Goal: Task Accomplishment & Management: Use online tool/utility

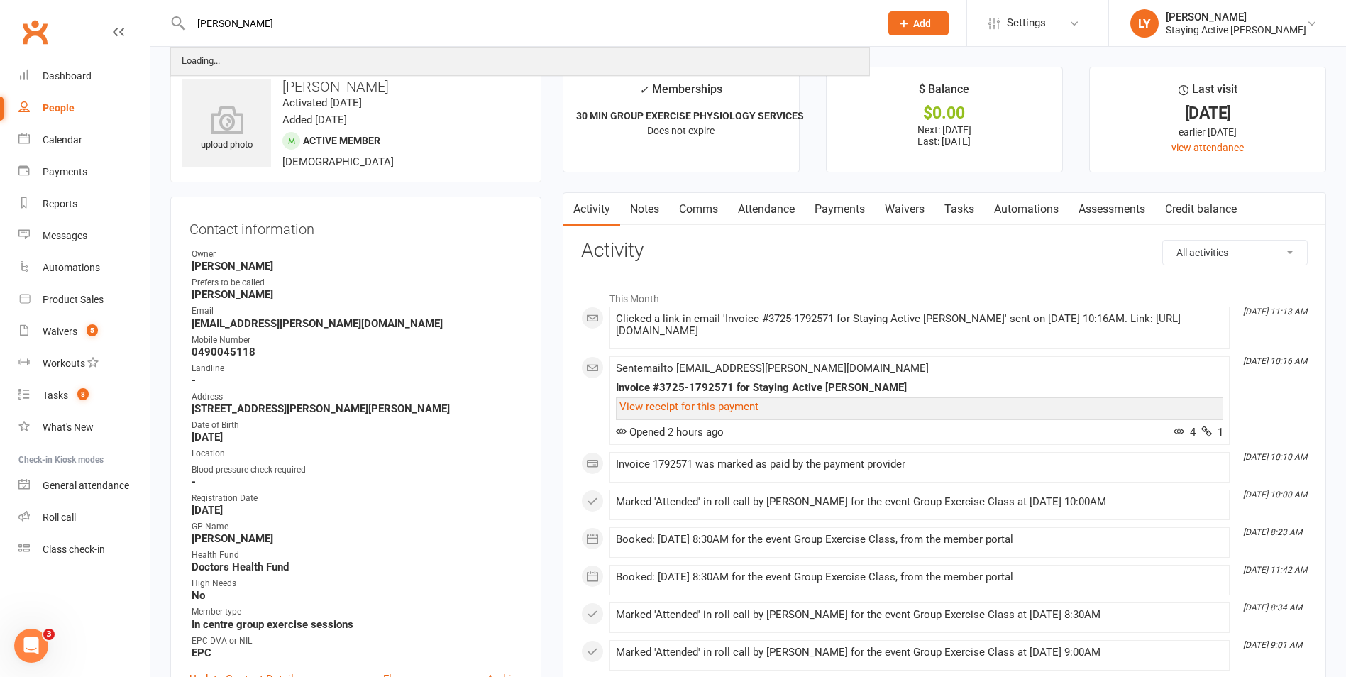
type input "pamela ross"
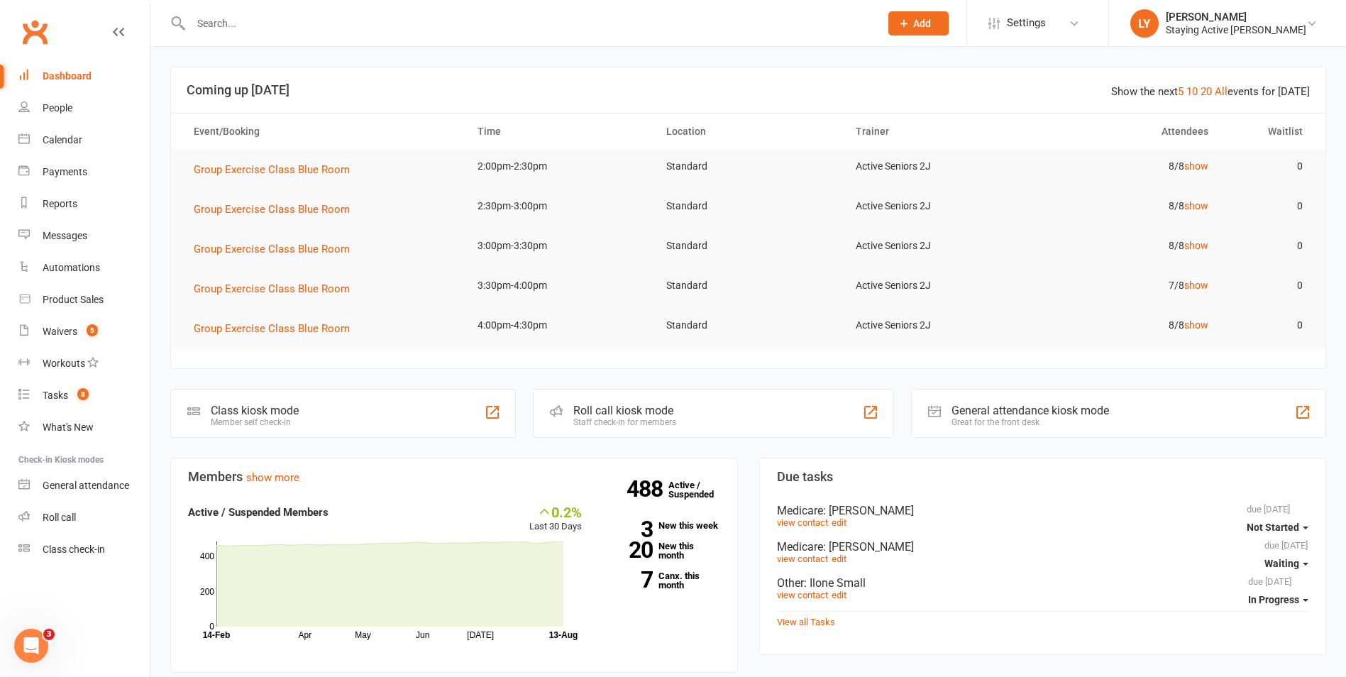
drag, startPoint x: 273, startPoint y: 16, endPoint x: 281, endPoint y: 23, distance: 11.0
click at [279, 23] on input "text" at bounding box center [528, 23] width 683 height 20
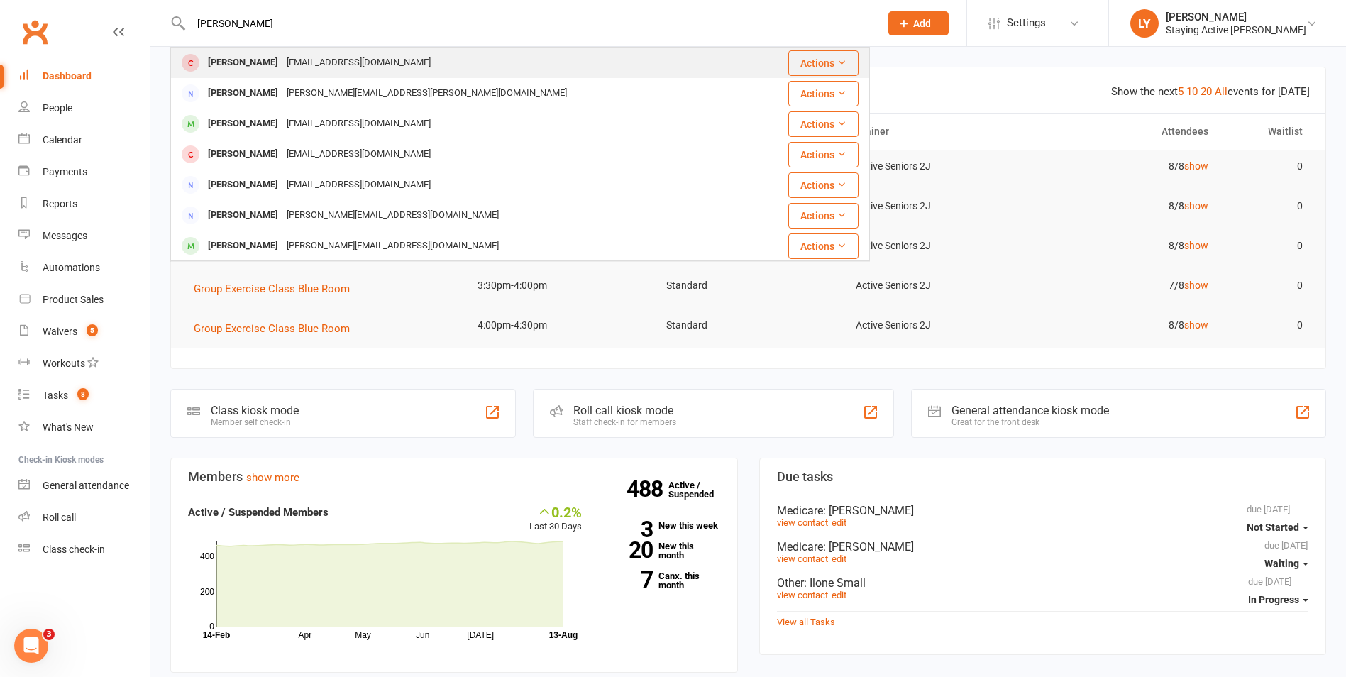
type input "pamela ross"
click at [282, 57] on div "pamross18@hotmail.com" at bounding box center [358, 62] width 153 height 21
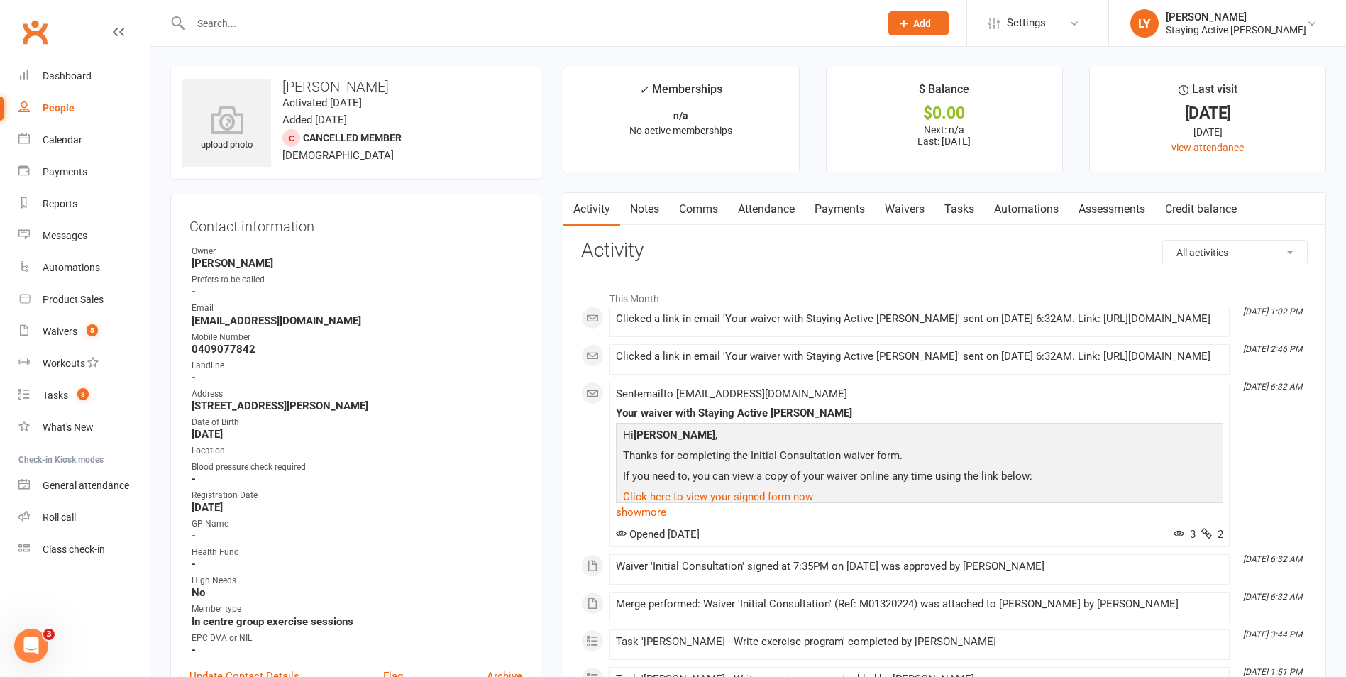
click at [638, 201] on link "Notes" at bounding box center [644, 209] width 49 height 33
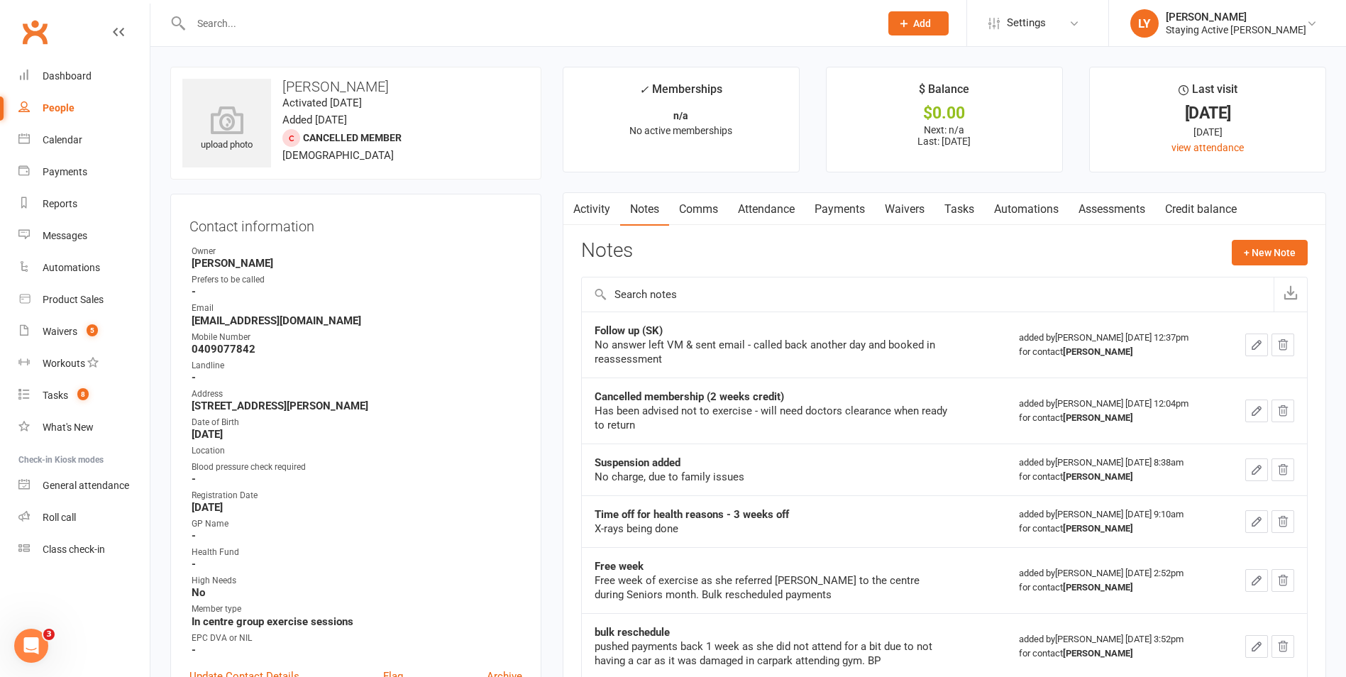
click at [377, 23] on input "text" at bounding box center [528, 23] width 683 height 20
type input "hunter"
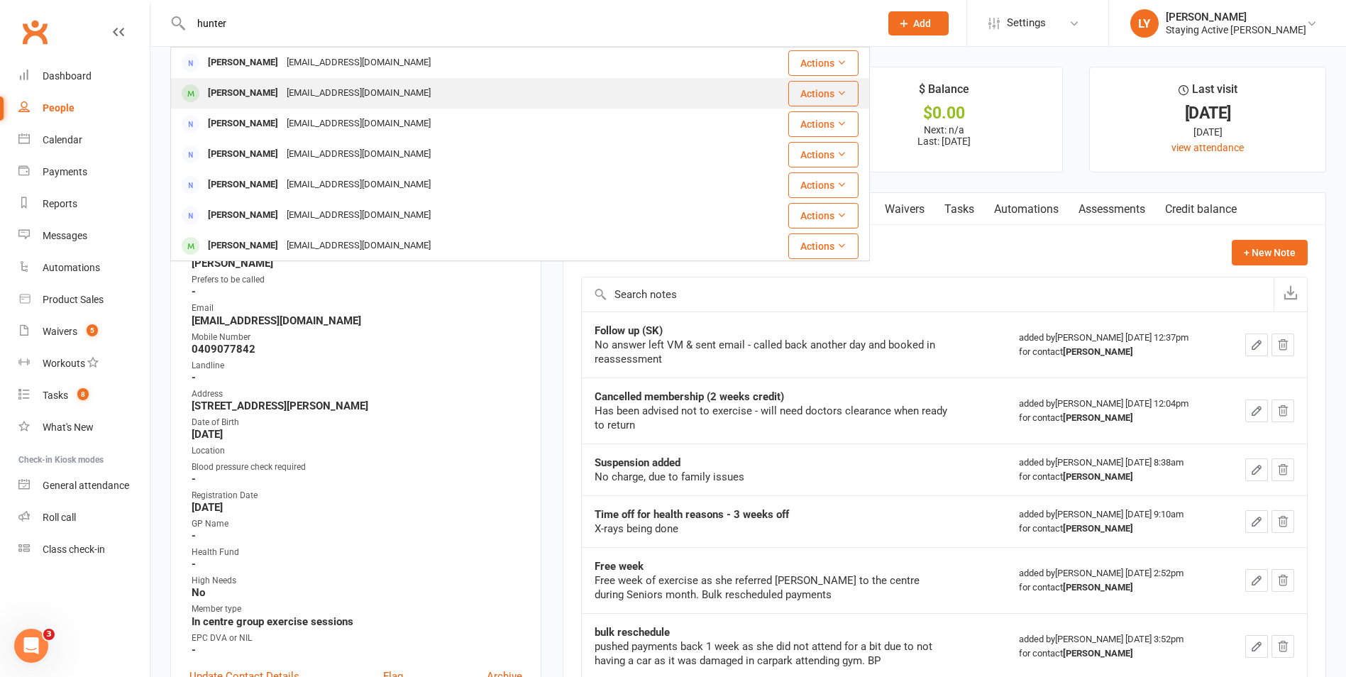
click at [427, 101] on div "Geoffrey Hunter geoffhunter@hotmail.com" at bounding box center [462, 93] width 580 height 29
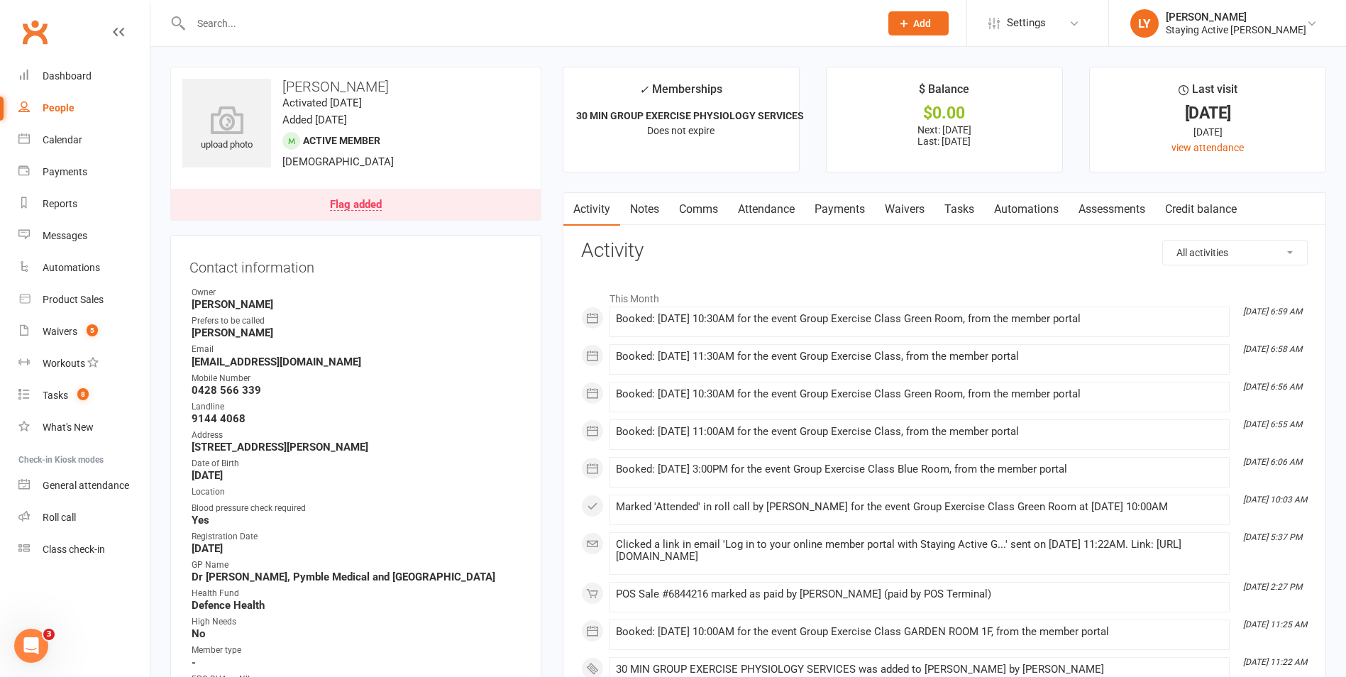
click at [797, 210] on link "Attendance" at bounding box center [766, 209] width 77 height 33
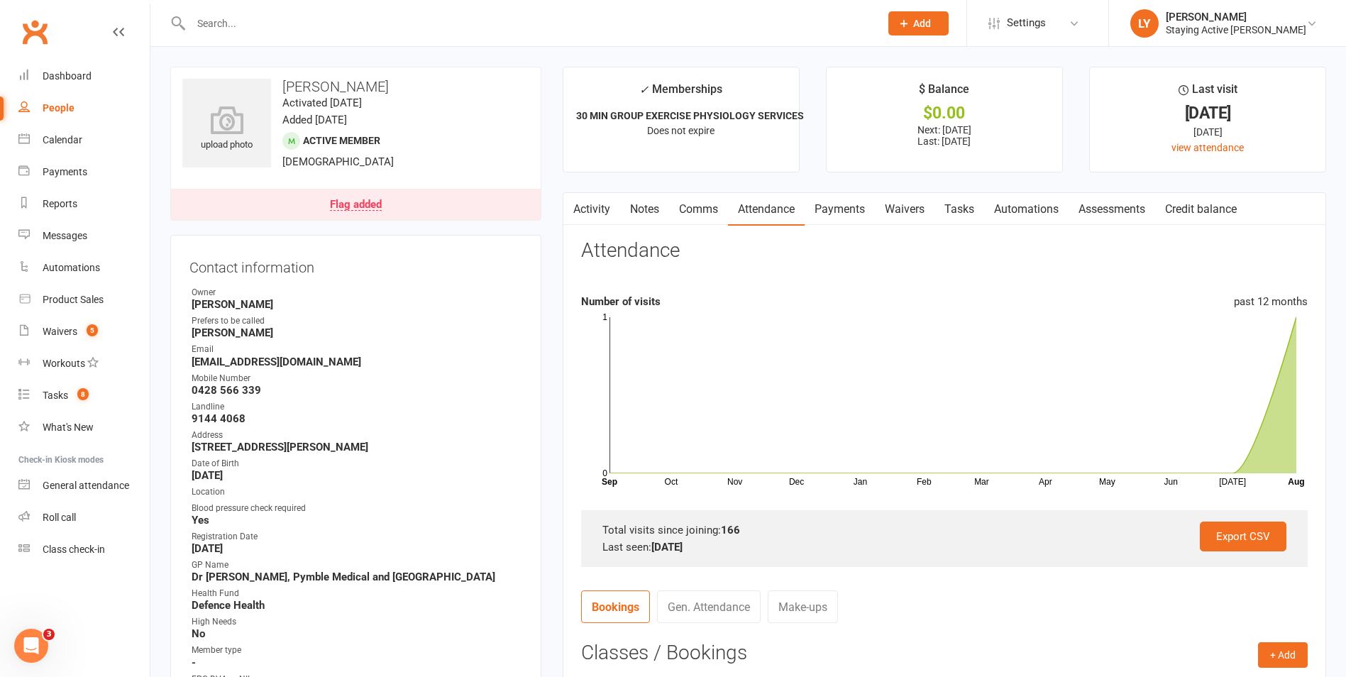
click at [598, 214] on link "Activity" at bounding box center [591, 209] width 57 height 33
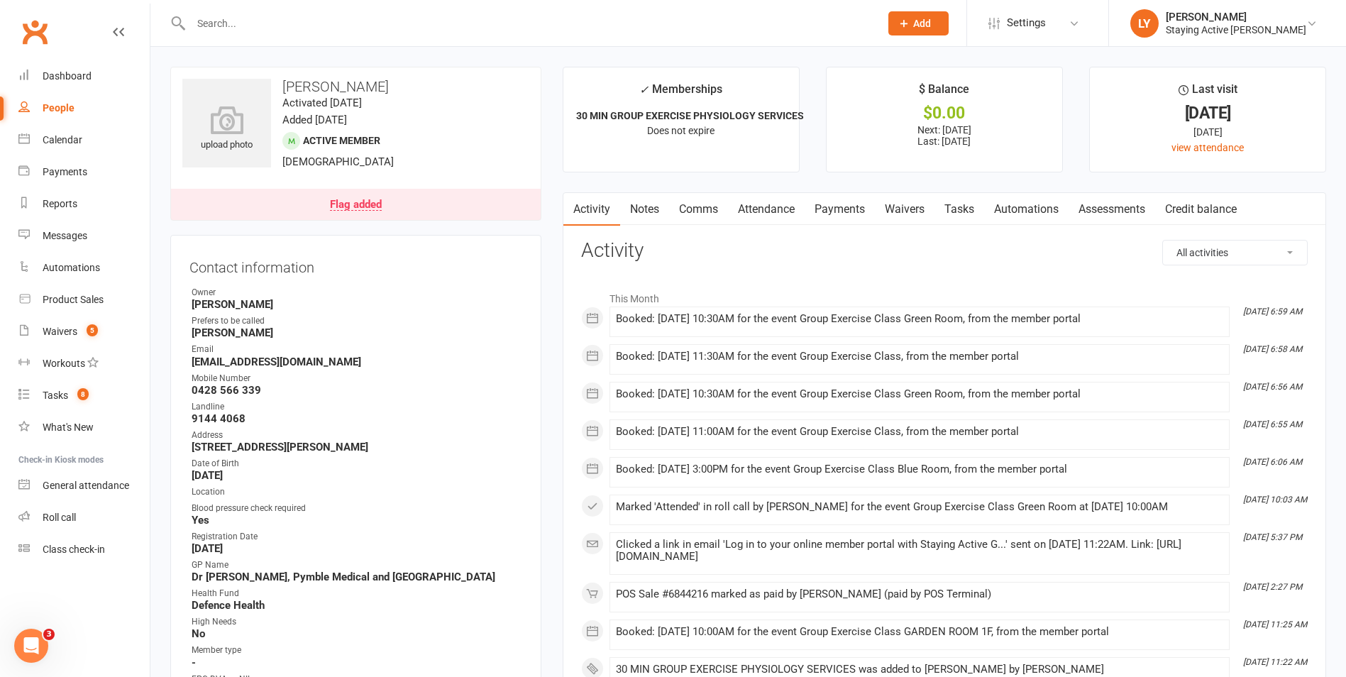
click at [775, 214] on link "Attendance" at bounding box center [766, 209] width 77 height 33
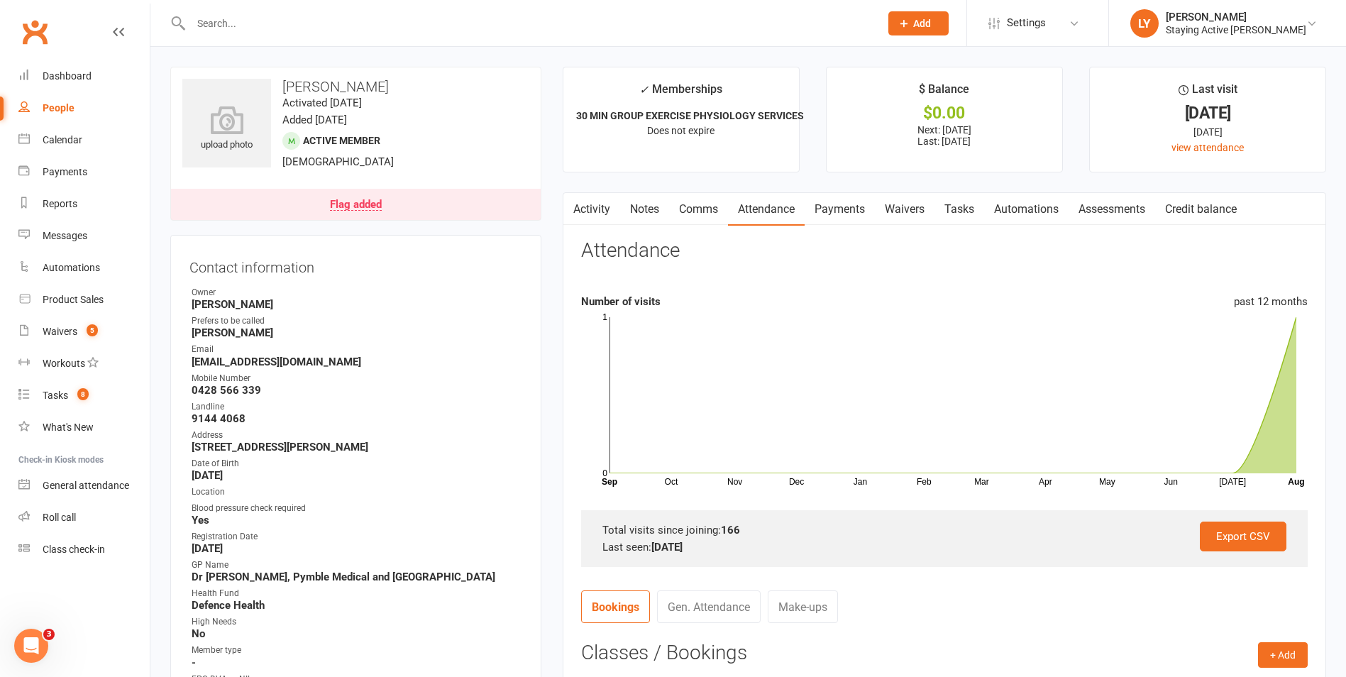
click at [825, 209] on link "Payments" at bounding box center [839, 209] width 70 height 33
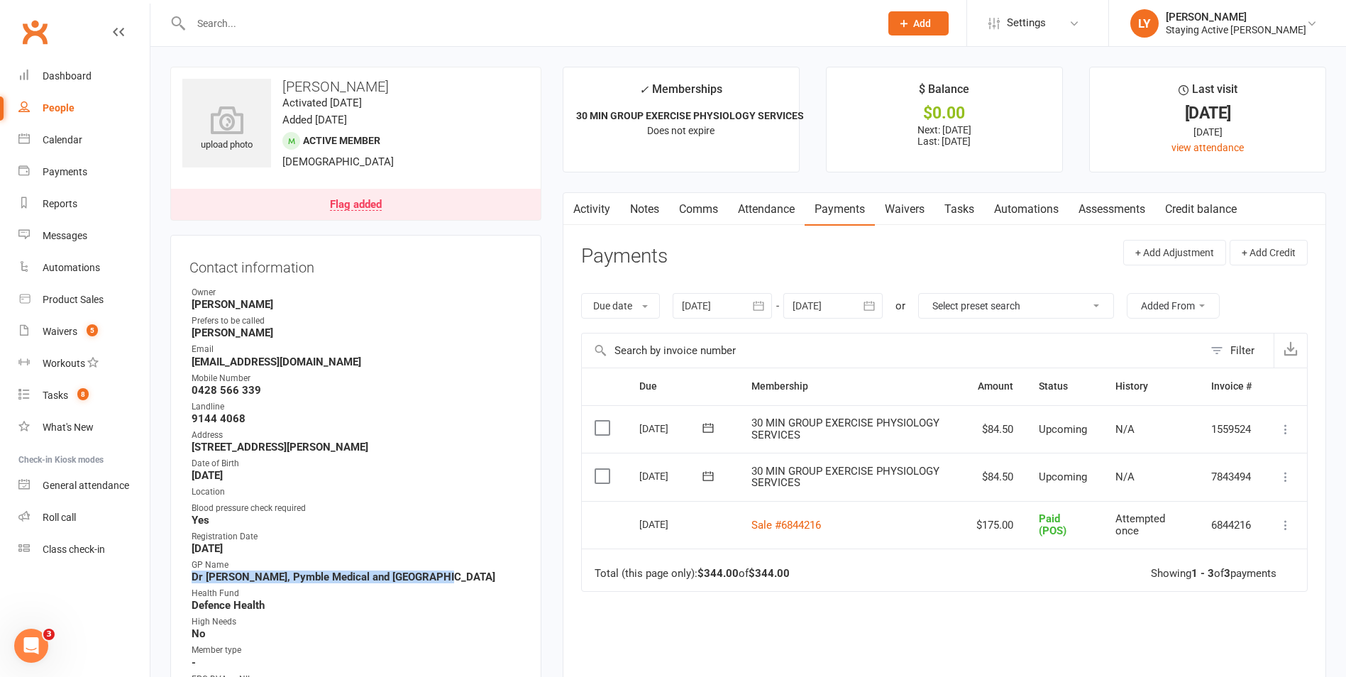
drag, startPoint x: 426, startPoint y: 575, endPoint x: 194, endPoint y: 575, distance: 232.7
click at [194, 575] on strong "Dr Peter Ward, Pymble Medical and Dental Centre" at bounding box center [357, 576] width 331 height 13
drag, startPoint x: 194, startPoint y: 575, endPoint x: 394, endPoint y: 535, distance: 204.1
click at [384, 565] on div "GP Name" at bounding box center [357, 564] width 331 height 13
click at [343, 26] on input "text" at bounding box center [528, 23] width 683 height 20
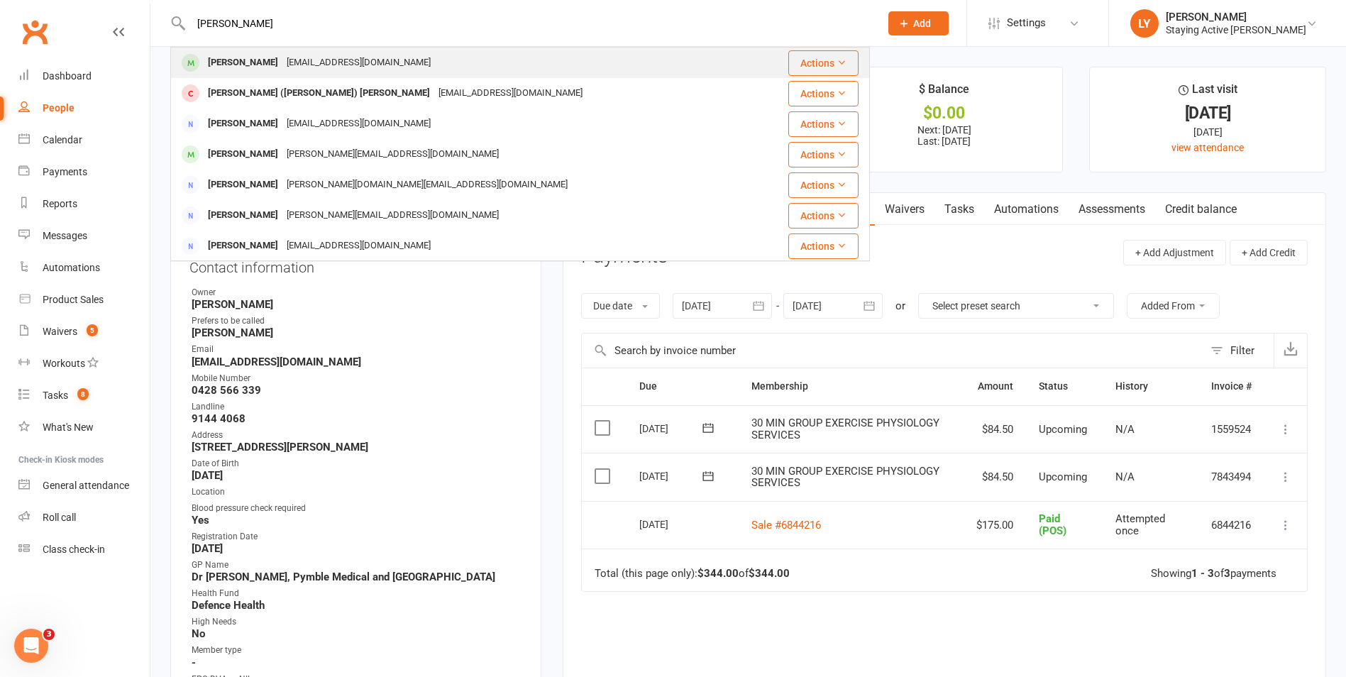
type input "bruce watson"
click at [282, 59] on div "wattorb3@bigpond.net.au" at bounding box center [358, 62] width 153 height 21
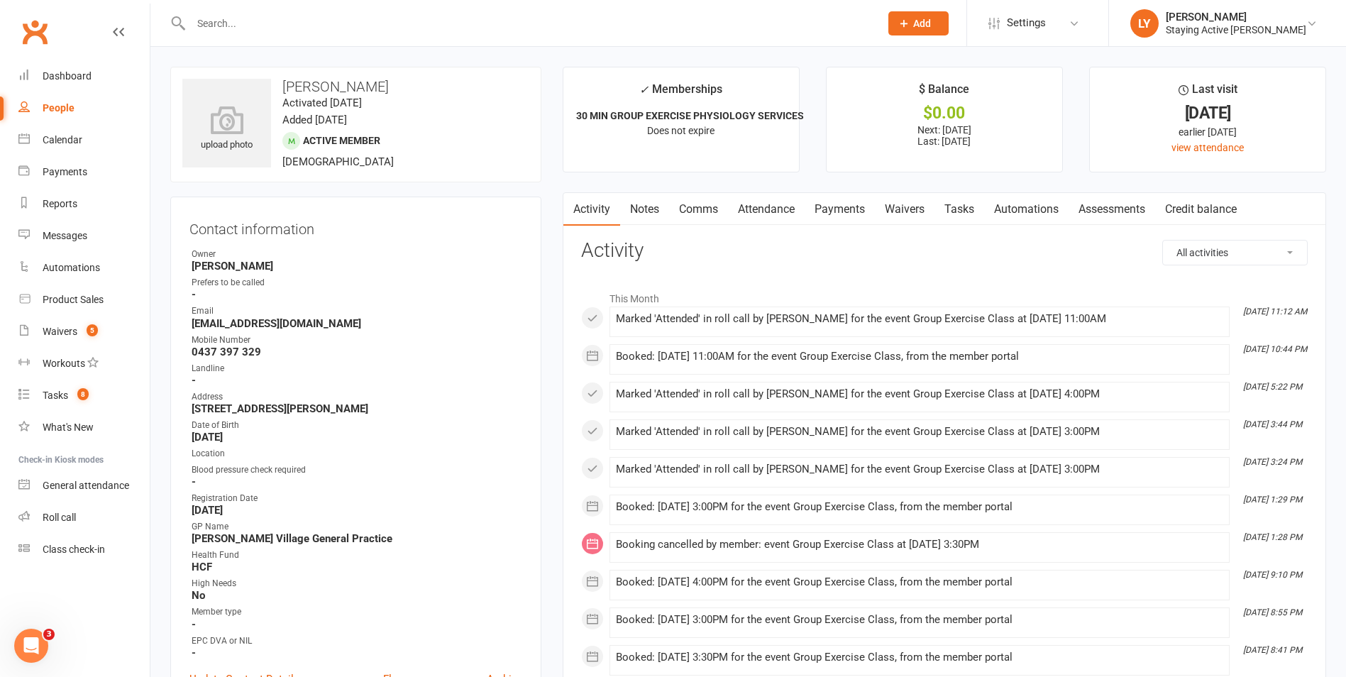
click at [1113, 217] on link "Assessments" at bounding box center [1111, 209] width 87 height 33
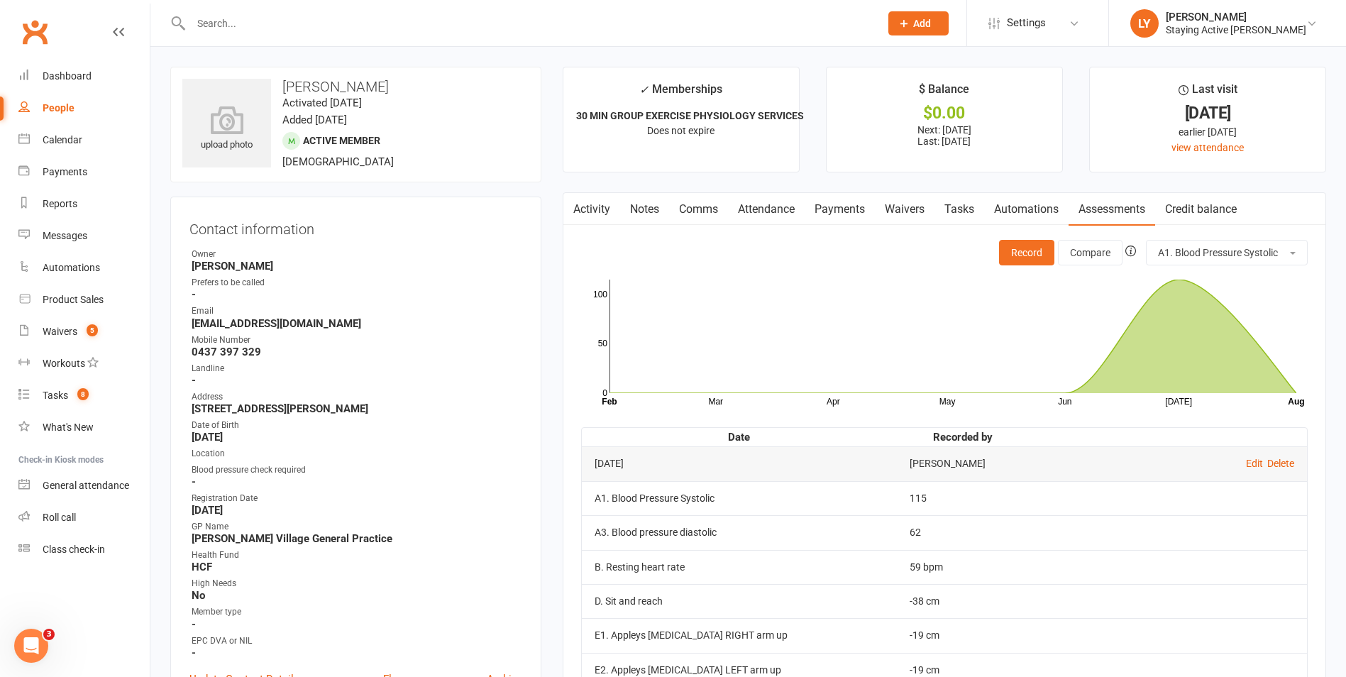
click at [311, 21] on input "text" at bounding box center [528, 23] width 683 height 20
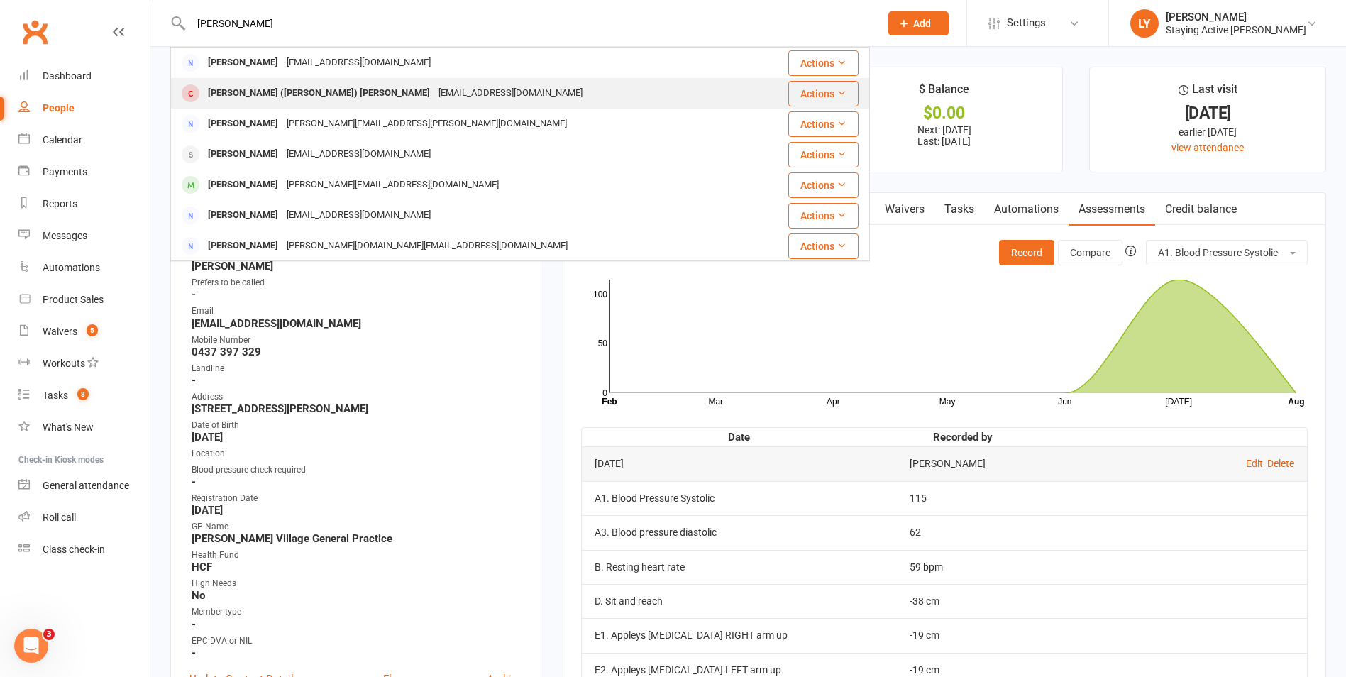
type input "james watson"
click at [434, 83] on div "bwatson5149@gmail.com" at bounding box center [510, 93] width 153 height 21
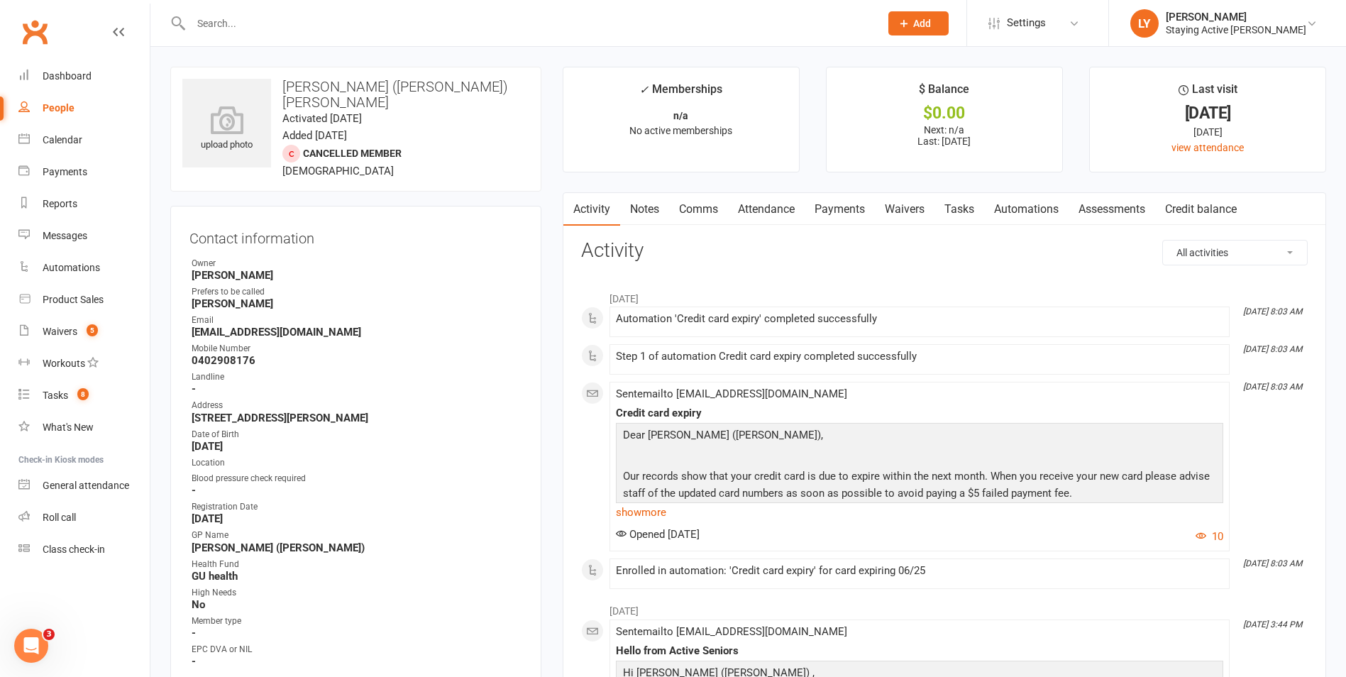
click at [1121, 207] on link "Assessments" at bounding box center [1111, 209] width 87 height 33
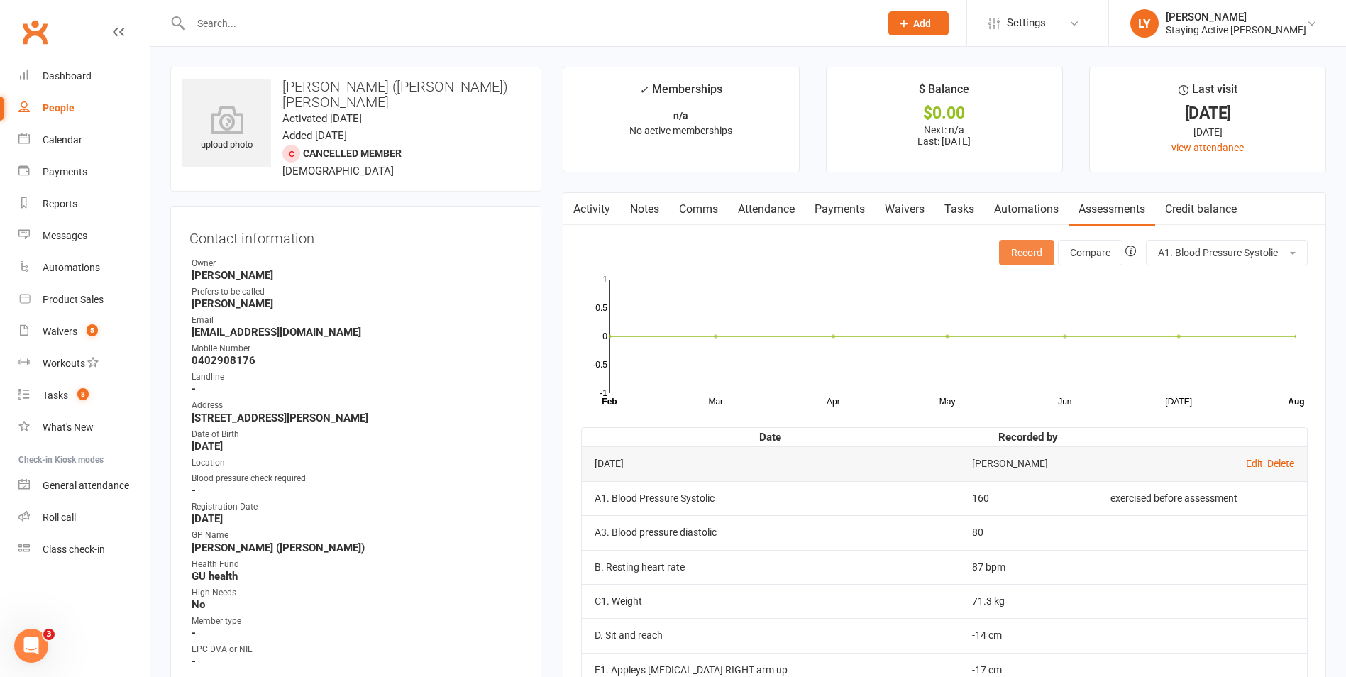
click at [1013, 241] on button "Record" at bounding box center [1026, 253] width 55 height 26
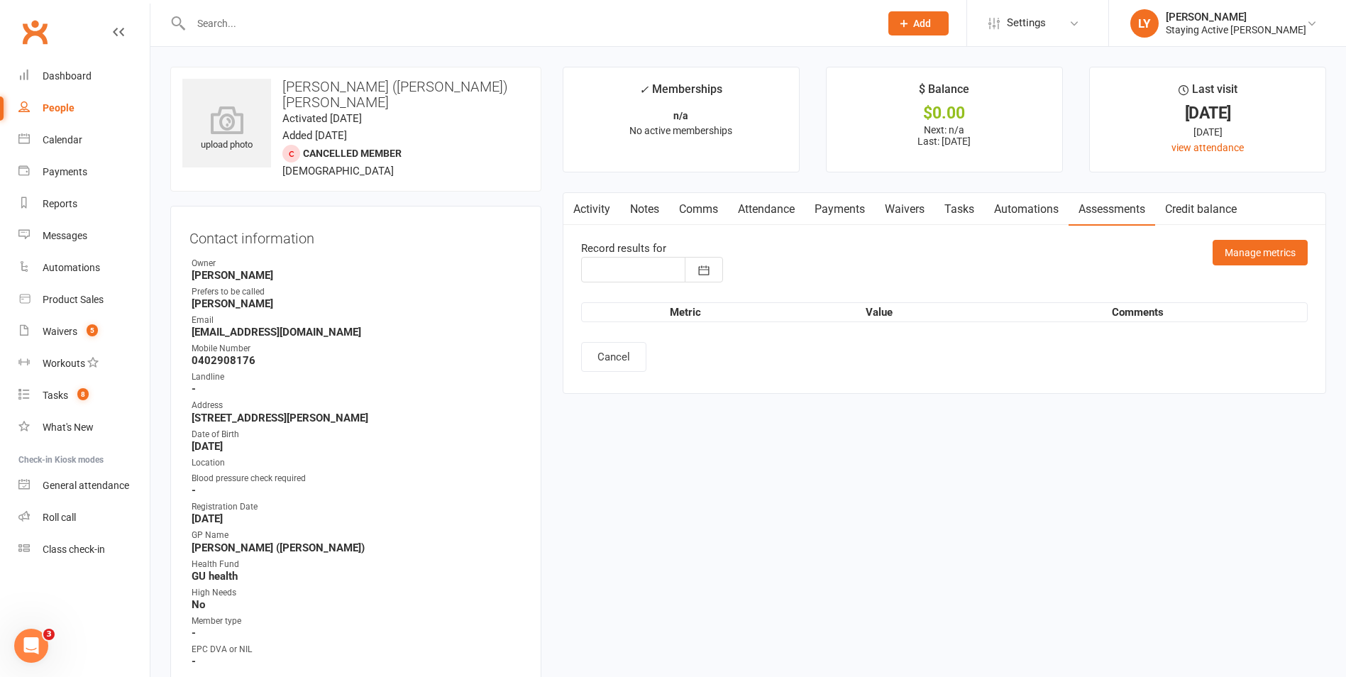
type input "[DATE]"
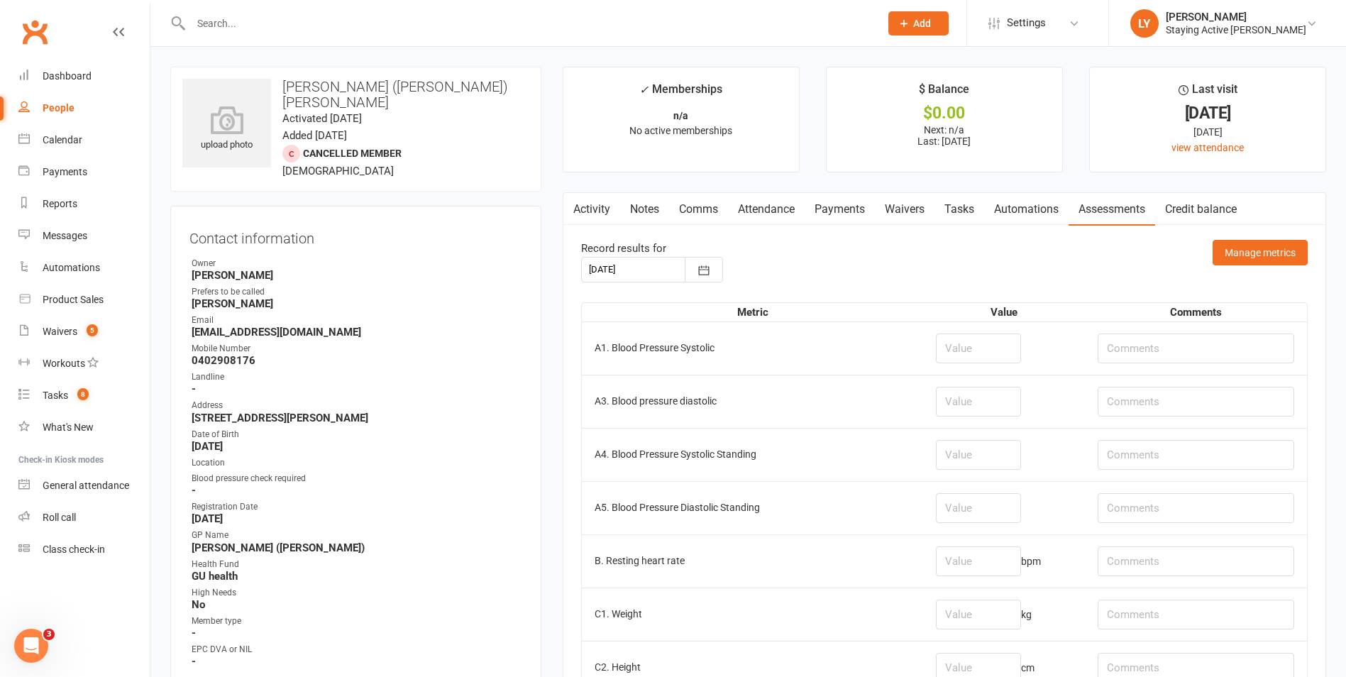
click at [419, 20] on input "text" at bounding box center [528, 23] width 683 height 20
type input "mythlil"
click at [476, 29] on input "text" at bounding box center [528, 23] width 683 height 20
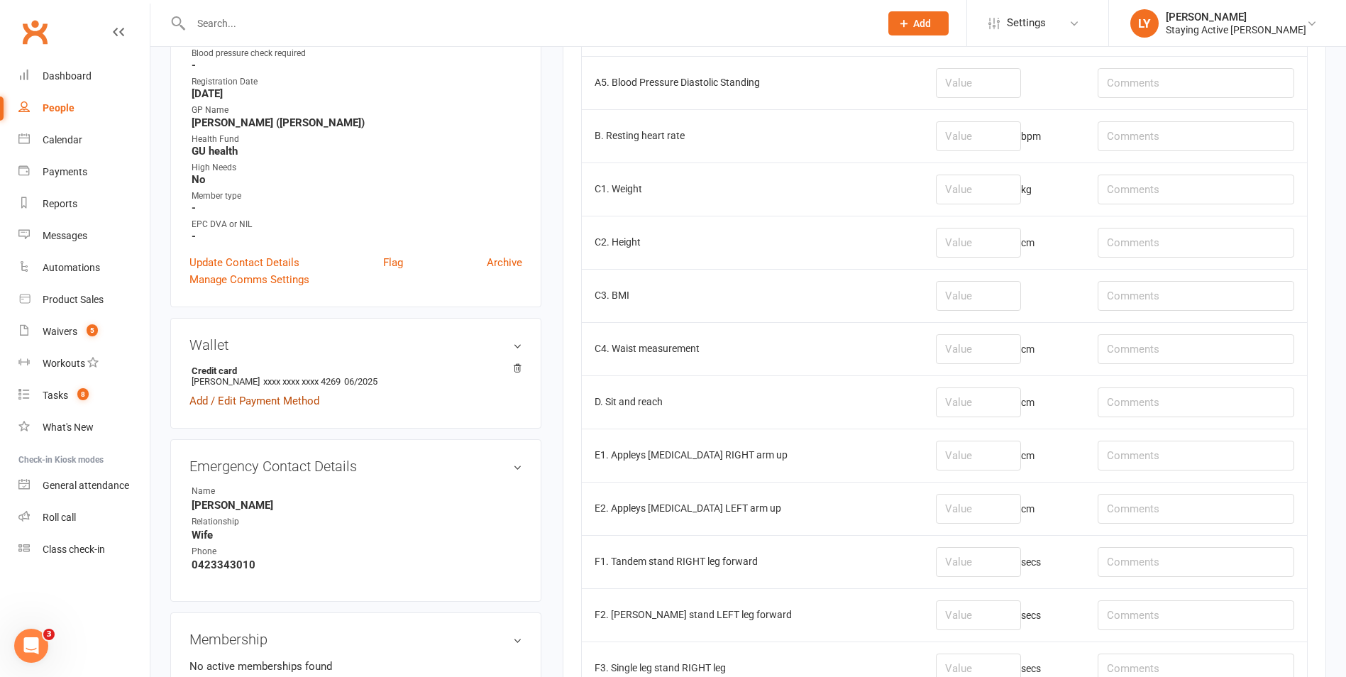
scroll to position [426, 0]
click at [298, 392] on link "Add / Edit Payment Method" at bounding box center [254, 400] width 130 height 17
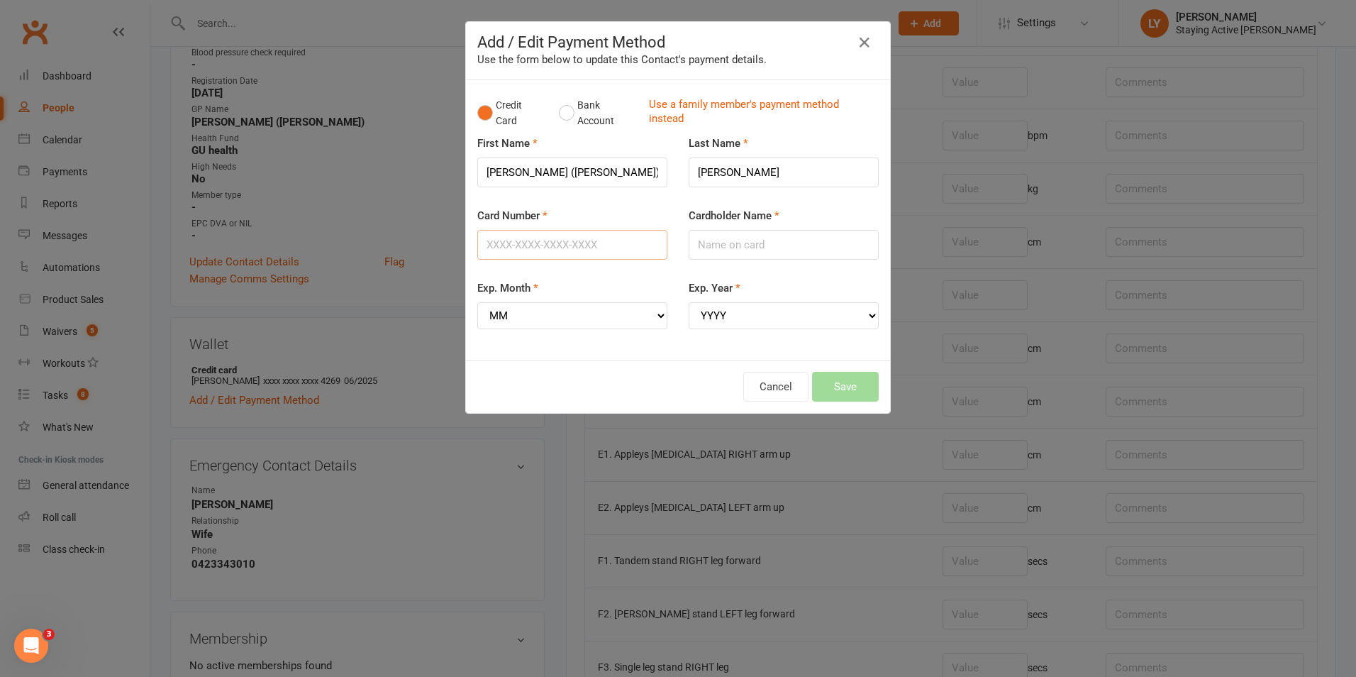
click at [600, 255] on input "Card Number" at bounding box center [572, 245] width 190 height 30
type input "5523505280998522"
drag, startPoint x: 699, startPoint y: 233, endPoint x: 677, endPoint y: 267, distance: 40.5
click at [699, 233] on input "Cardholder Name" at bounding box center [784, 245] width 190 height 30
click at [552, 319] on select "MM 01 02 03 04 05 06 07 08 09 10 11 12" at bounding box center [572, 315] width 190 height 27
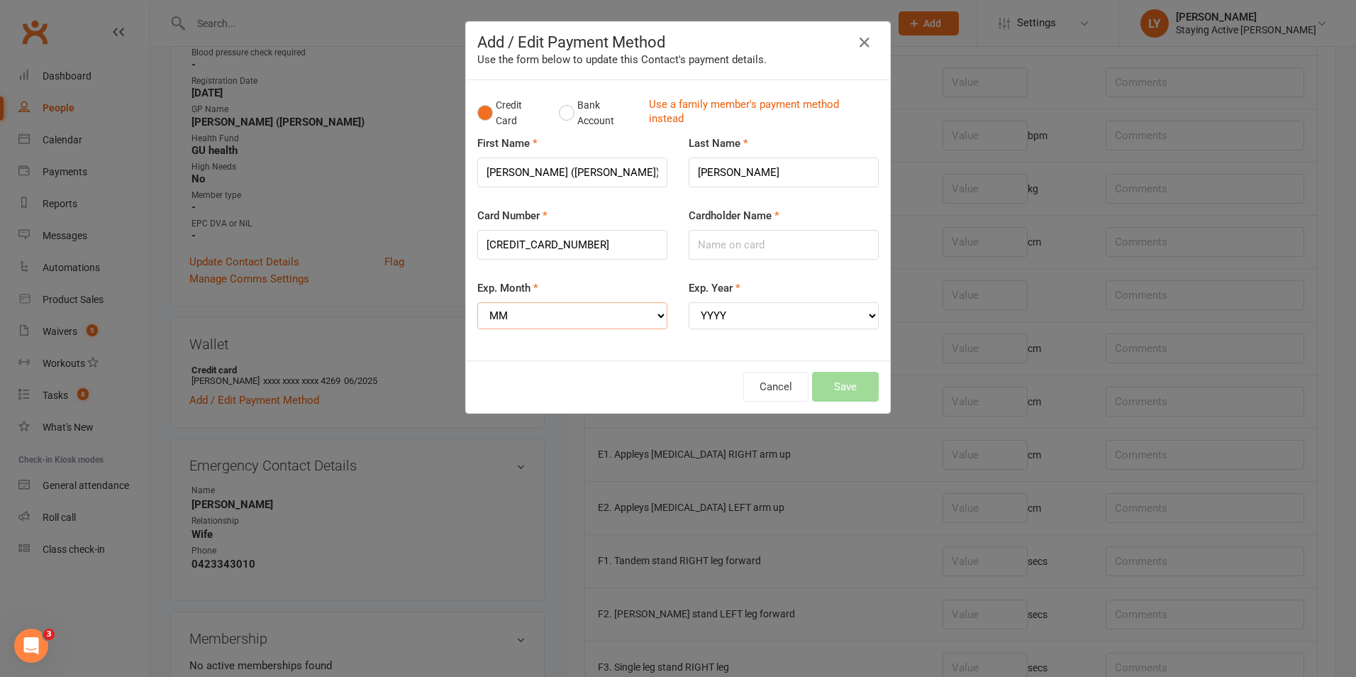
select select "04"
click at [477, 302] on select "MM 01 02 03 04 05 06 07 08 09 10 11 12" at bounding box center [572, 315] width 190 height 27
click at [753, 315] on select "YYYY 2025 2026 2027 2028 2029 2030 2031 2032 2033 2034" at bounding box center [784, 315] width 190 height 27
select select "2028"
click at [689, 302] on select "YYYY 2025 2026 2027 2028 2029 2030 2031 2032 2033 2034" at bounding box center [784, 315] width 190 height 27
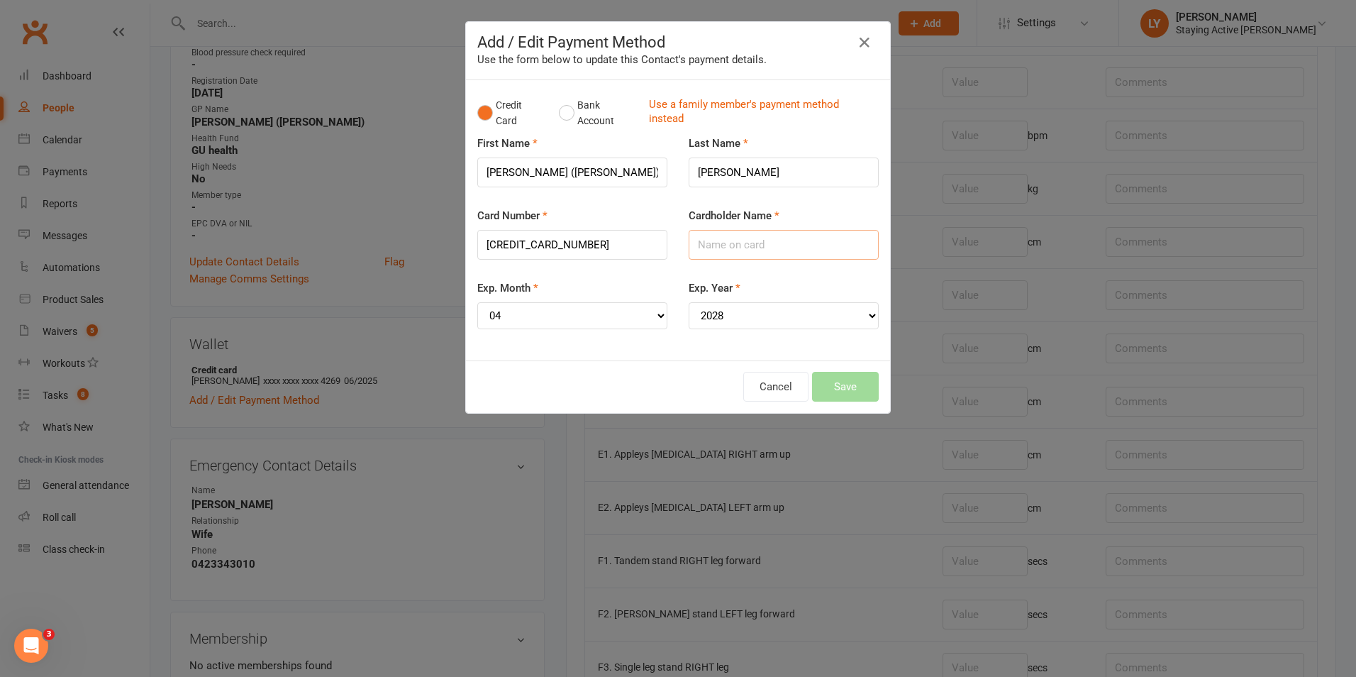
click at [723, 255] on input "Cardholder Name" at bounding box center [784, 245] width 190 height 30
type input "W M Watson"
click at [837, 387] on button "Save" at bounding box center [845, 387] width 67 height 30
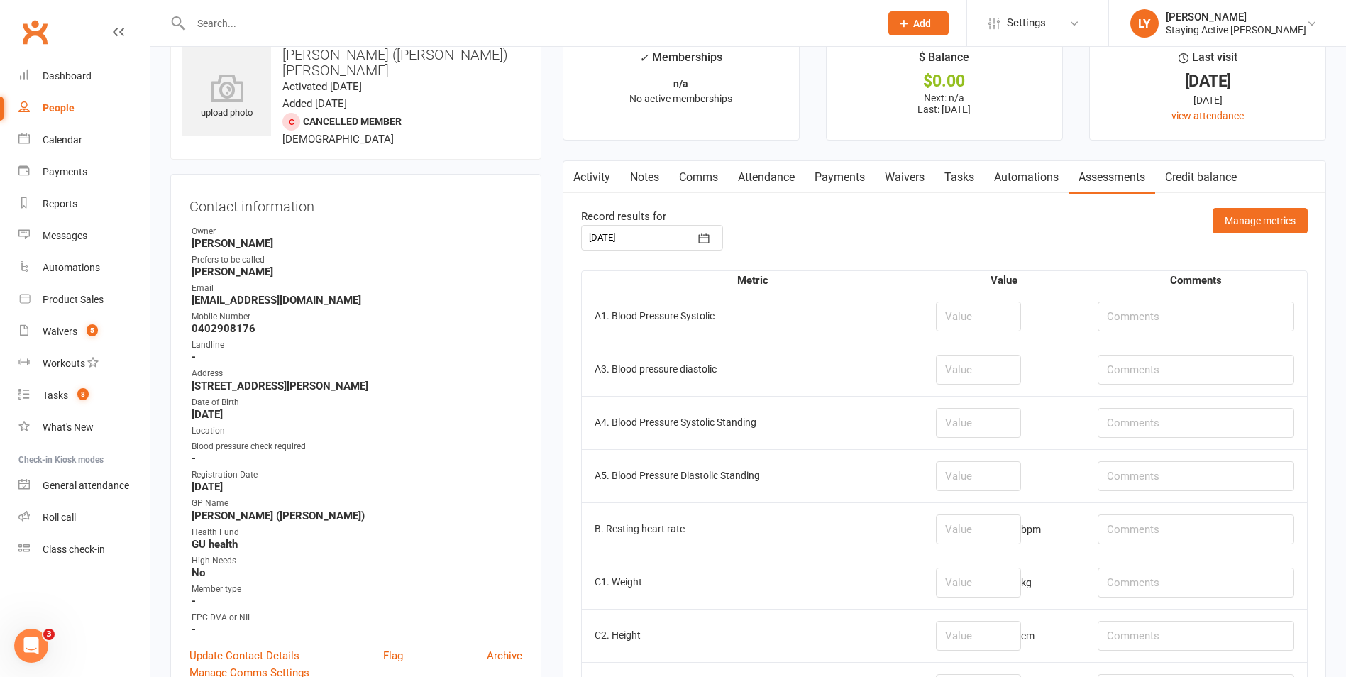
scroll to position [0, 0]
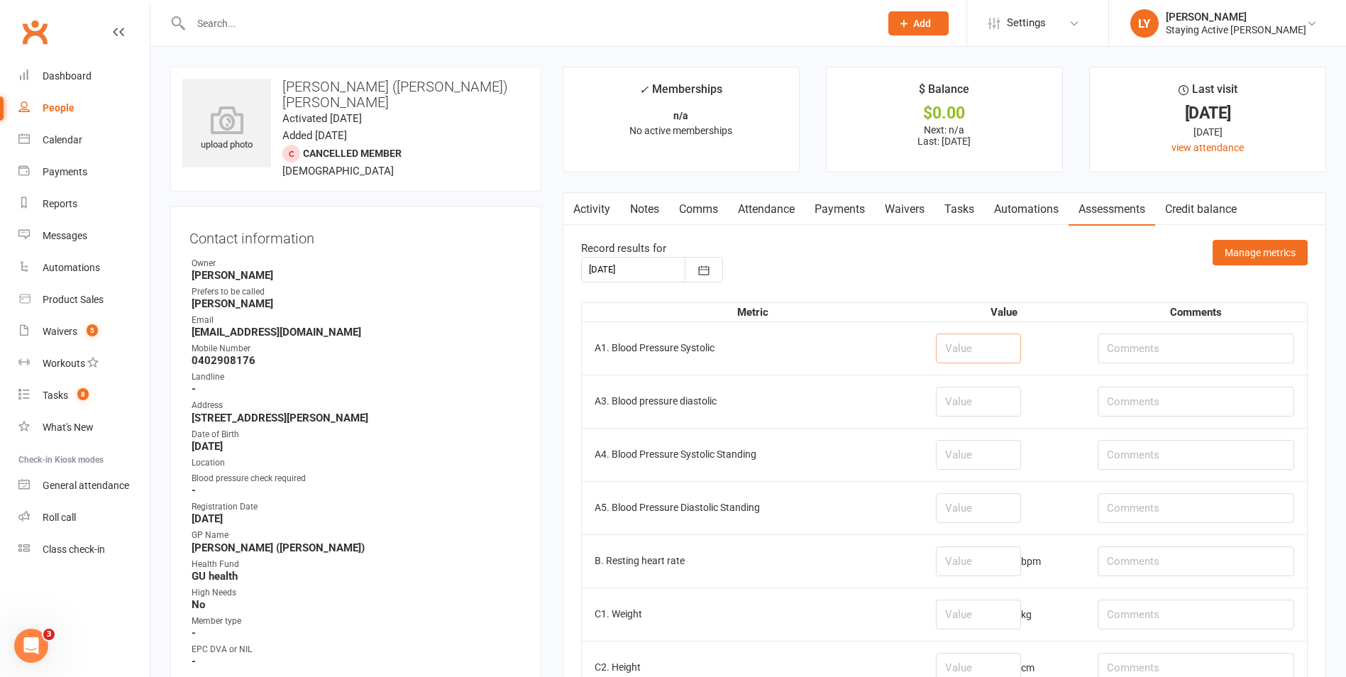
click at [985, 342] on input "number" at bounding box center [978, 348] width 85 height 30
type input "160"
type input "87"
type input "88"
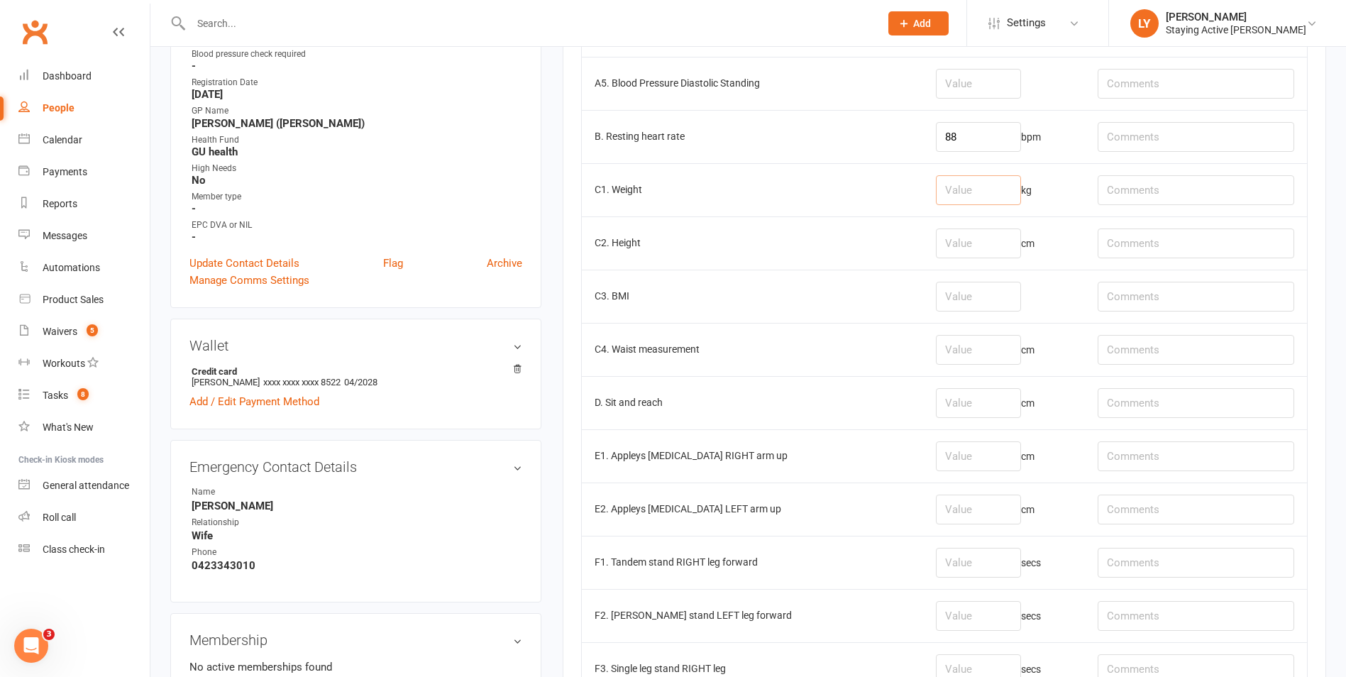
scroll to position [426, 0]
click at [958, 409] on input "number" at bounding box center [978, 402] width 85 height 30
type input "-0"
type input "-10"
click at [997, 453] on input "number" at bounding box center [978, 455] width 85 height 30
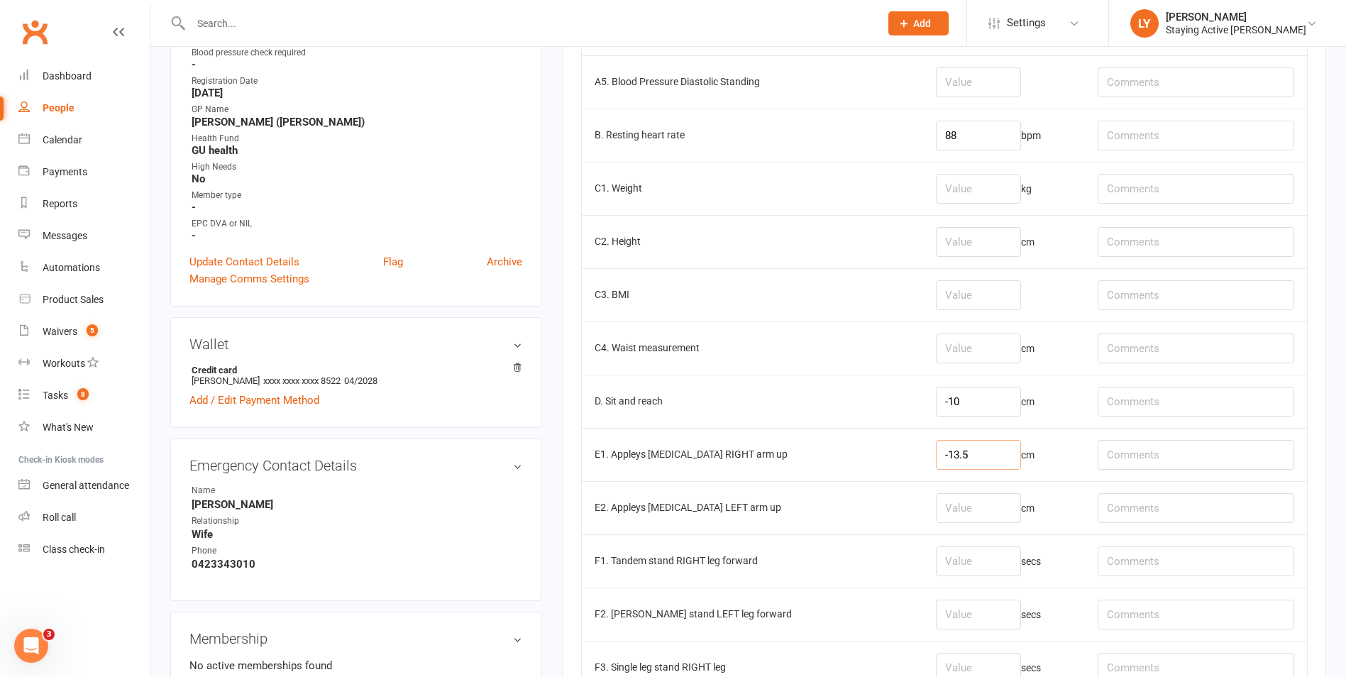
type input "-13.5"
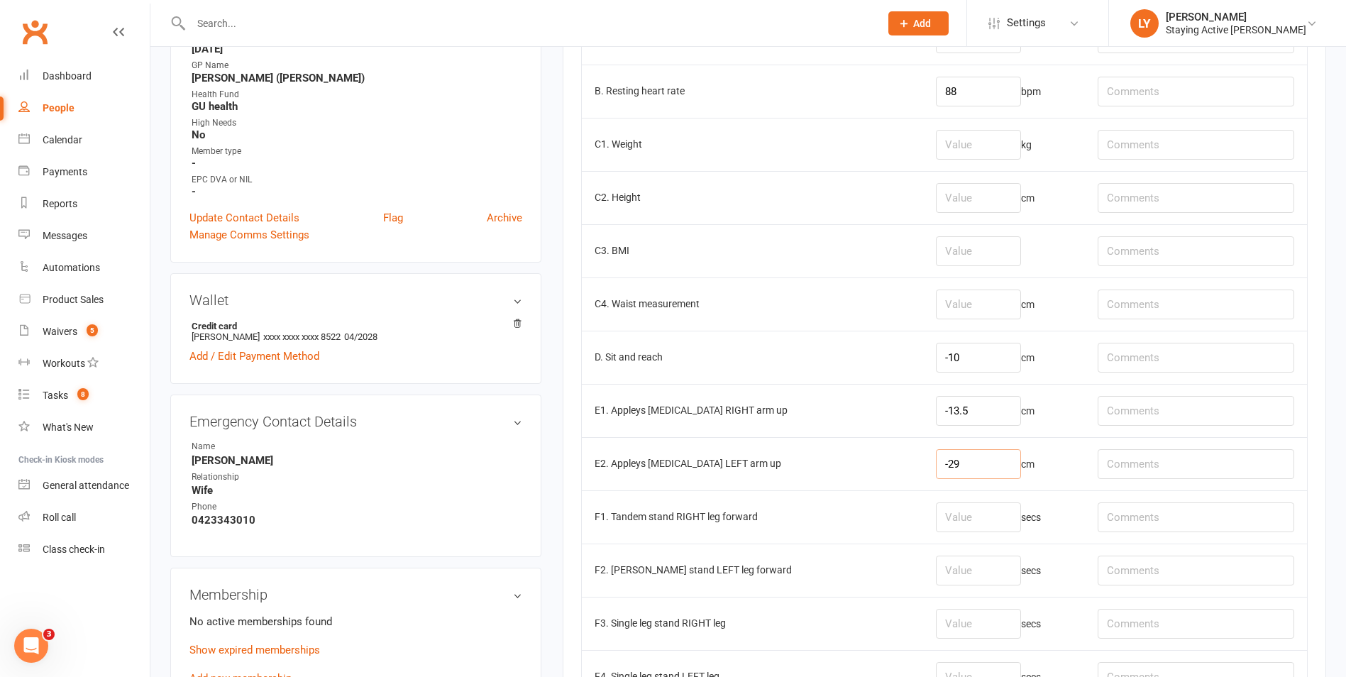
scroll to position [638, 0]
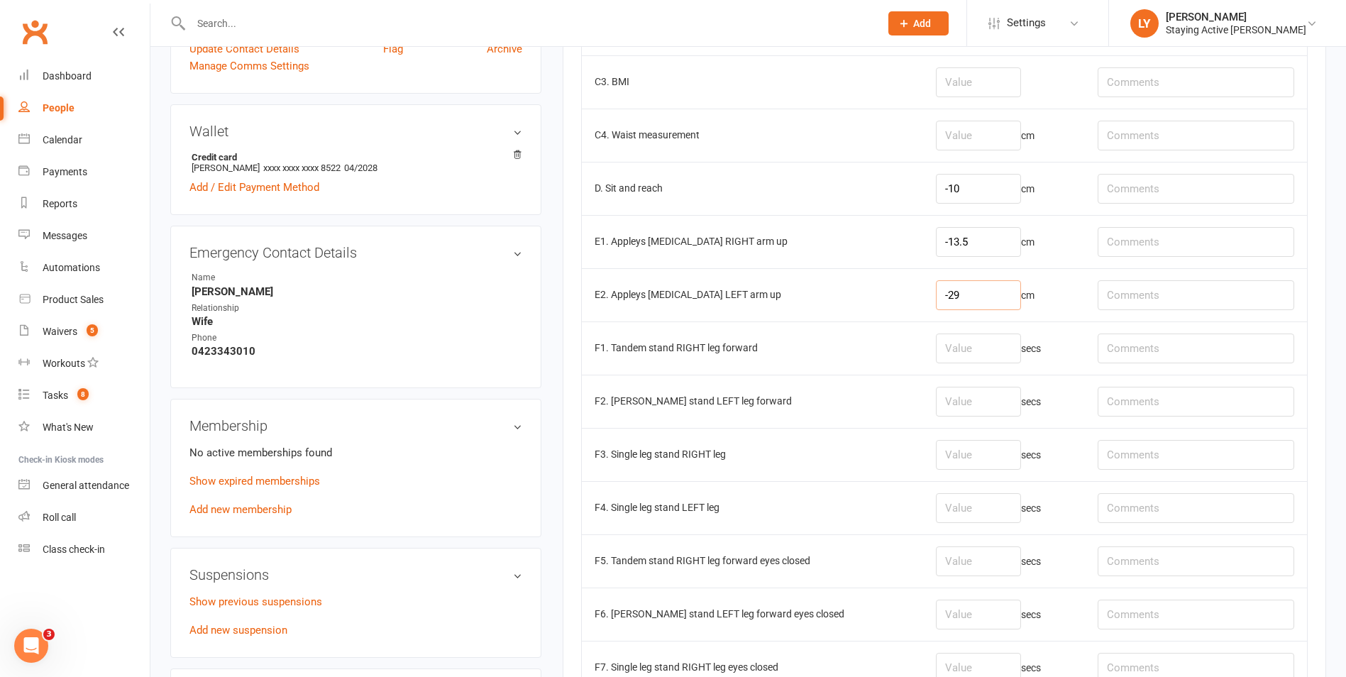
type input "-29"
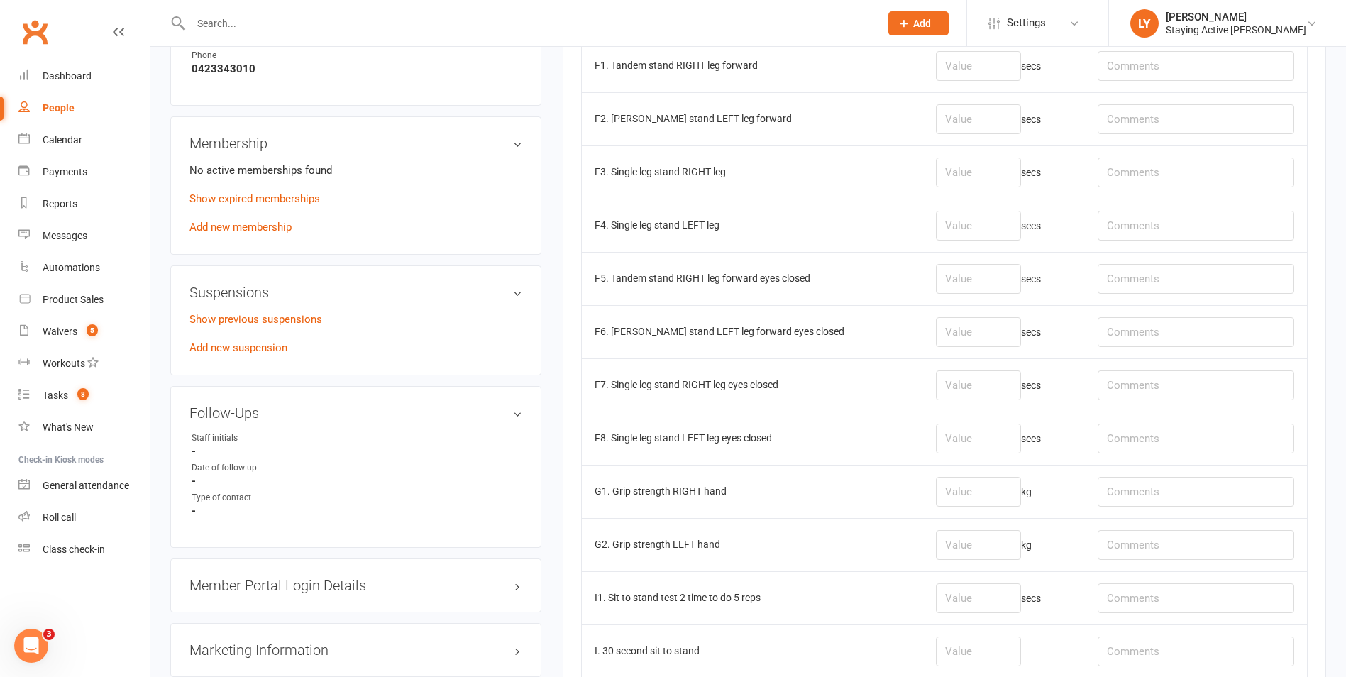
scroll to position [922, 0]
click at [960, 494] on input "number" at bounding box center [978, 490] width 85 height 30
type input "35.2"
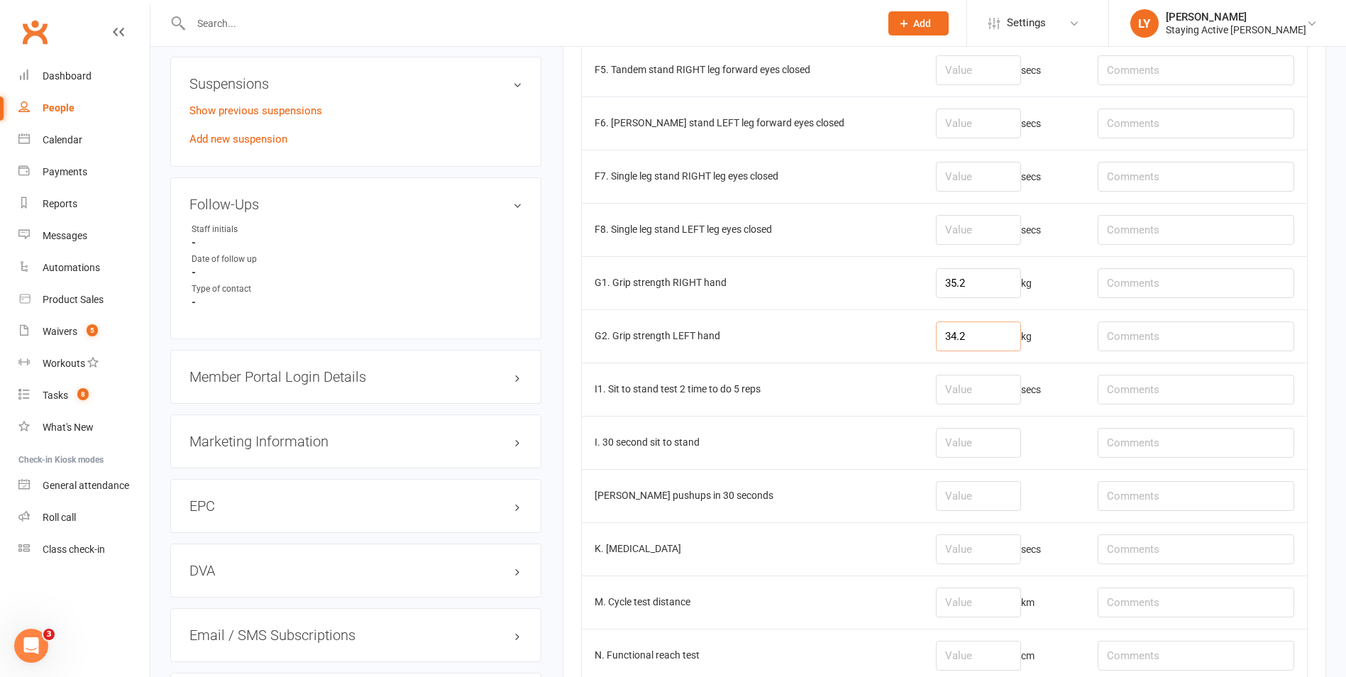
scroll to position [1135, 0]
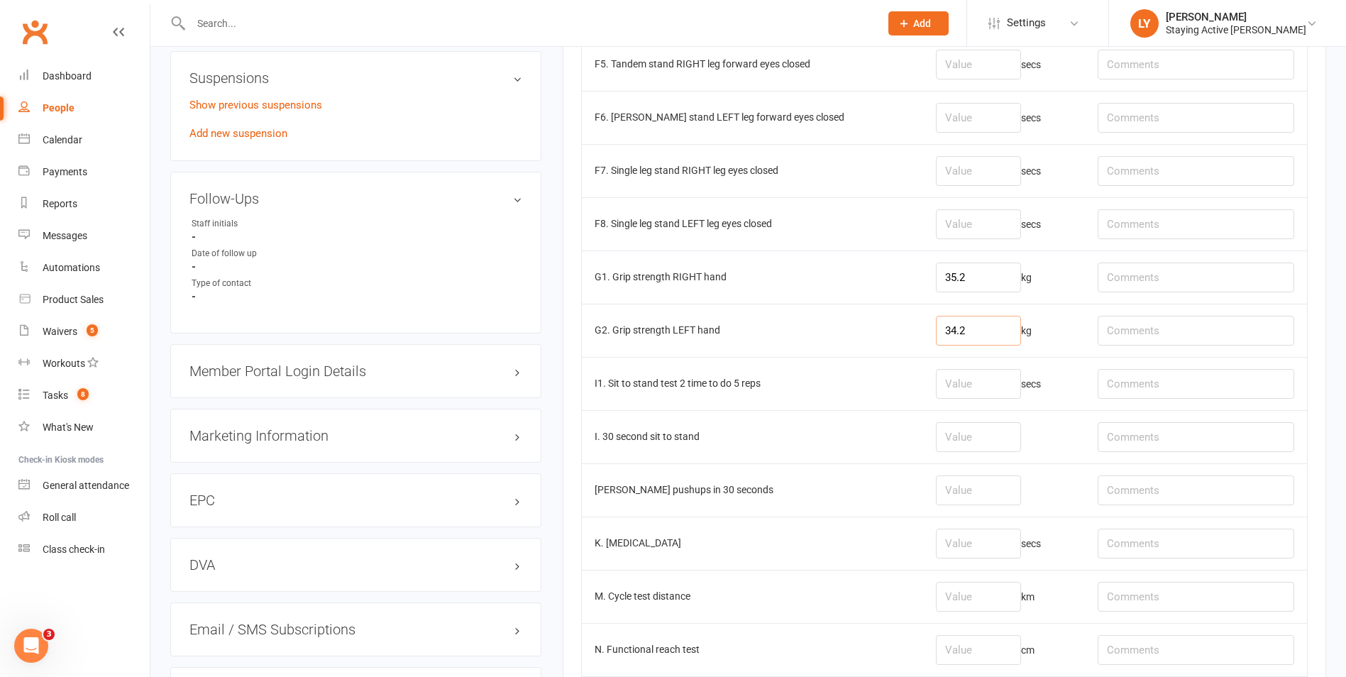
type input "34.2"
click at [966, 414] on td at bounding box center [1004, 436] width 162 height 53
click at [946, 428] on input "number" at bounding box center [978, 437] width 85 height 30
type input "14"
type input "feet ER"
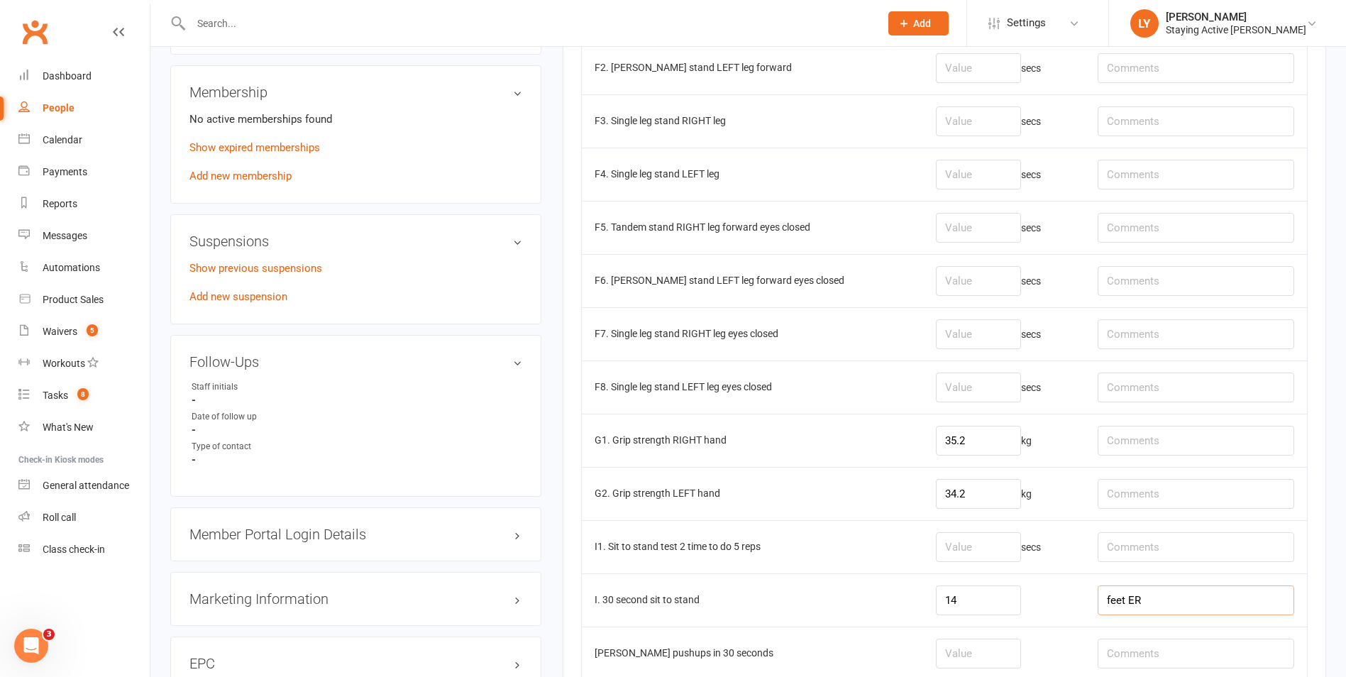
scroll to position [851, 0]
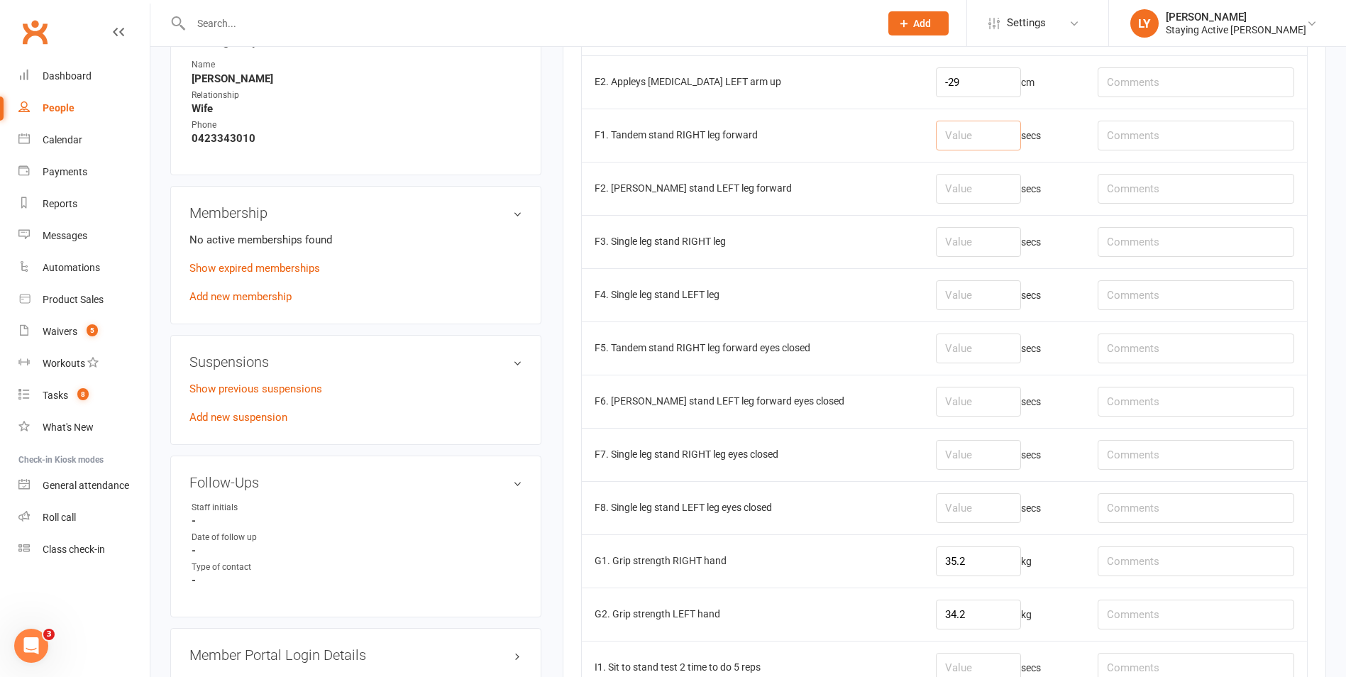
click at [950, 125] on input "number" at bounding box center [978, 136] width 85 height 30
type input "30"
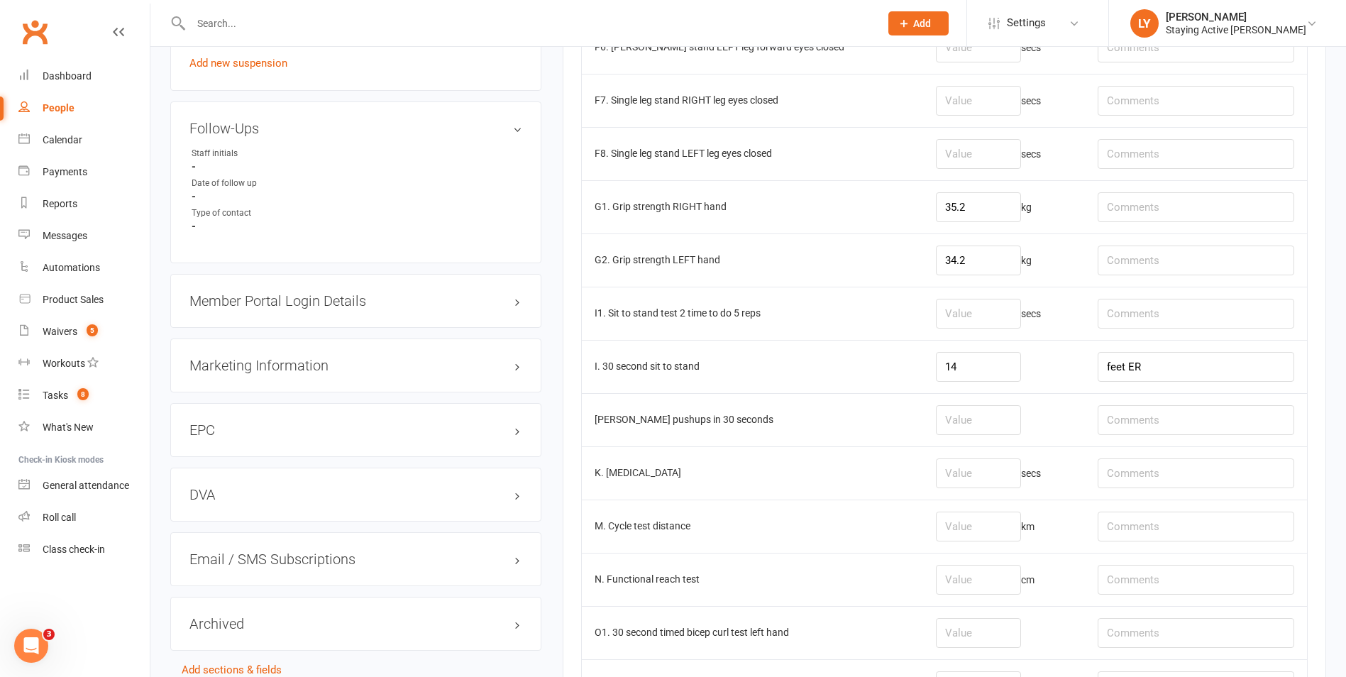
scroll to position [1206, 0]
click at [961, 414] on input "number" at bounding box center [978, 419] width 85 height 30
type input "12"
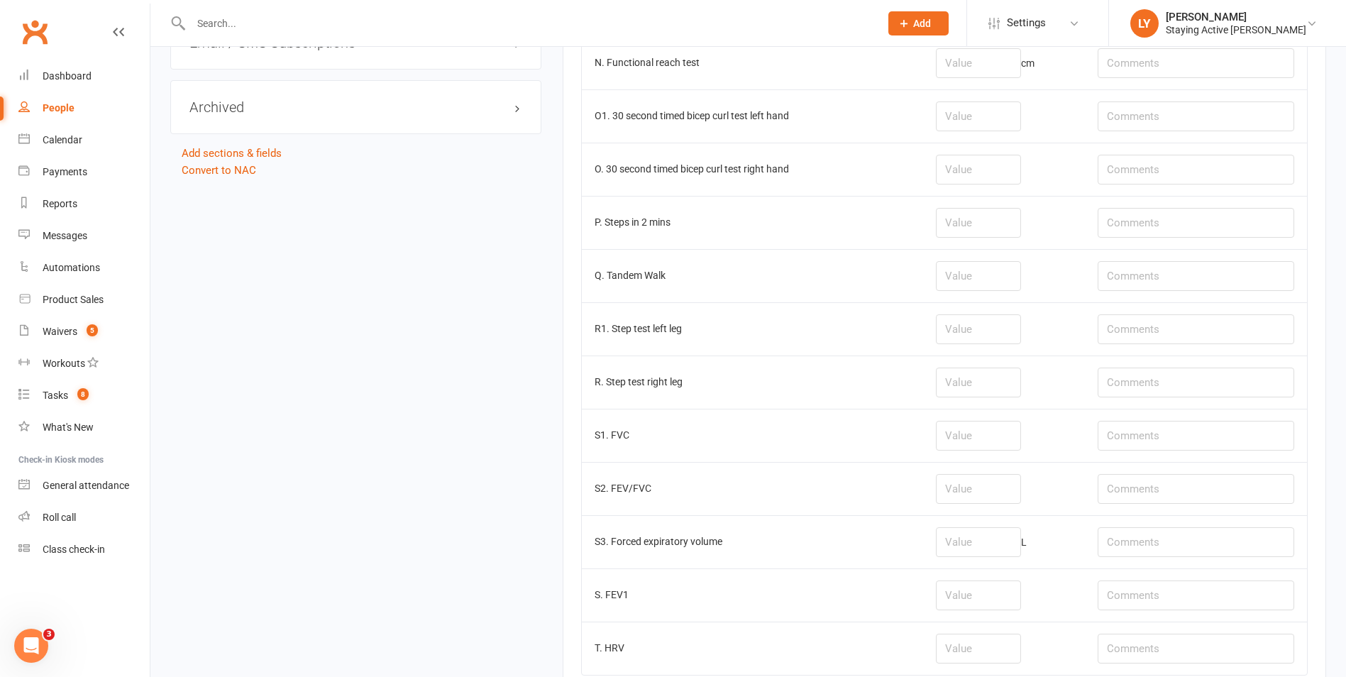
scroll to position [1882, 0]
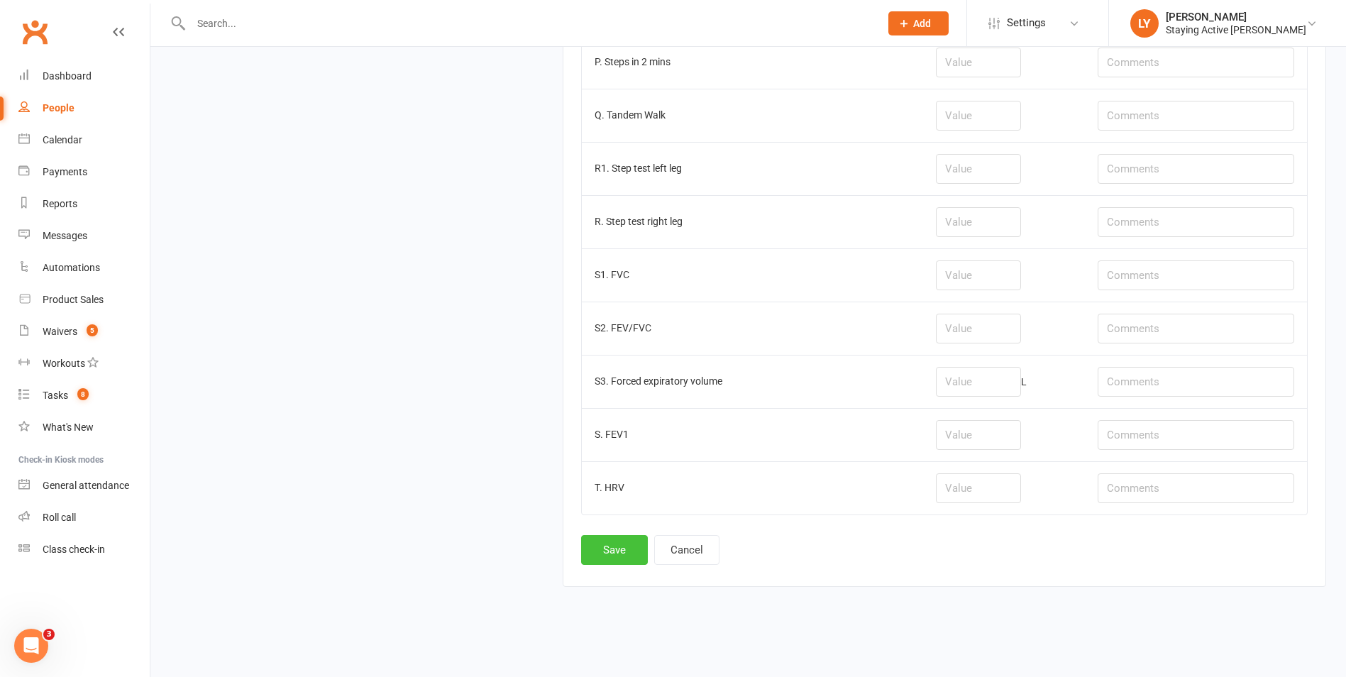
click at [612, 554] on button "Save" at bounding box center [614, 550] width 67 height 30
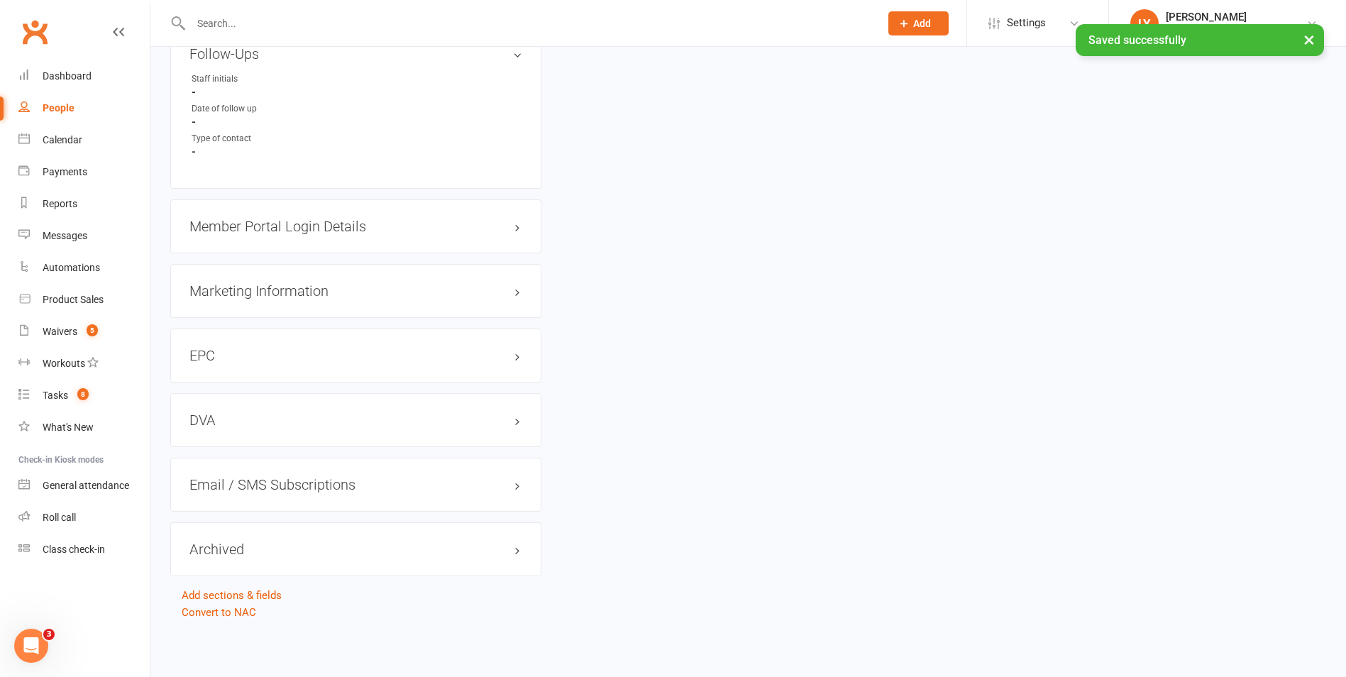
scroll to position [0, 0]
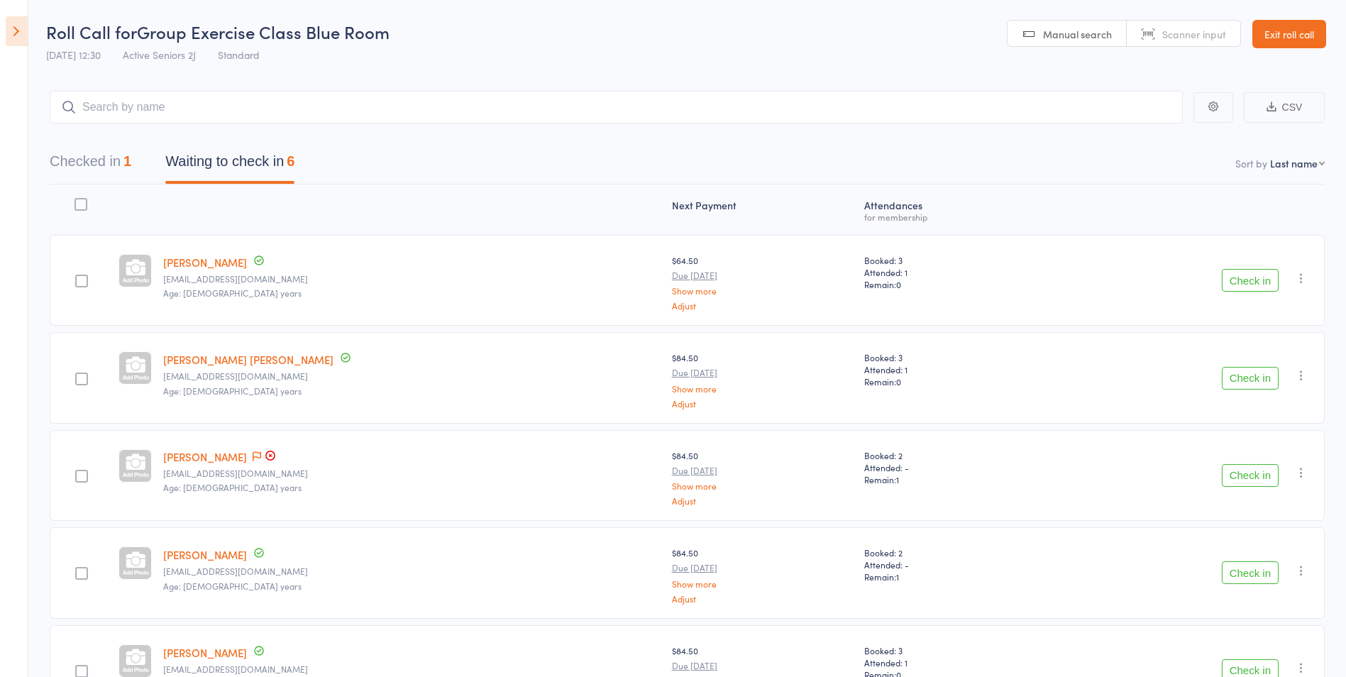
click at [23, 38] on icon at bounding box center [17, 31] width 22 height 30
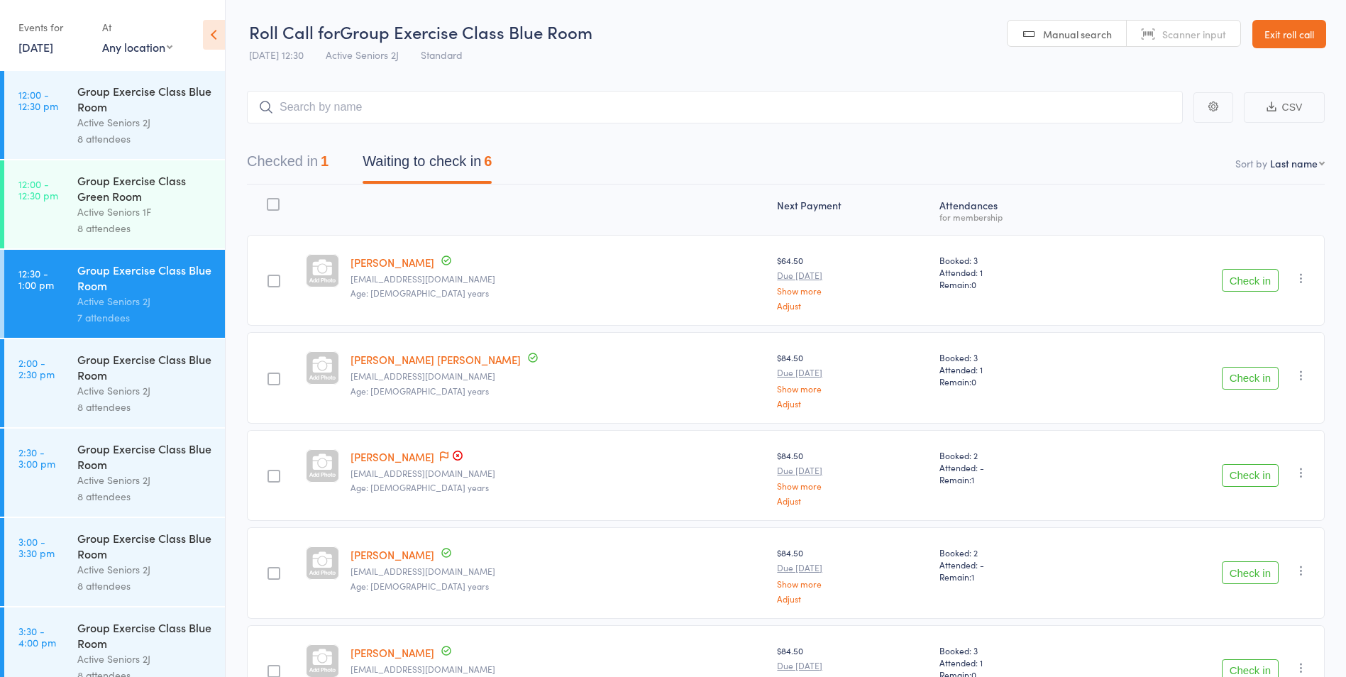
scroll to position [1631, 0]
click at [72, 563] on link "3:00 - 3:30 pm Group Exercise Class Blue Room Active Seniors 2J 8 attendees" at bounding box center [114, 560] width 221 height 88
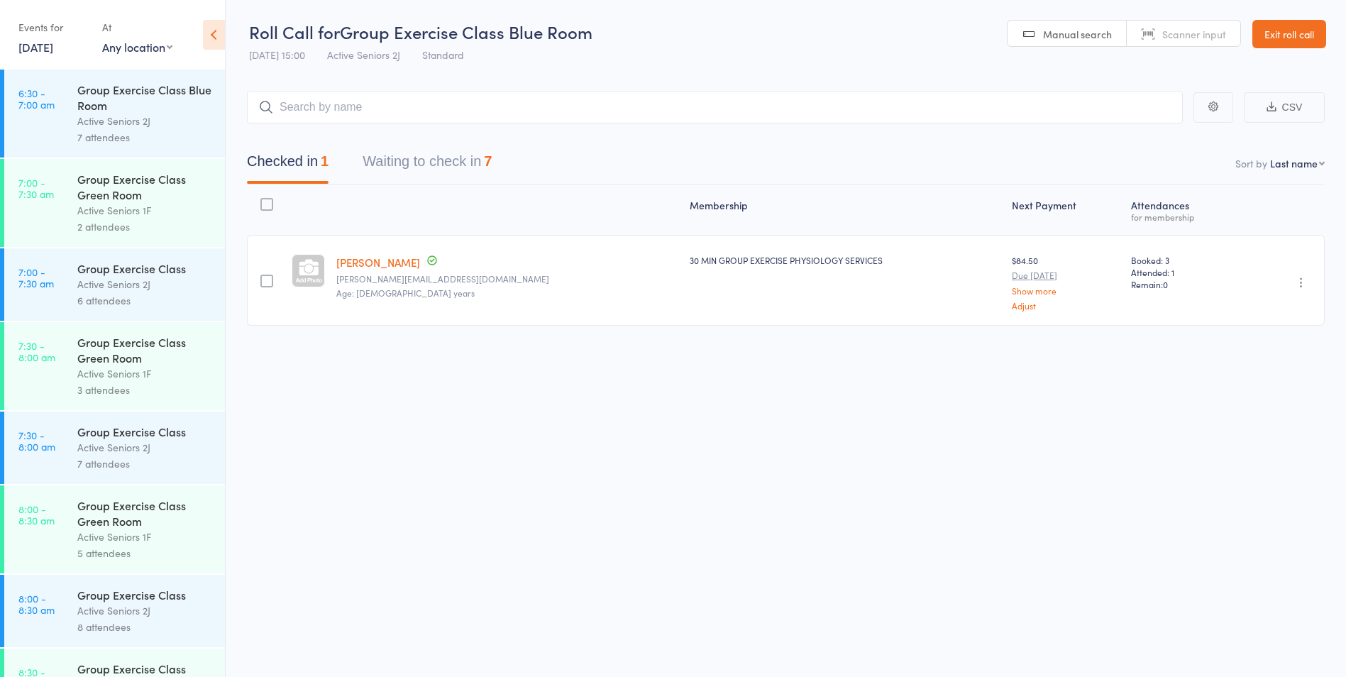
click at [462, 154] on button "Waiting to check in 7" at bounding box center [426, 165] width 129 height 38
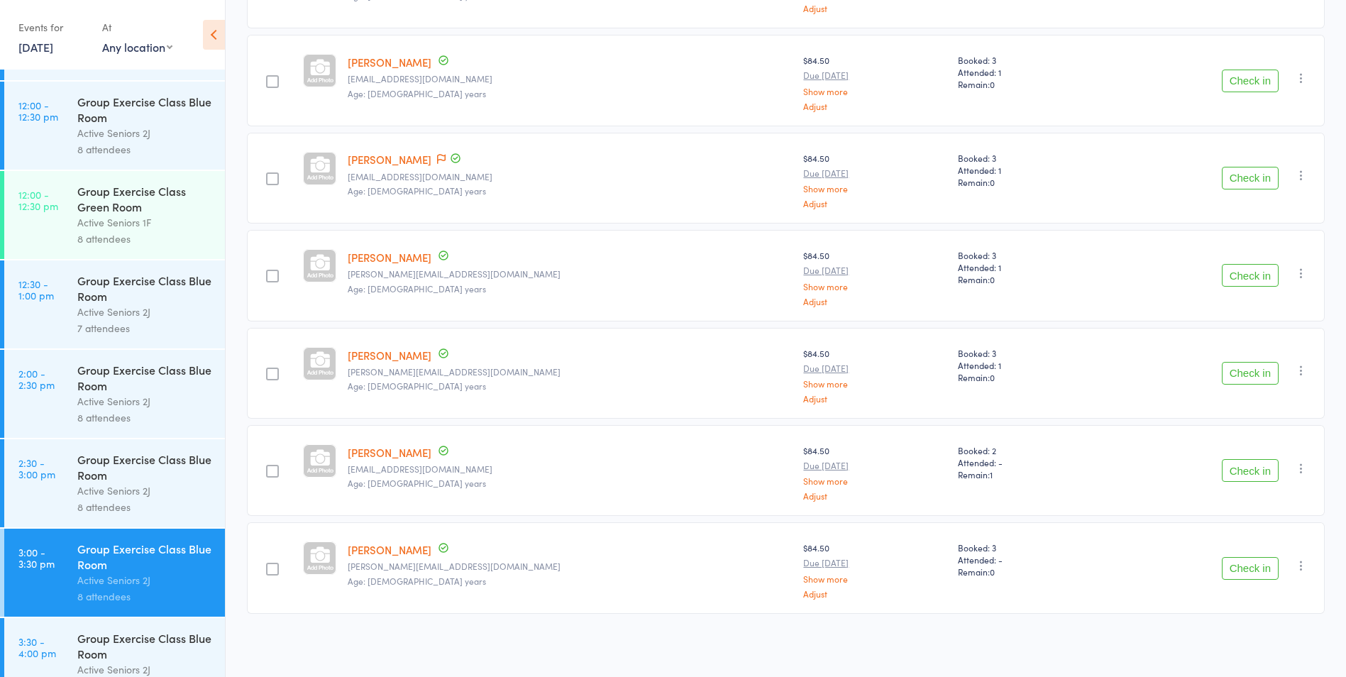
scroll to position [1631, 0]
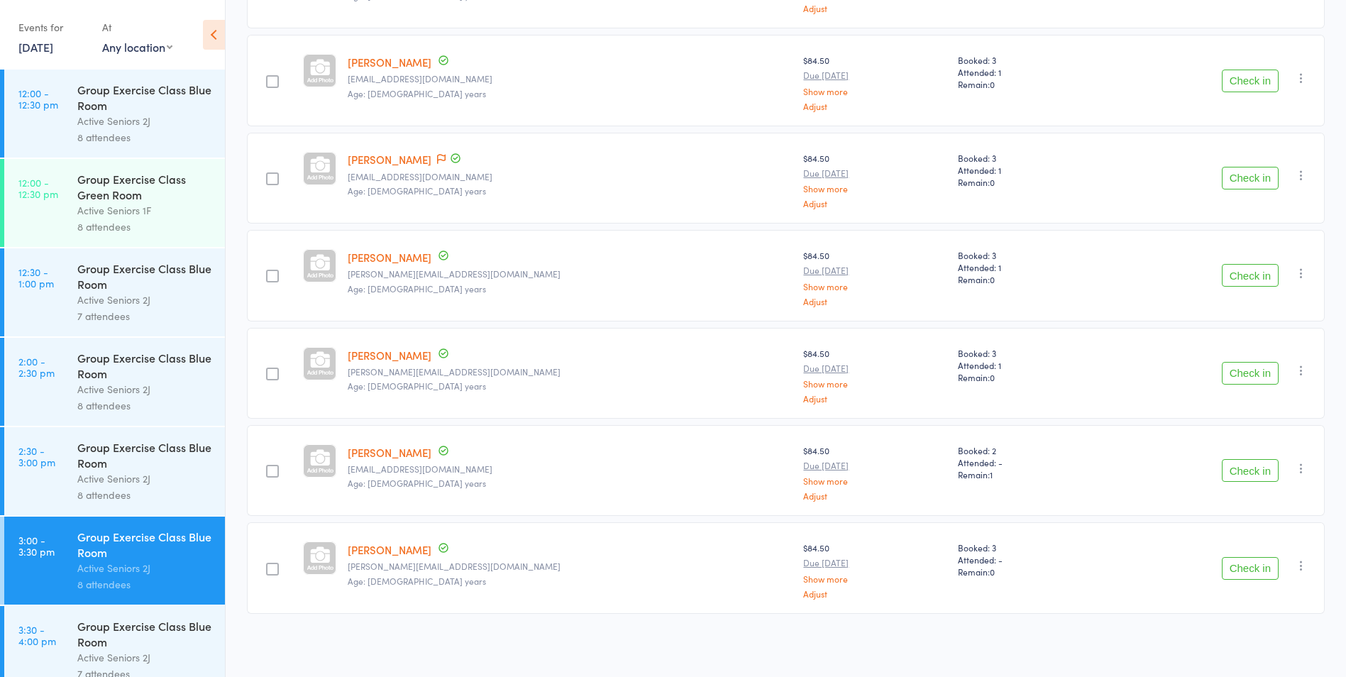
click at [124, 470] on div "Active Seniors 2J" at bounding box center [144, 478] width 135 height 16
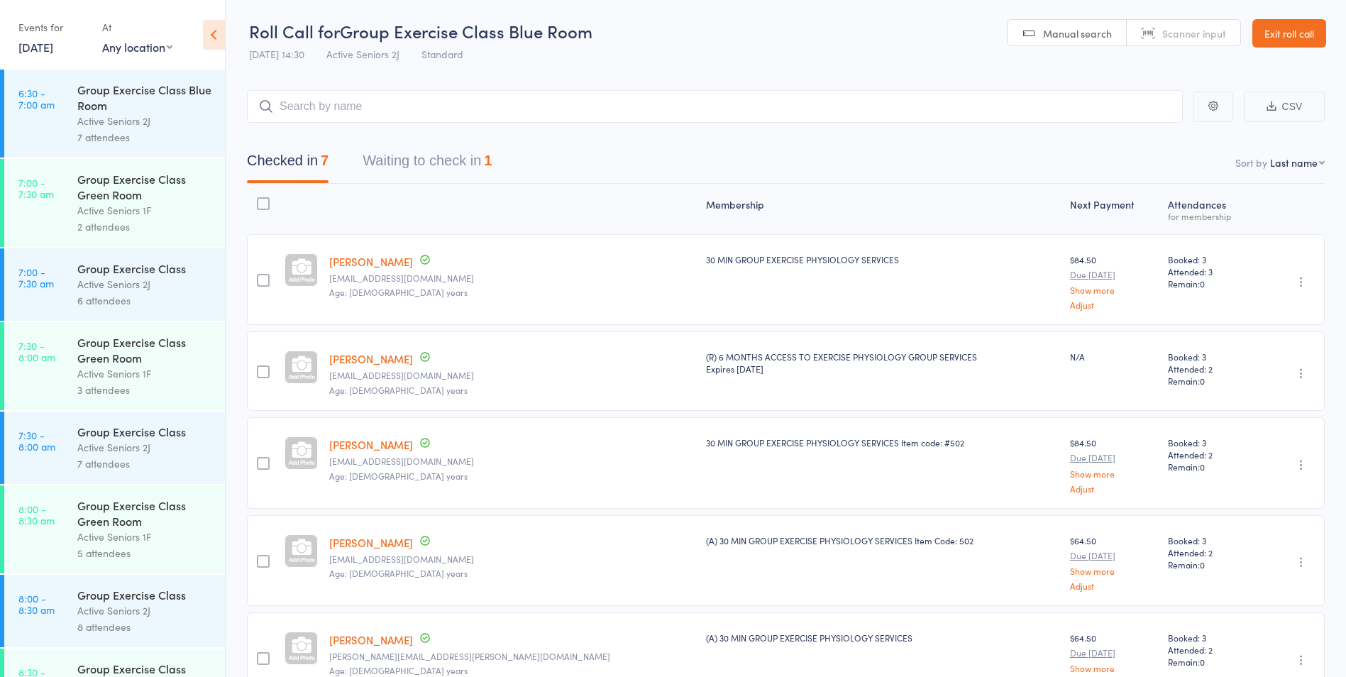
click at [431, 156] on button "Waiting to check in 1" at bounding box center [426, 164] width 129 height 38
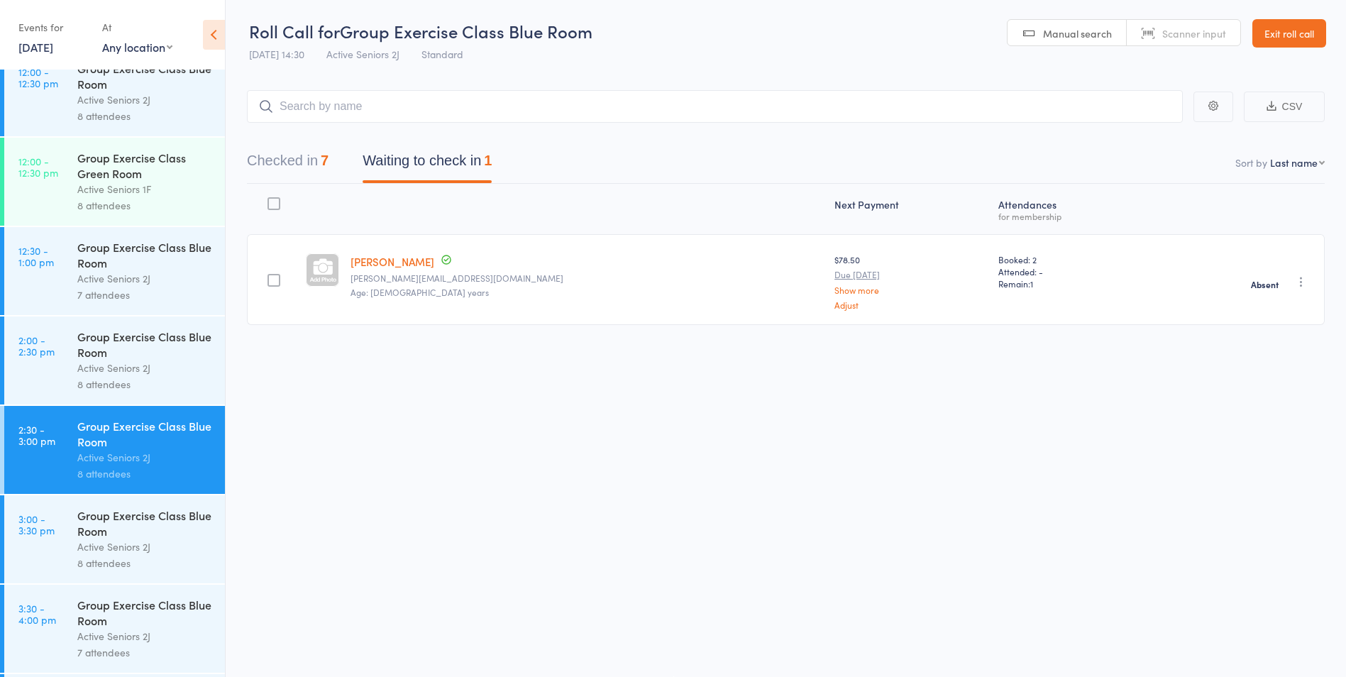
scroll to position [1773, 0]
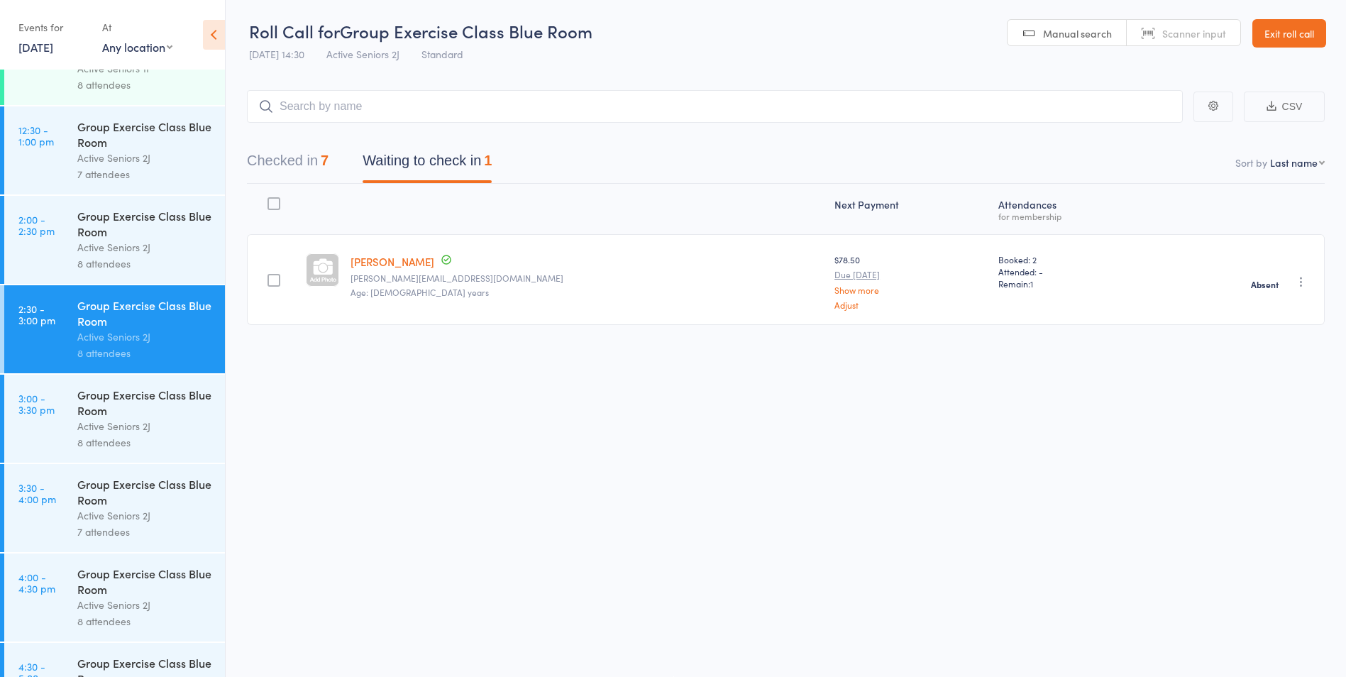
click at [106, 391] on div "Group Exercise Class Blue Room" at bounding box center [144, 402] width 135 height 31
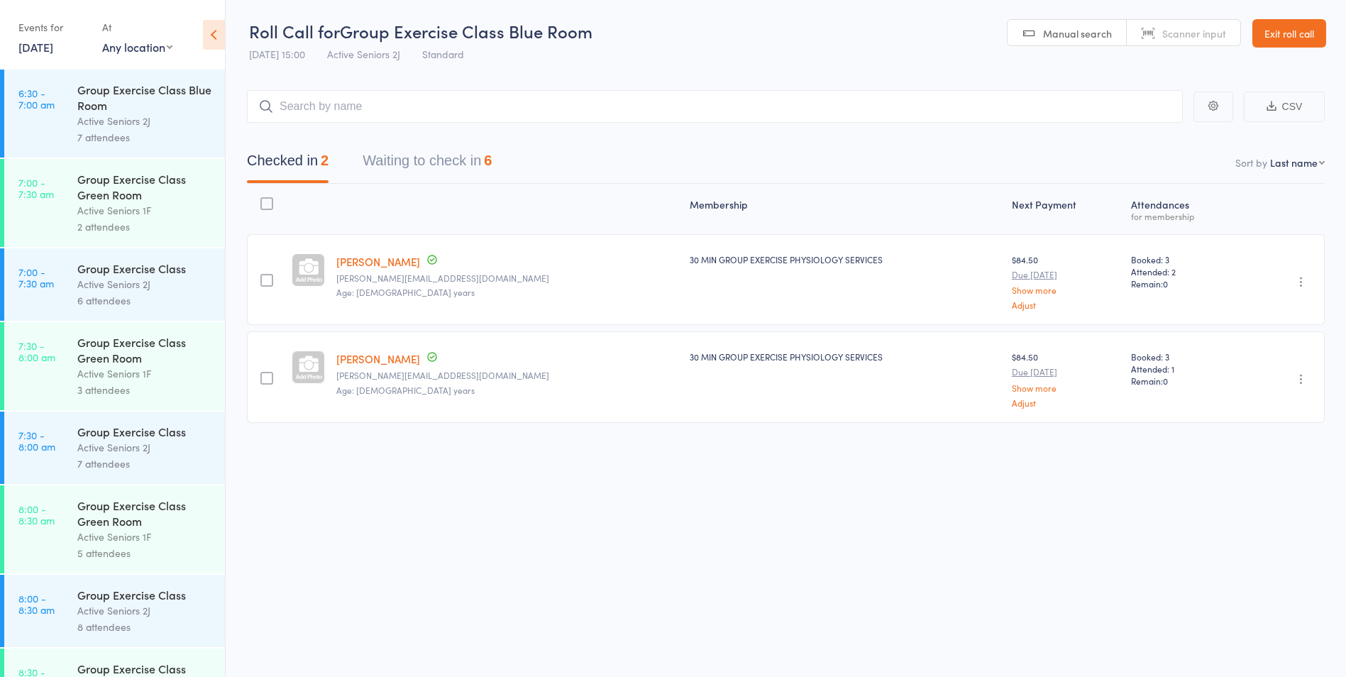
click at [382, 171] on button "Waiting to check in 6" at bounding box center [426, 164] width 129 height 38
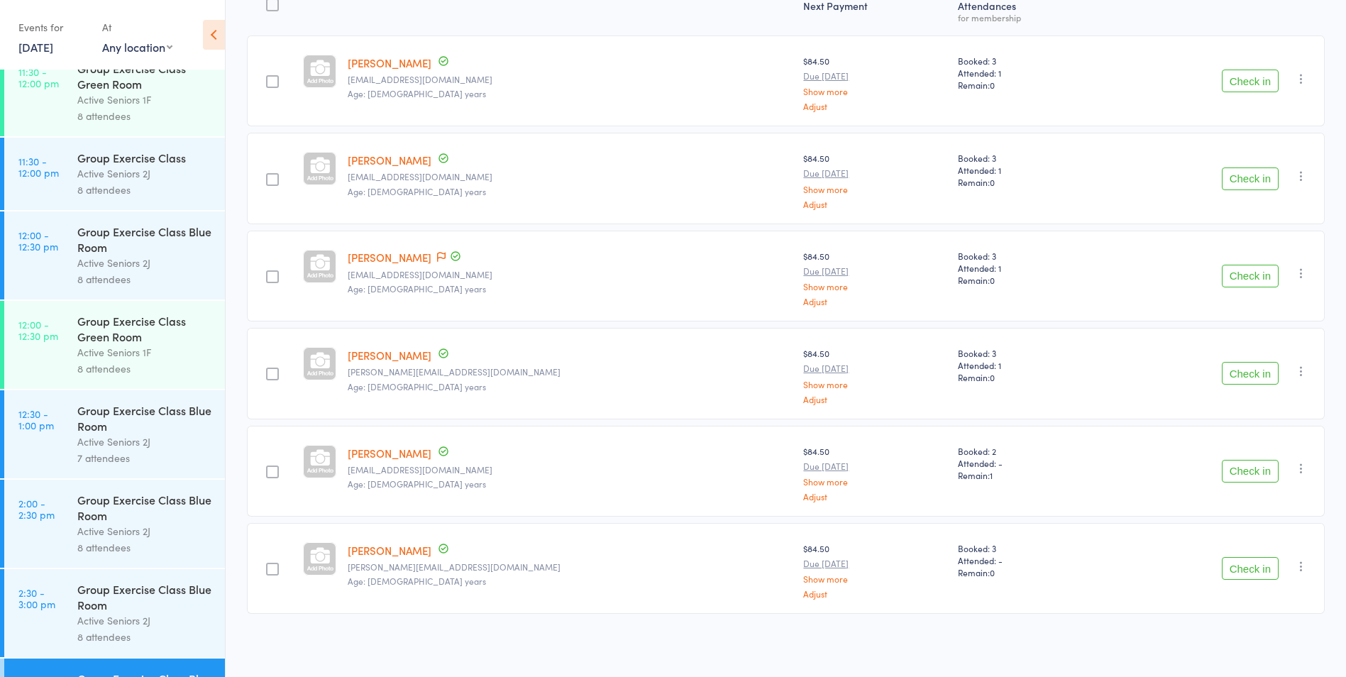
scroll to position [1829, 0]
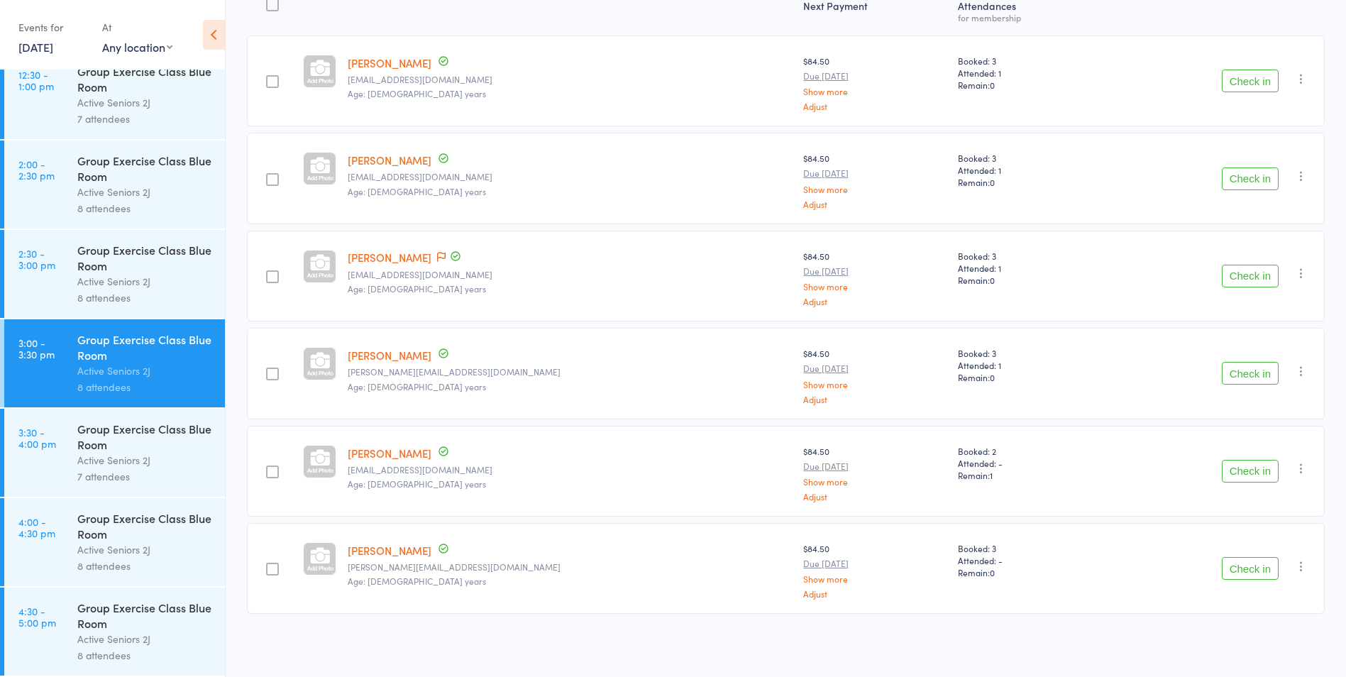
click at [112, 541] on div "Group Exercise Class Blue Room" at bounding box center [144, 525] width 135 height 31
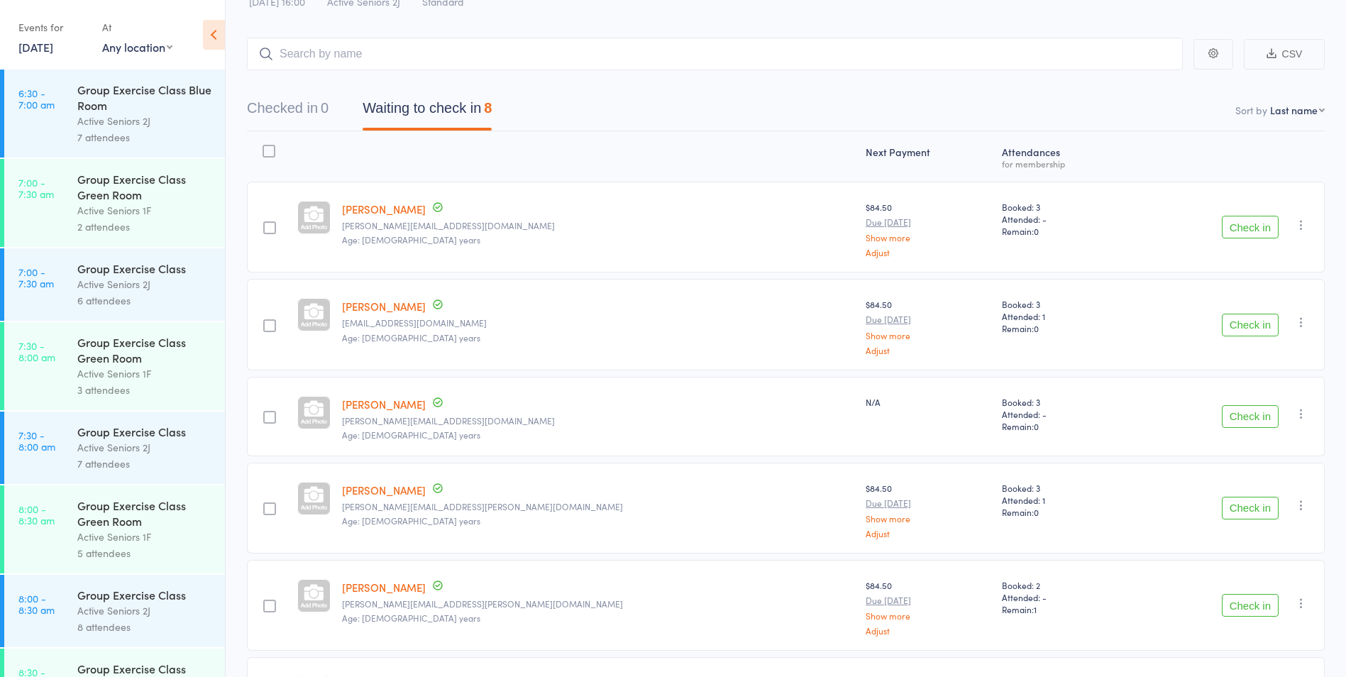
scroll to position [28, 0]
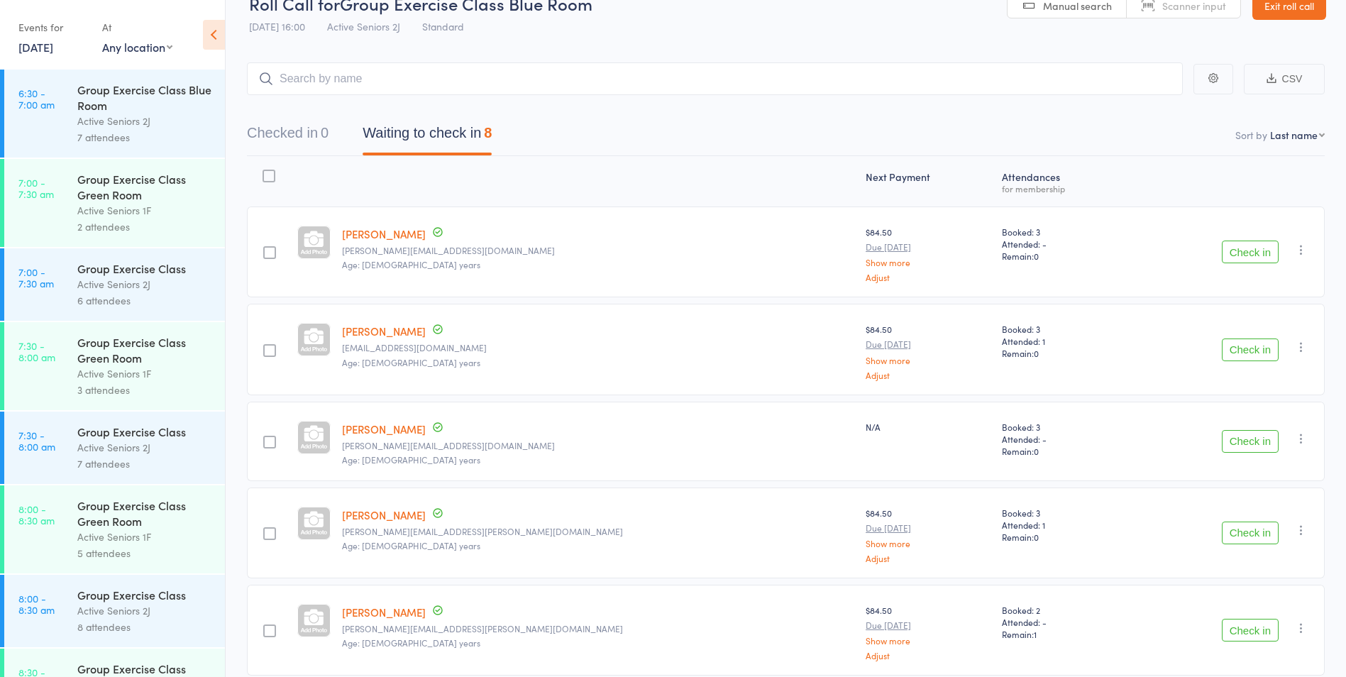
click at [1297, 248] on icon "button" at bounding box center [1301, 250] width 14 height 14
click at [1258, 373] on li "Remove" at bounding box center [1250, 372] width 117 height 19
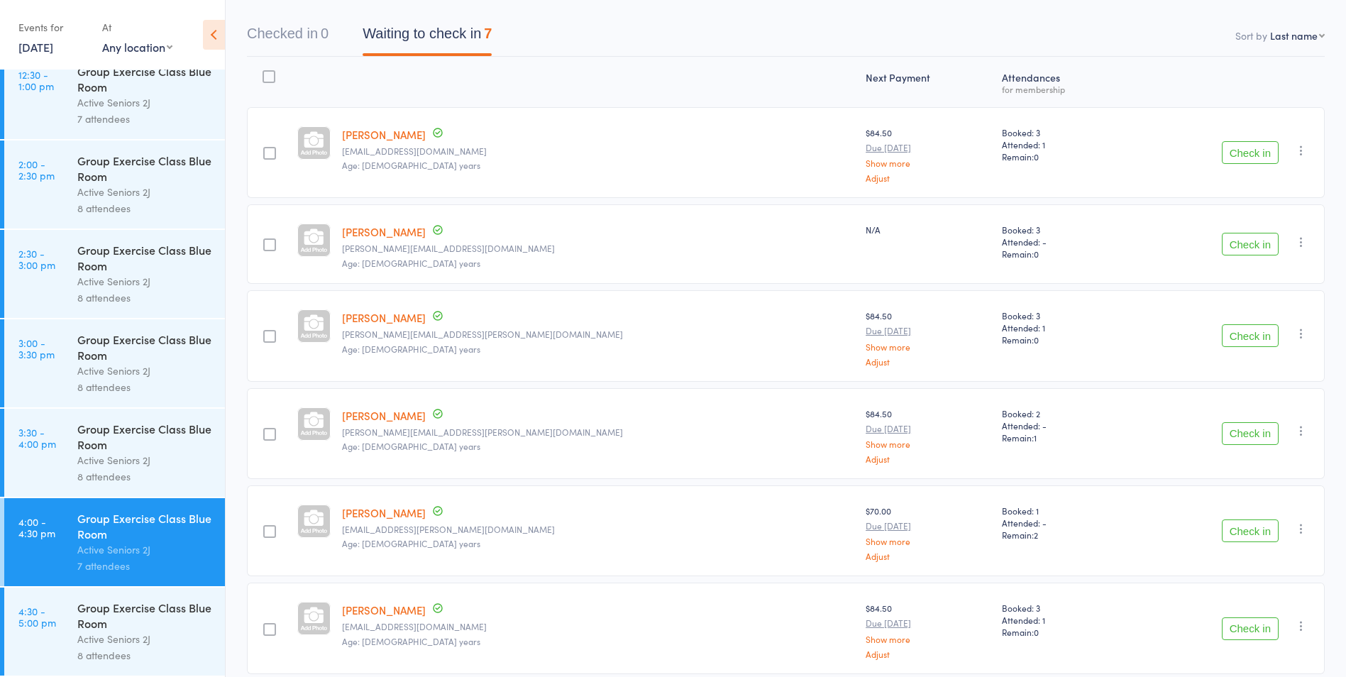
scroll to position [1, 0]
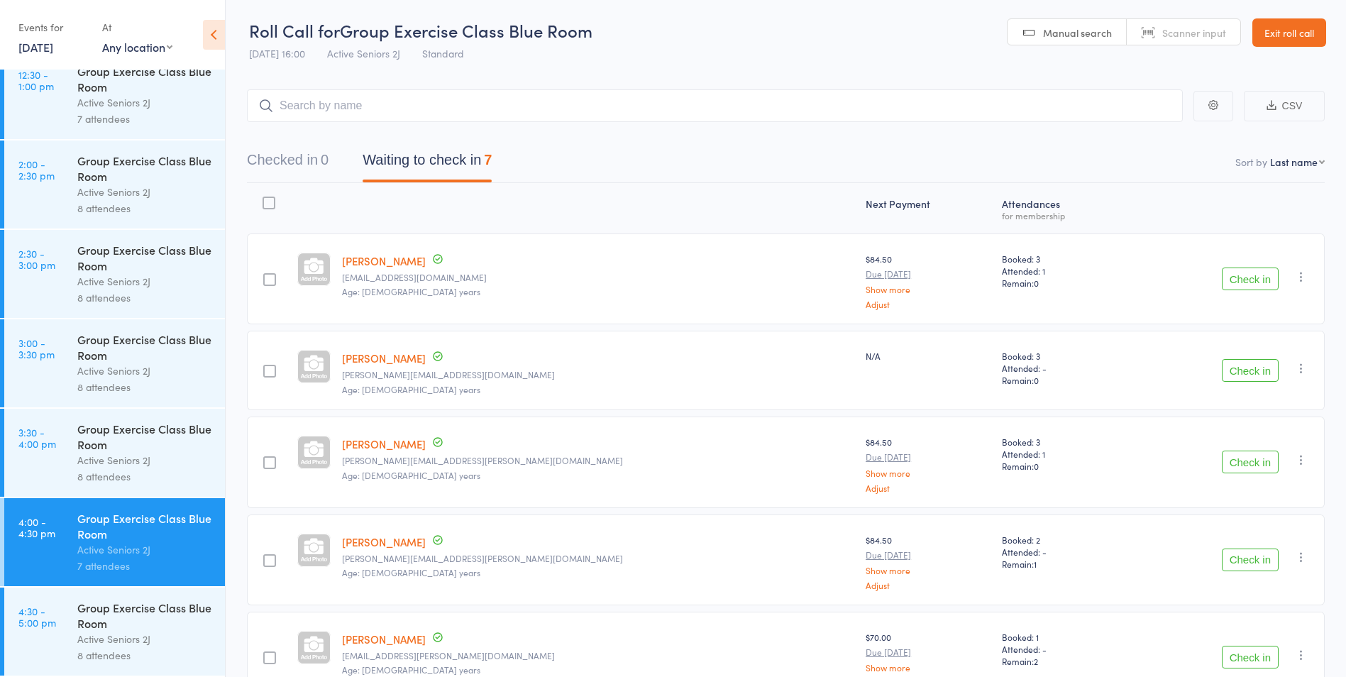
click at [1290, 23] on link "Exit roll call" at bounding box center [1289, 32] width 74 height 28
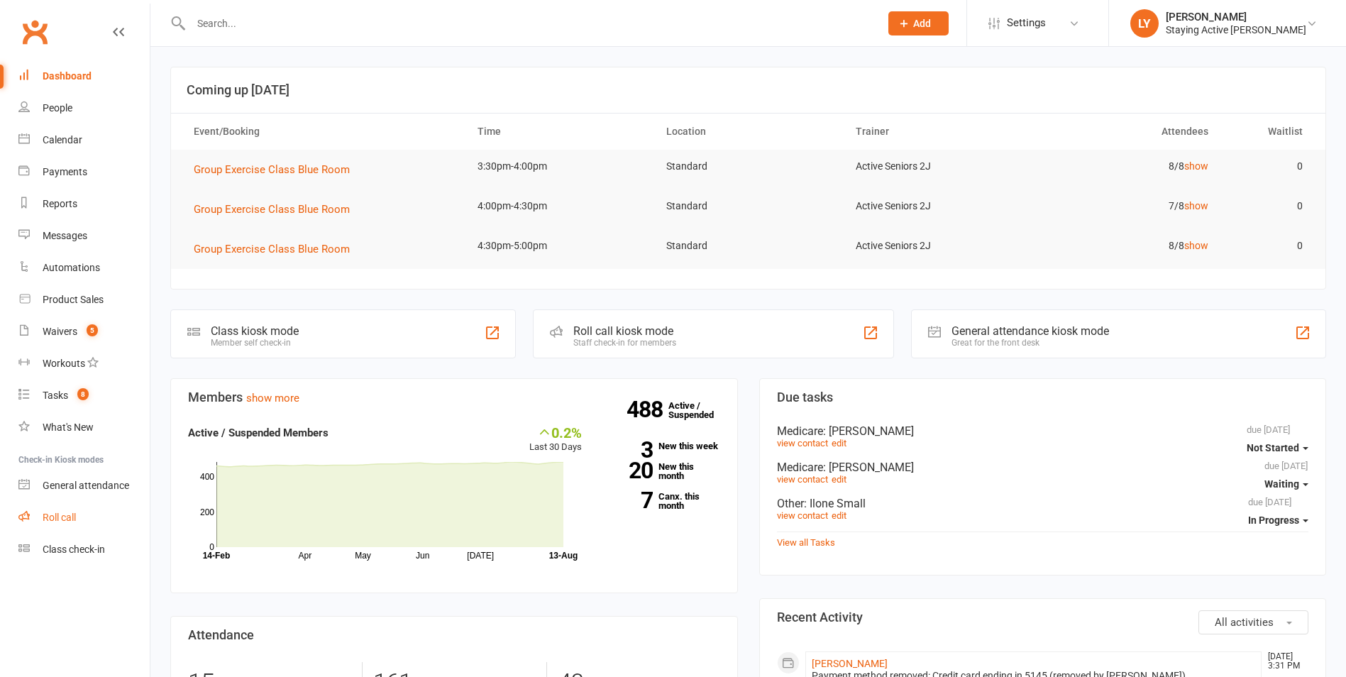
click at [61, 510] on link "Roll call" at bounding box center [83, 517] width 131 height 32
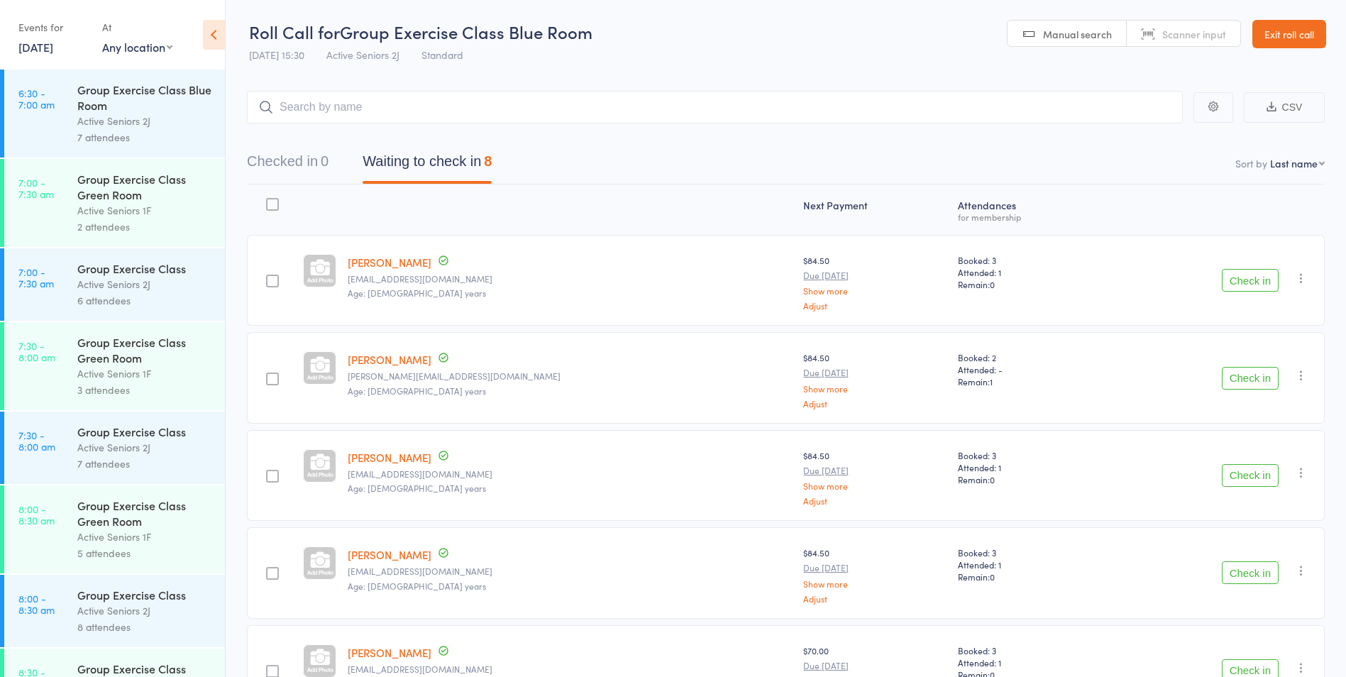
click at [1264, 38] on link "Exit roll call" at bounding box center [1289, 34] width 74 height 28
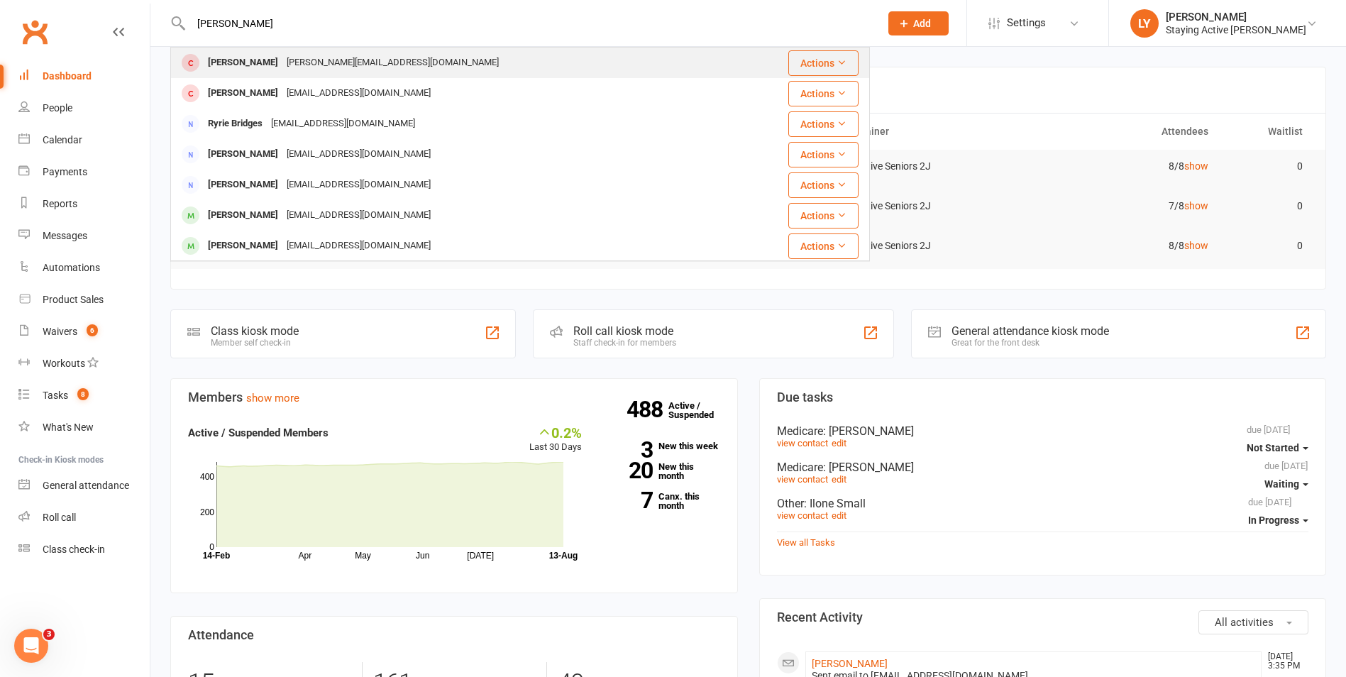
type input "chan bridget"
click at [318, 57] on div "bridget_leong@hotmail.com" at bounding box center [392, 62] width 221 height 21
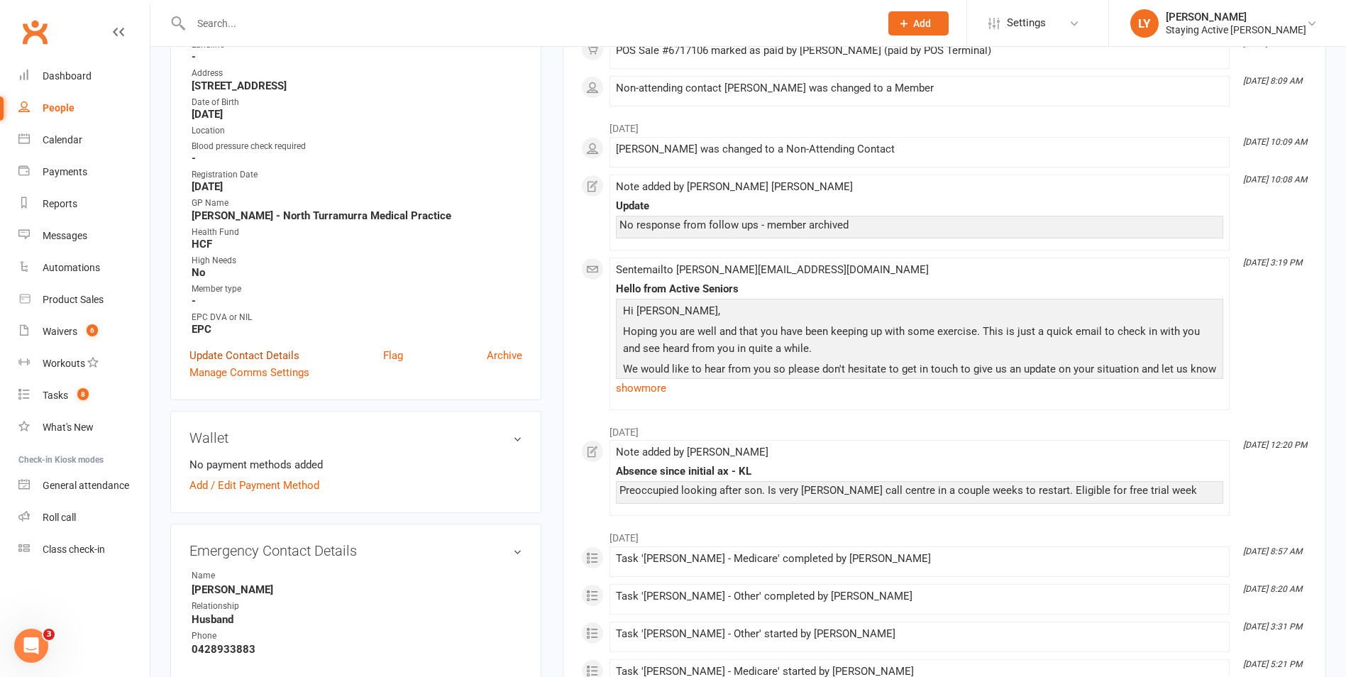
click at [266, 355] on link "Update Contact Details" at bounding box center [244, 355] width 110 height 17
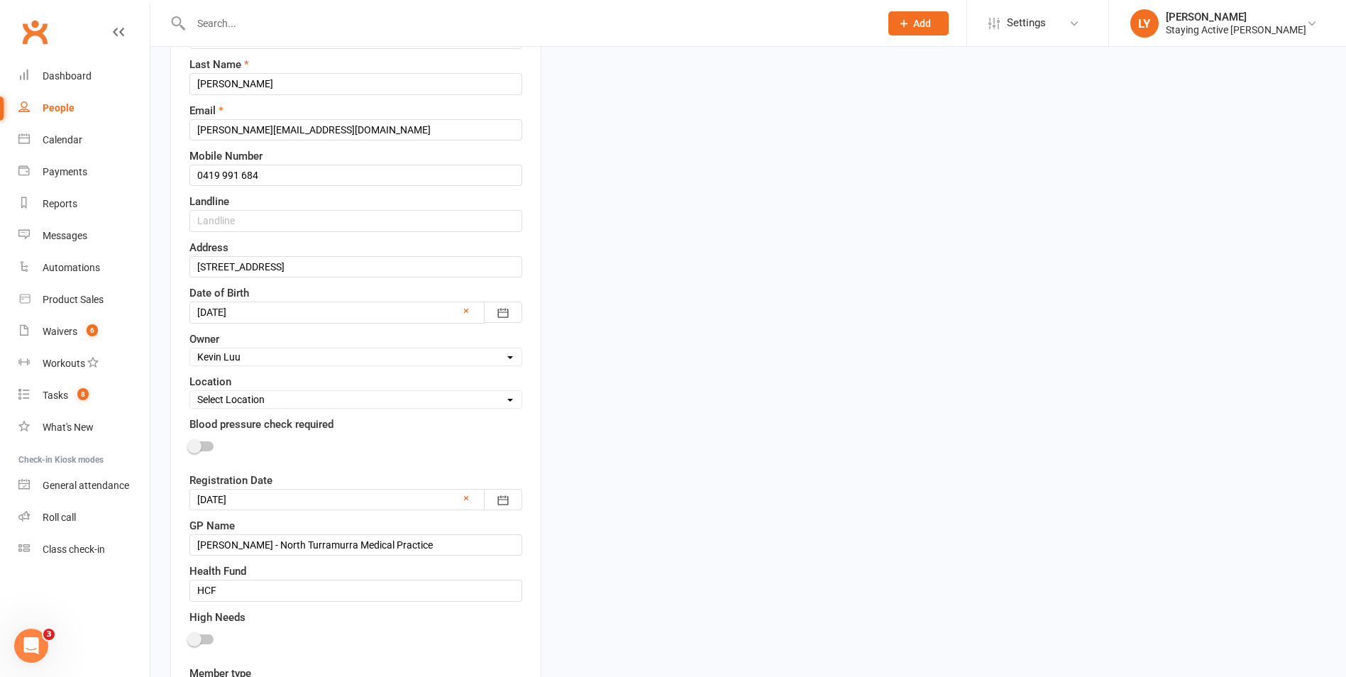
scroll to position [350, 0]
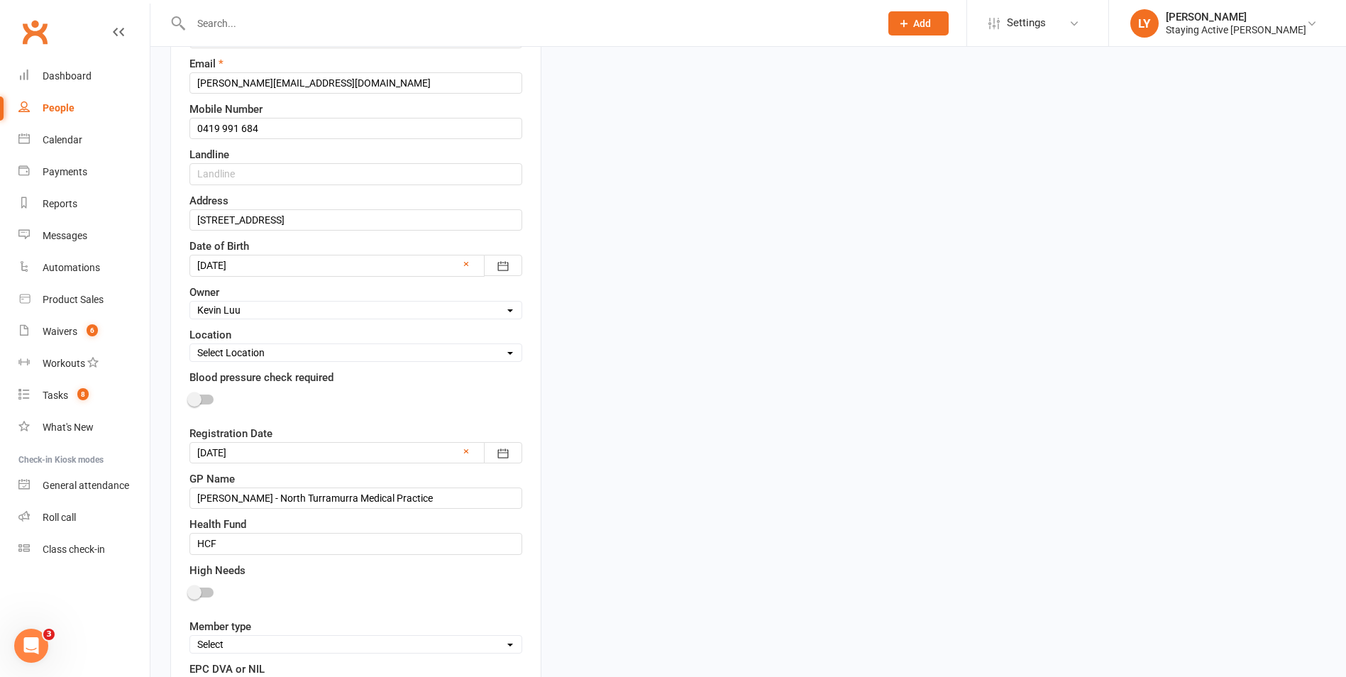
click at [206, 394] on div at bounding box center [355, 402] width 333 height 32
click at [212, 399] on div at bounding box center [201, 399] width 24 height 10
click at [189, 397] on input "checkbox" at bounding box center [189, 397] width 0 height 0
click at [272, 309] on select "Select Owner Active Seniors 1F Suzy Oglesby Lewis Pedder Carla Riccobon Emily K…" at bounding box center [355, 310] width 331 height 16
select select "5"
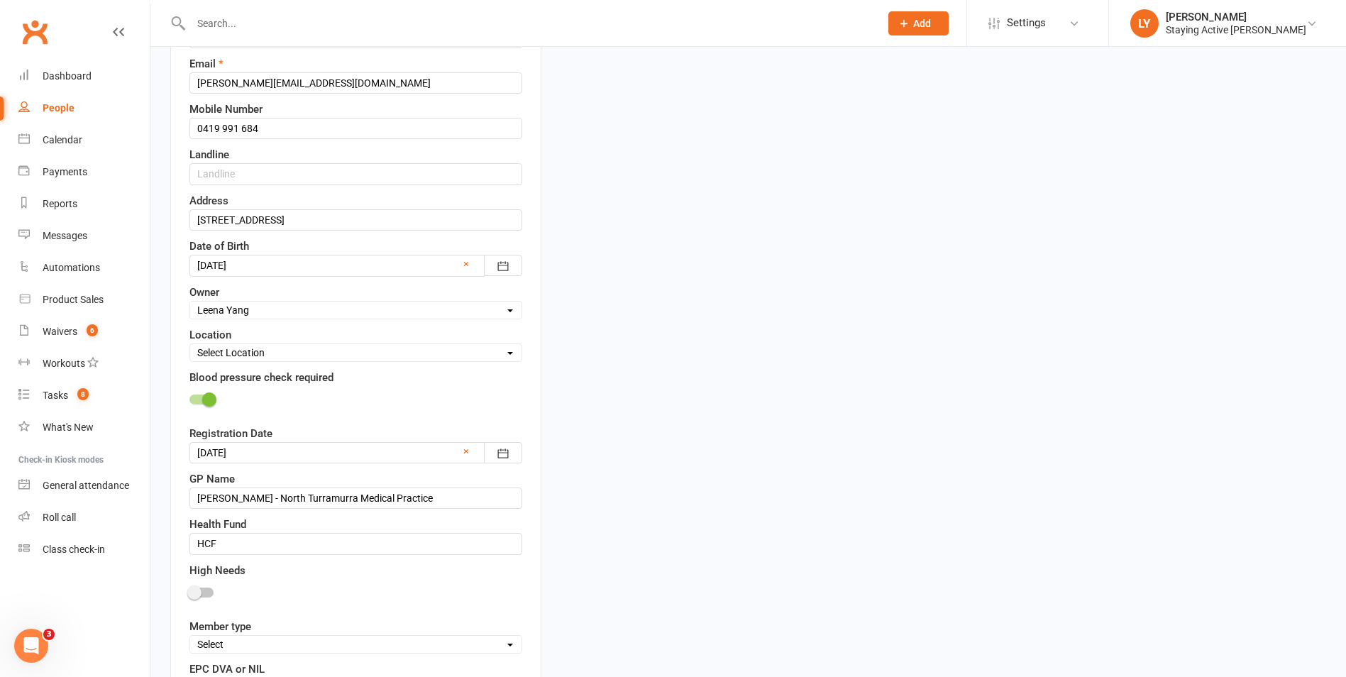
click at [190, 302] on select "Select Owner Active Seniors 1F Suzy Oglesby Lewis Pedder Carla Riccobon Emily K…" at bounding box center [355, 310] width 331 height 16
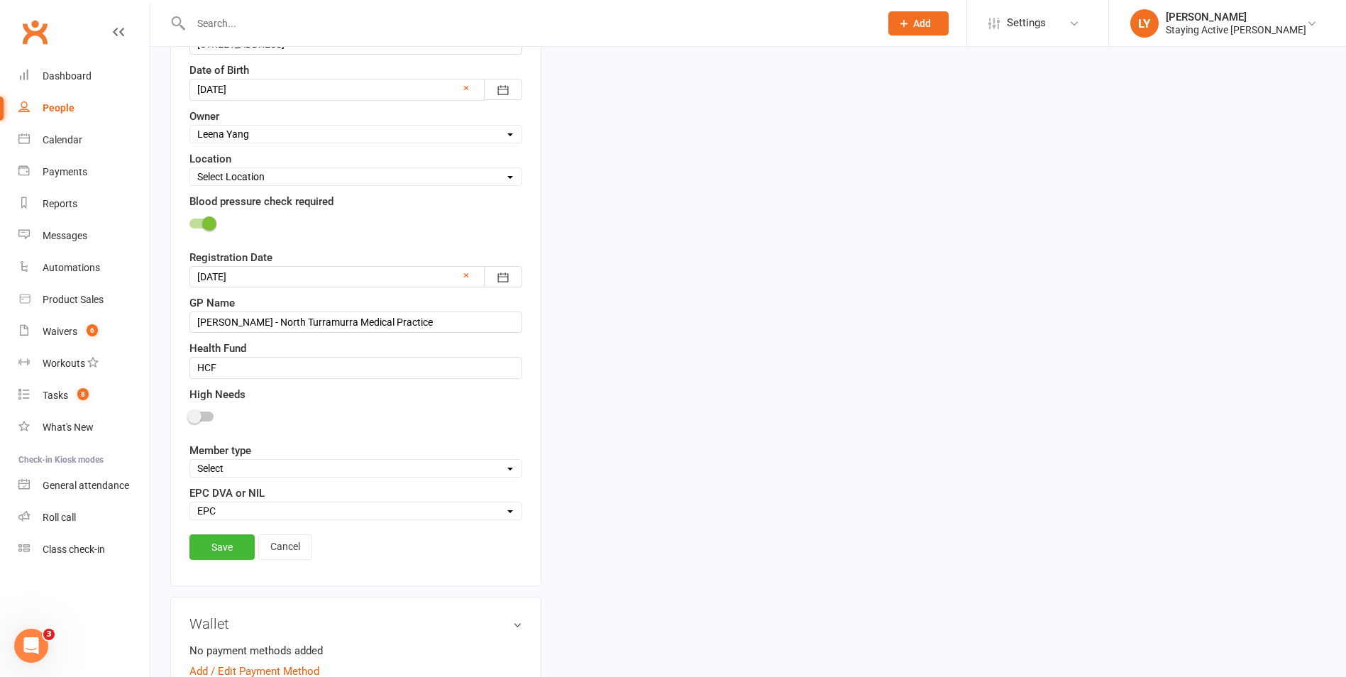
scroll to position [705, 0]
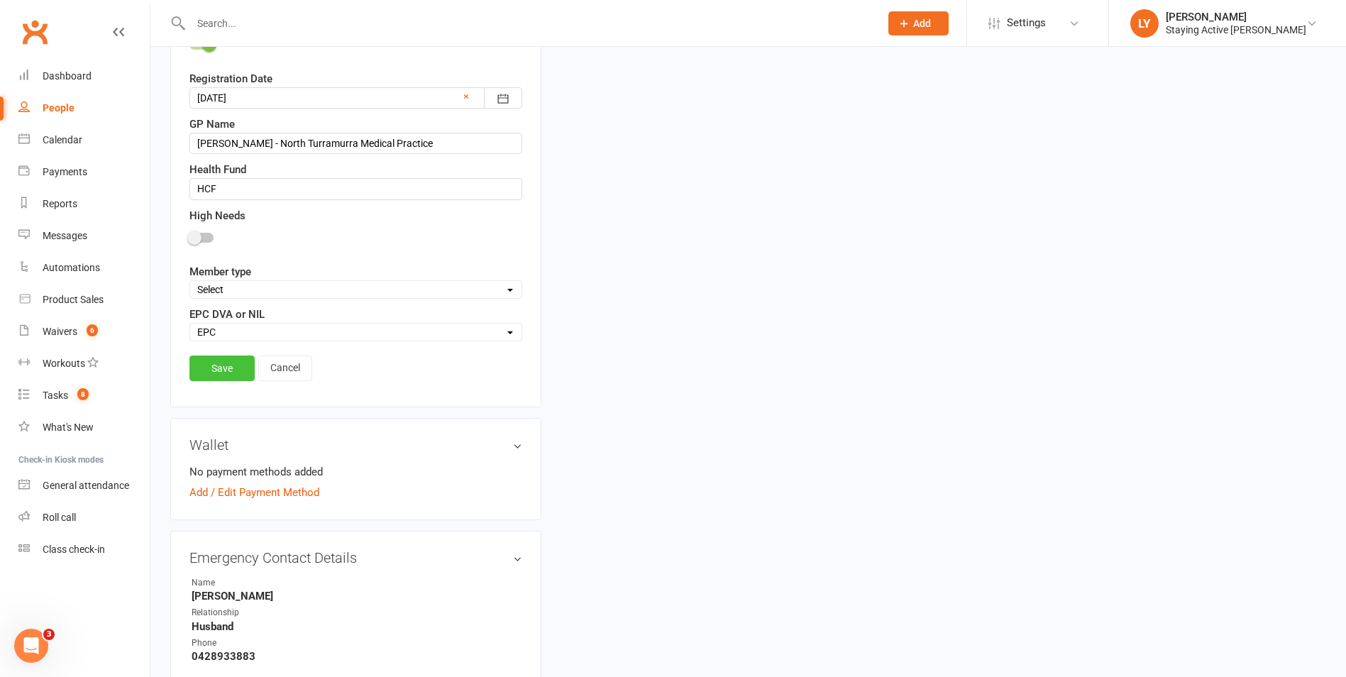
click at [221, 365] on link "Save" at bounding box center [221, 368] width 65 height 26
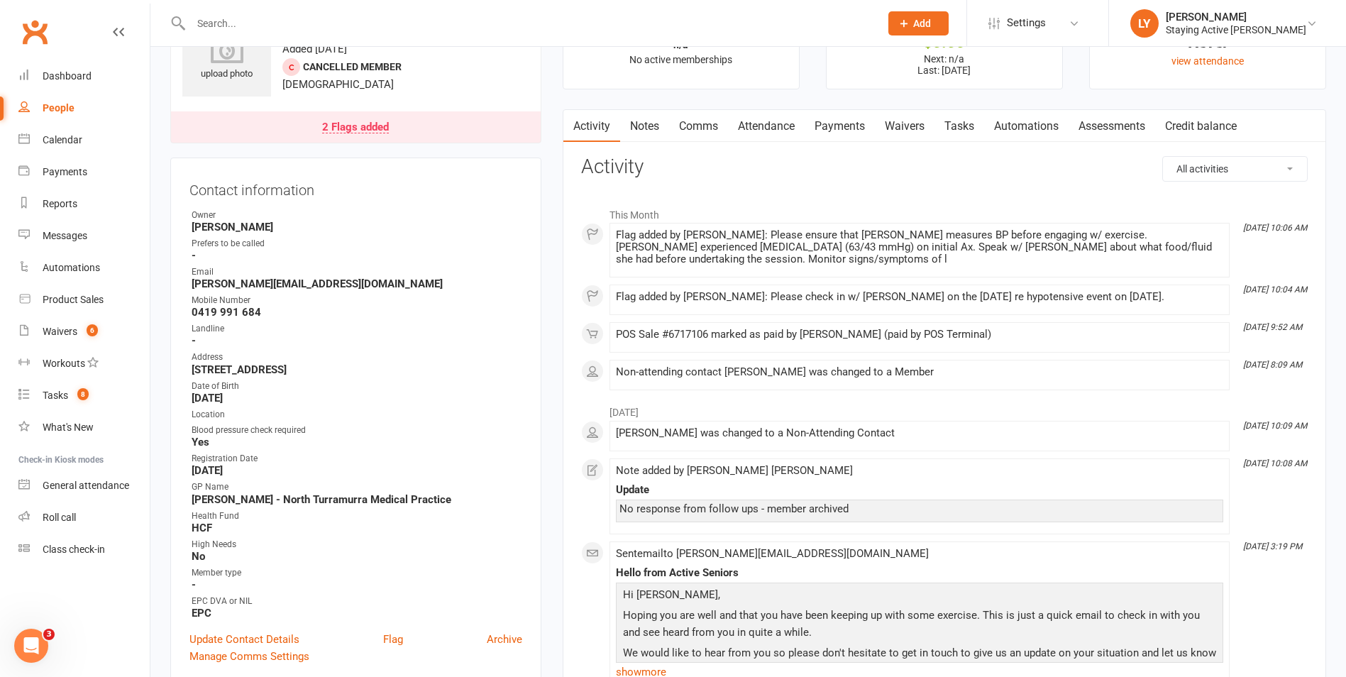
scroll to position [0, 0]
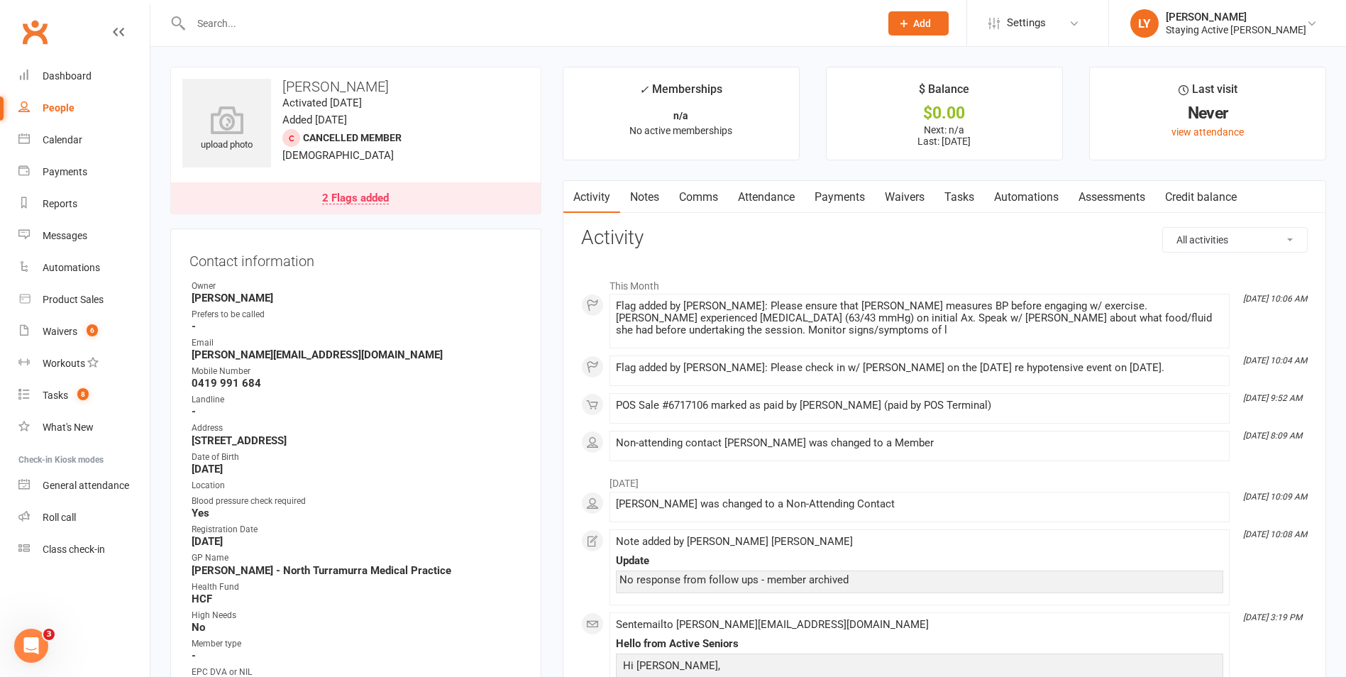
click at [357, 200] on div "2 Flags added" at bounding box center [355, 198] width 67 height 11
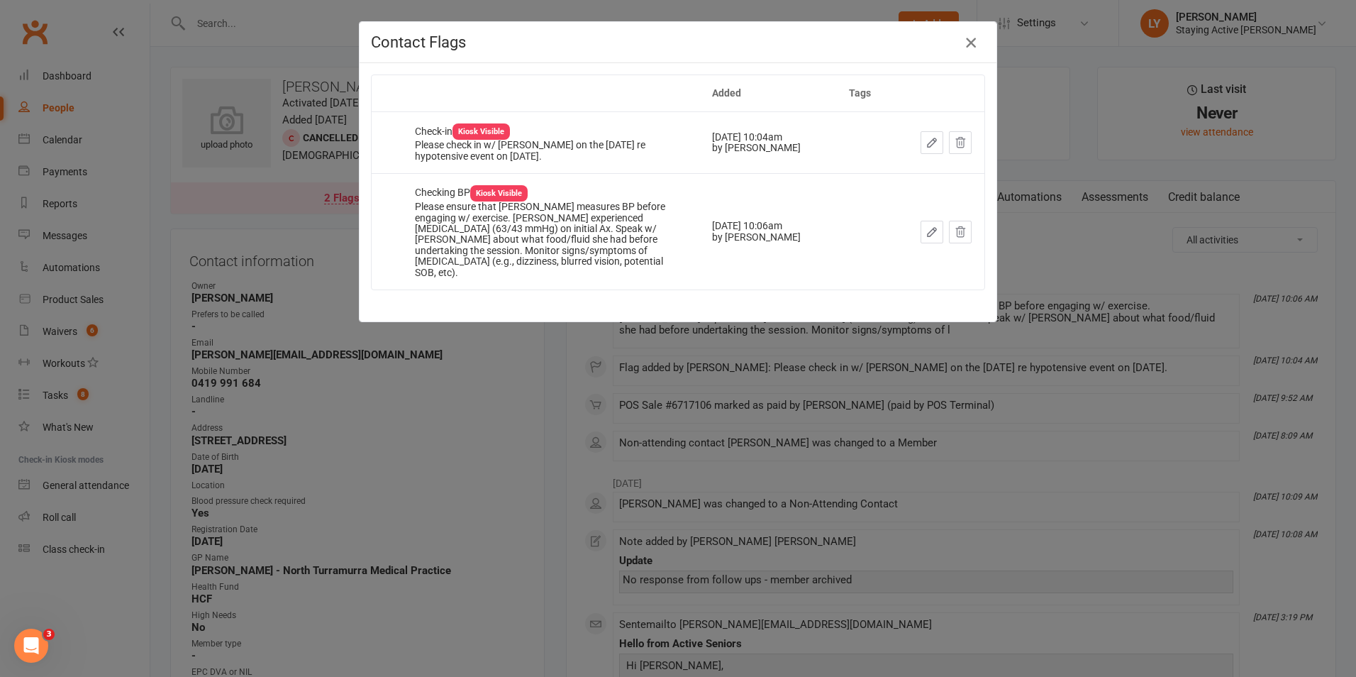
click at [963, 35] on icon "button" at bounding box center [971, 42] width 17 height 17
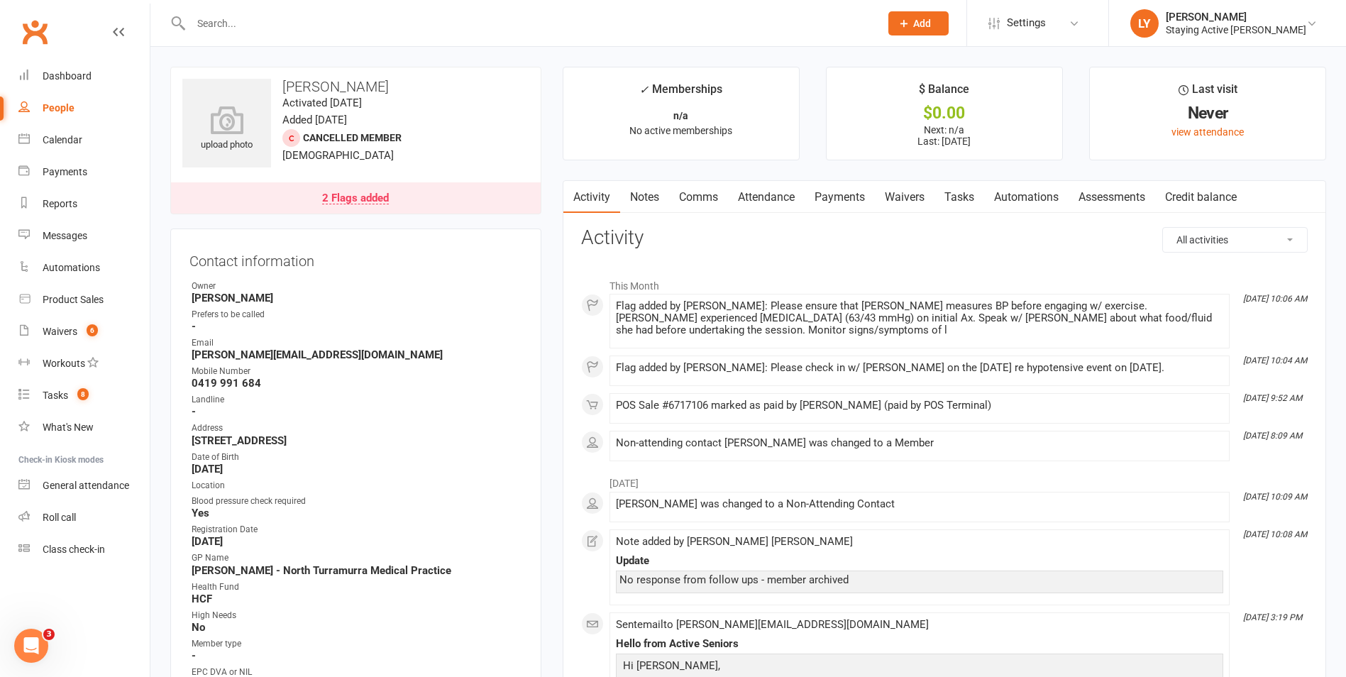
click at [645, 194] on link "Notes" at bounding box center [644, 197] width 49 height 33
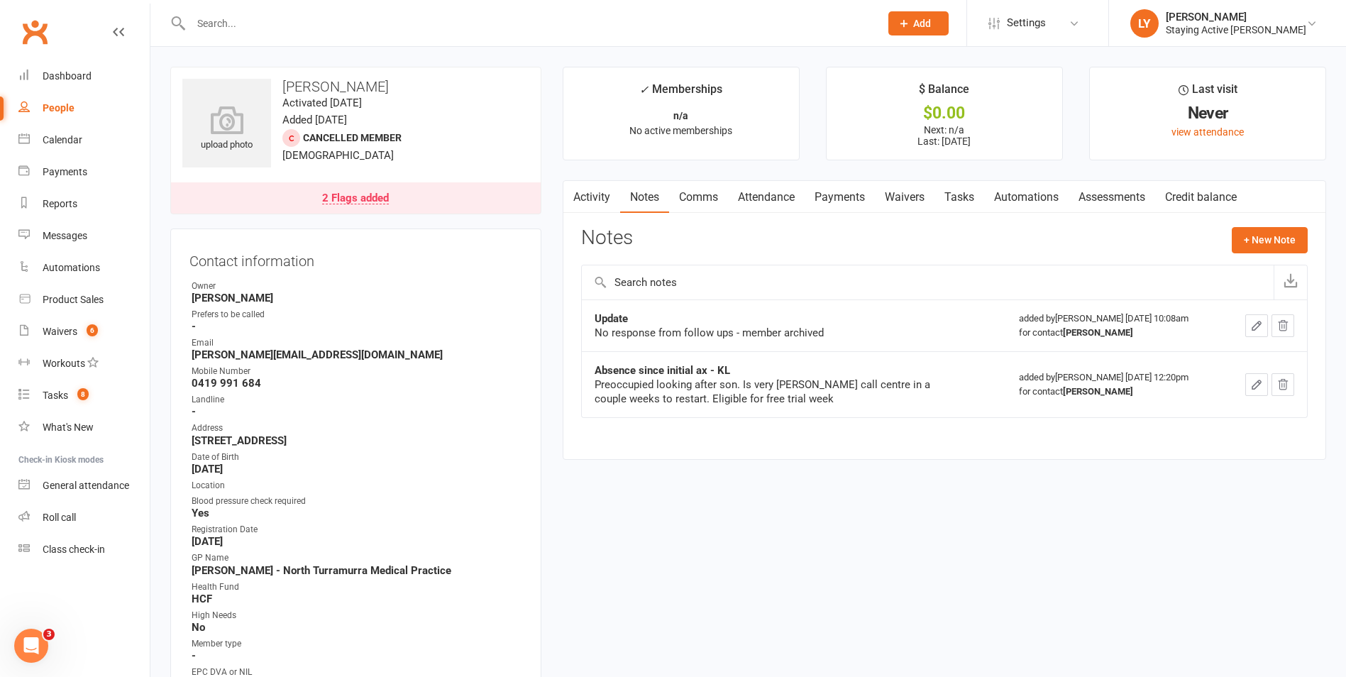
click at [582, 197] on link "Activity" at bounding box center [591, 197] width 57 height 33
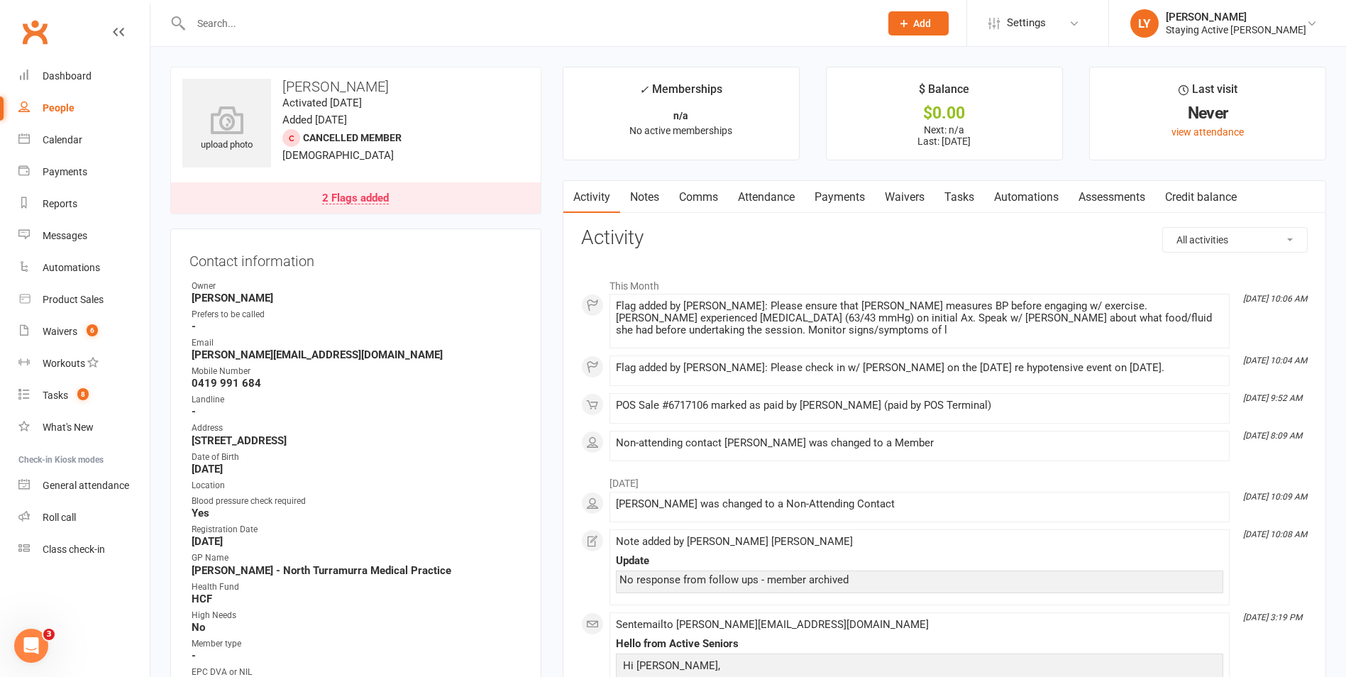
click at [377, 199] on div "2 Flags added" at bounding box center [355, 198] width 67 height 11
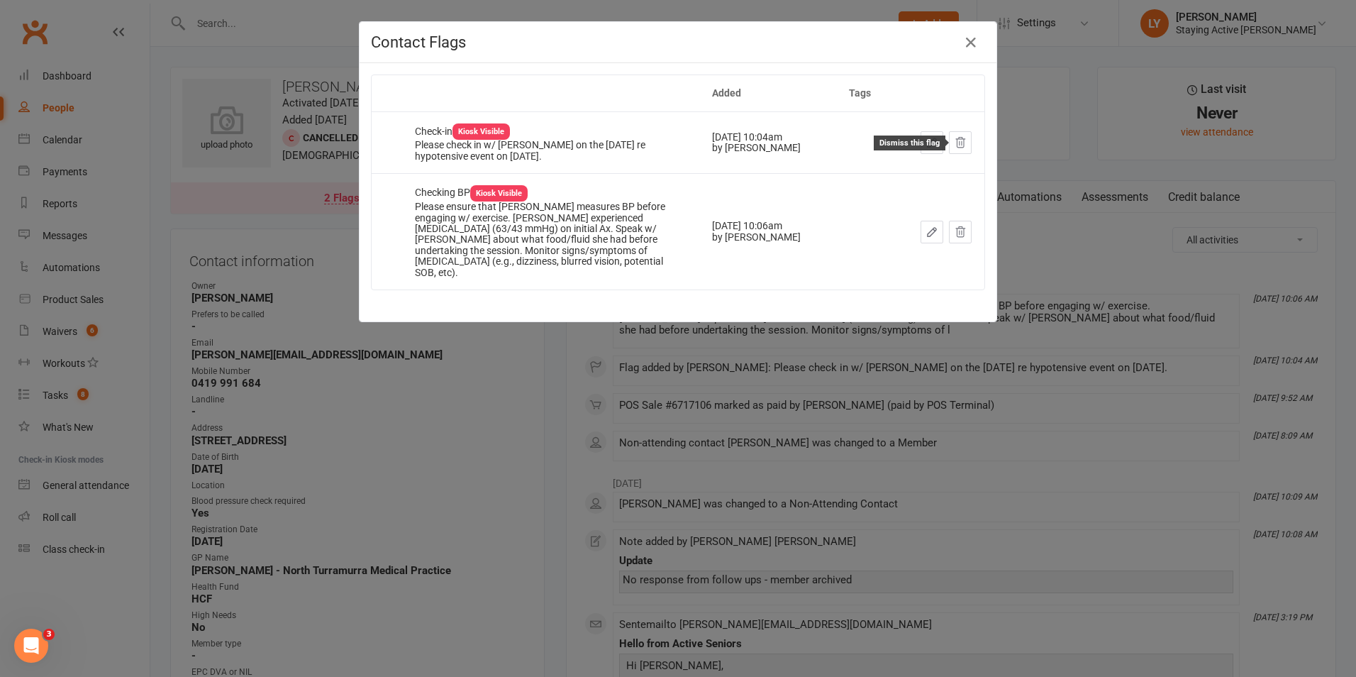
click at [959, 144] on icon at bounding box center [960, 143] width 9 height 10
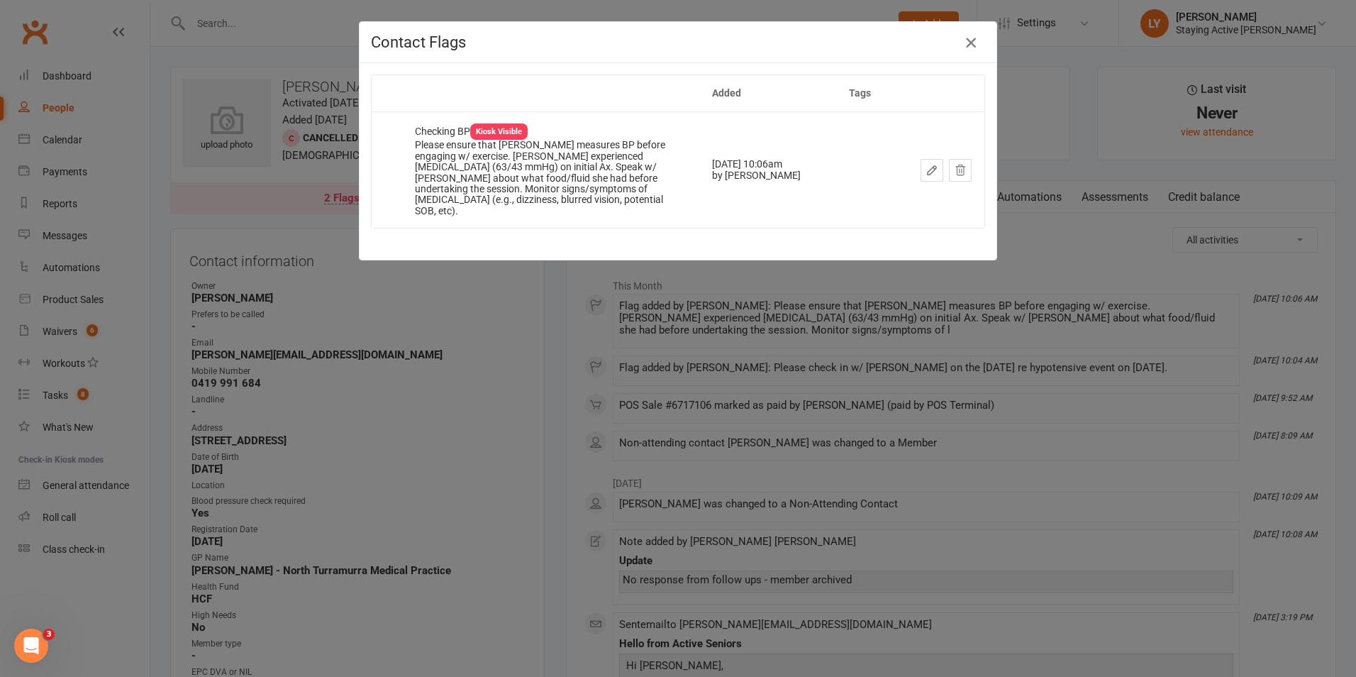
click at [965, 40] on icon "button" at bounding box center [971, 42] width 17 height 17
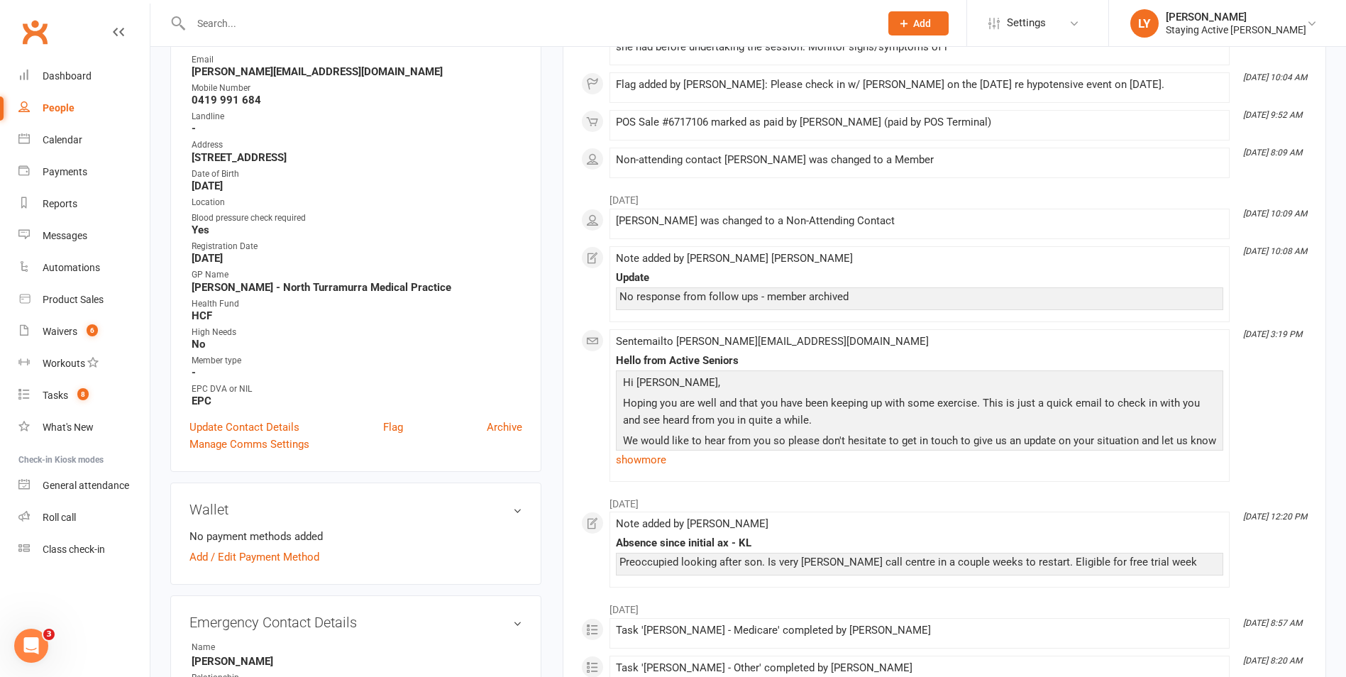
scroll to position [284, 0]
click at [406, 423] on div "Update Contact Details Flag Archive" at bounding box center [355, 426] width 333 height 17
click at [392, 426] on link "Flag" at bounding box center [393, 426] width 20 height 17
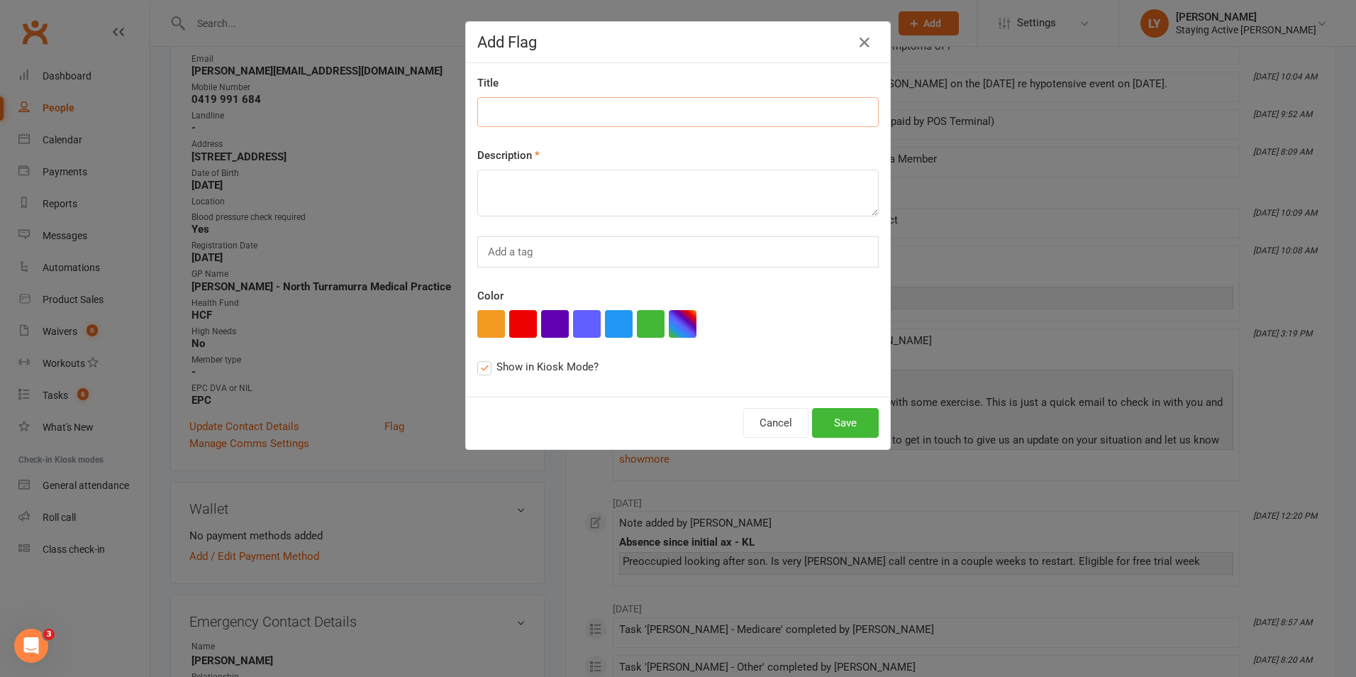
click at [542, 113] on input at bounding box center [677, 112] width 401 height 30
type input "New member"
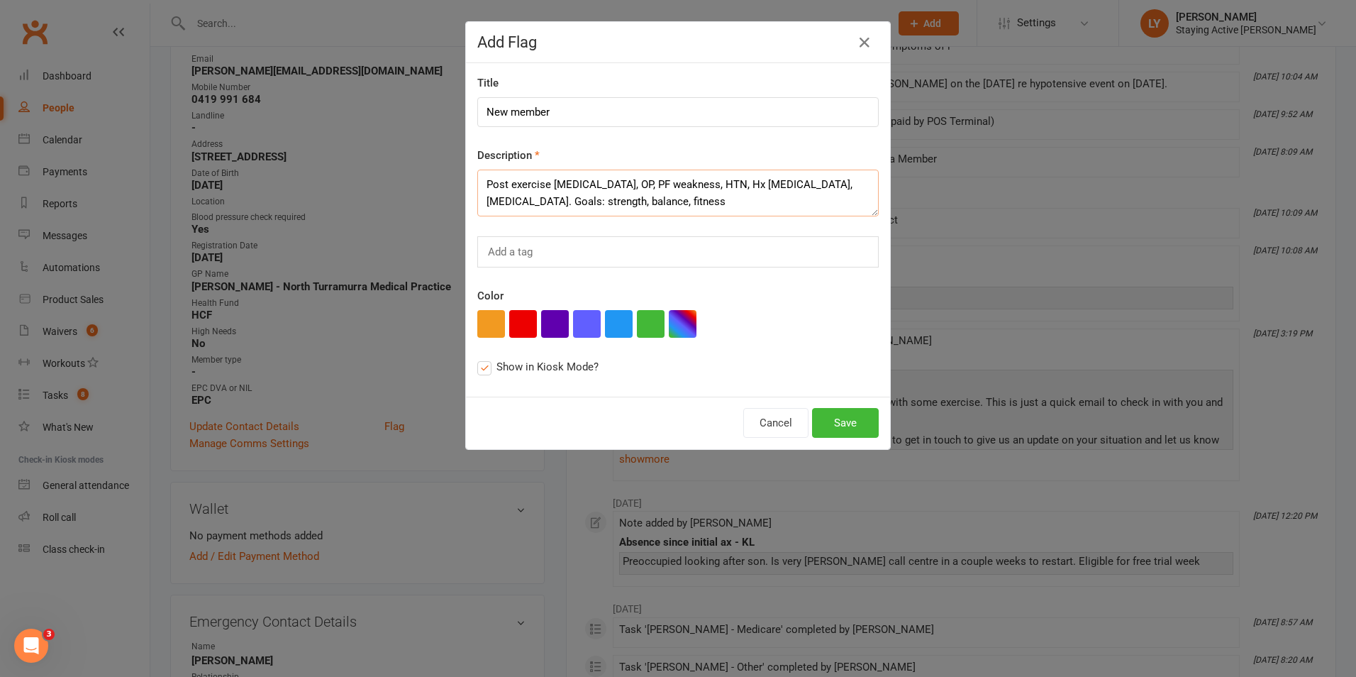
type textarea "Post exercise hypotension, OP, PF weakness, HTN, Hx lung cancer, asthma. Goals:…"
click at [853, 420] on button "Save" at bounding box center [845, 423] width 67 height 30
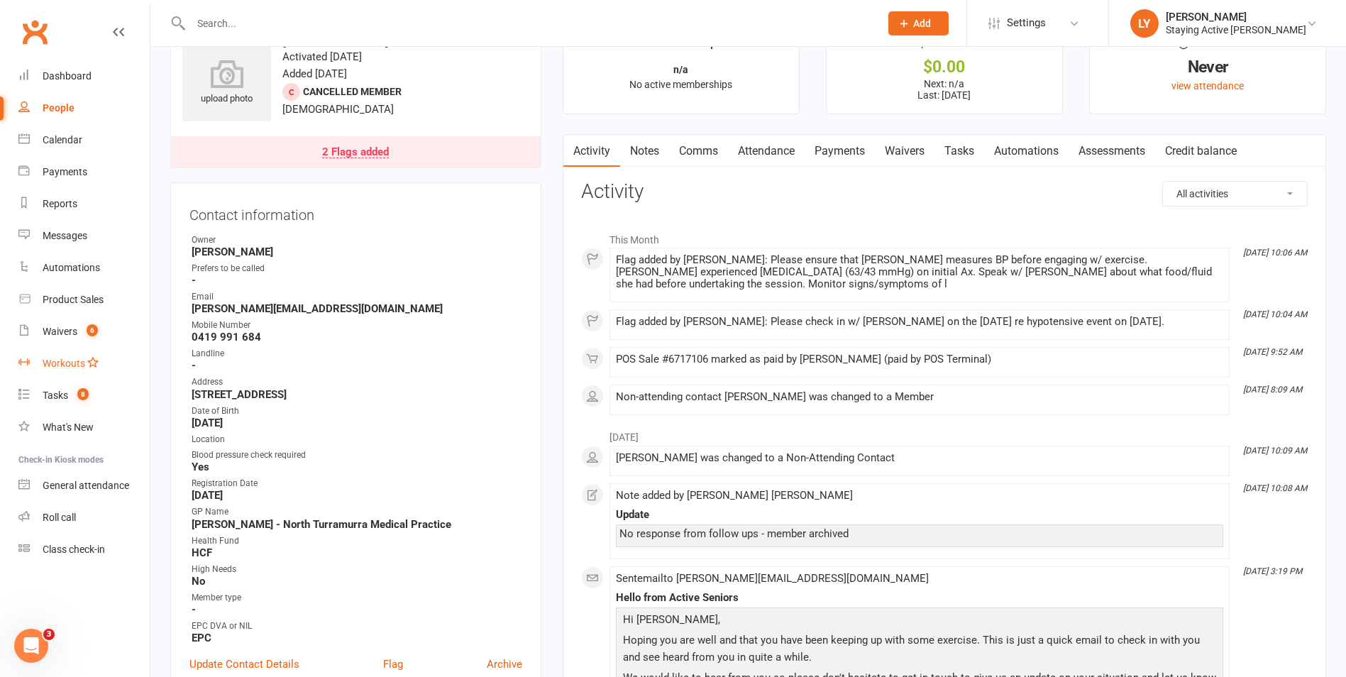
scroll to position [71, 0]
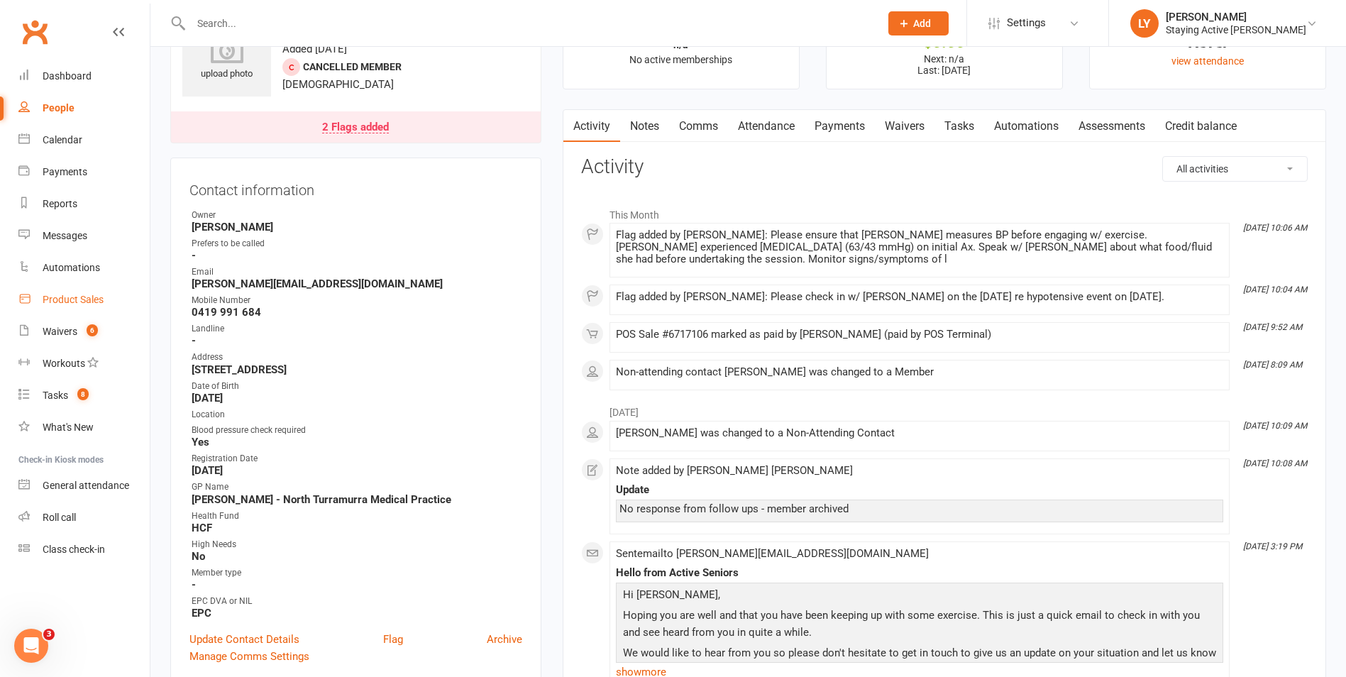
click at [55, 300] on div "Product Sales" at bounding box center [73, 299] width 61 height 11
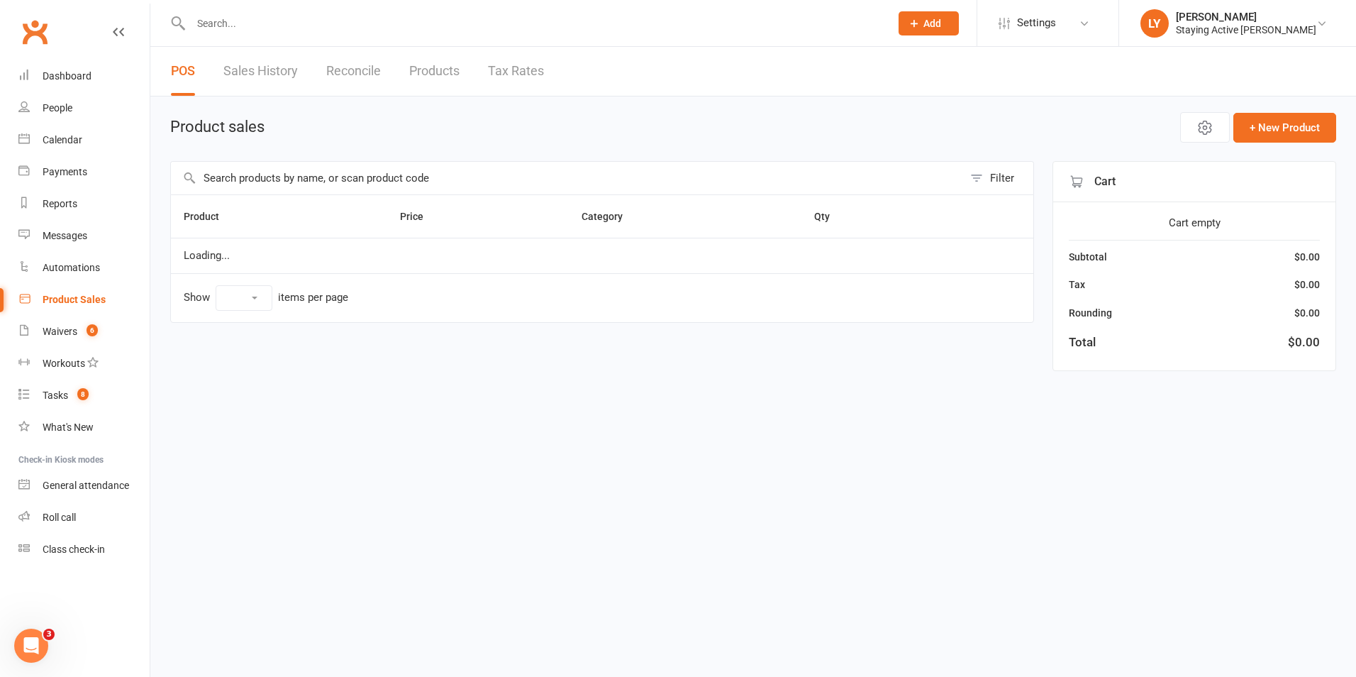
select select "10"
click at [492, 168] on input "text" at bounding box center [567, 178] width 792 height 33
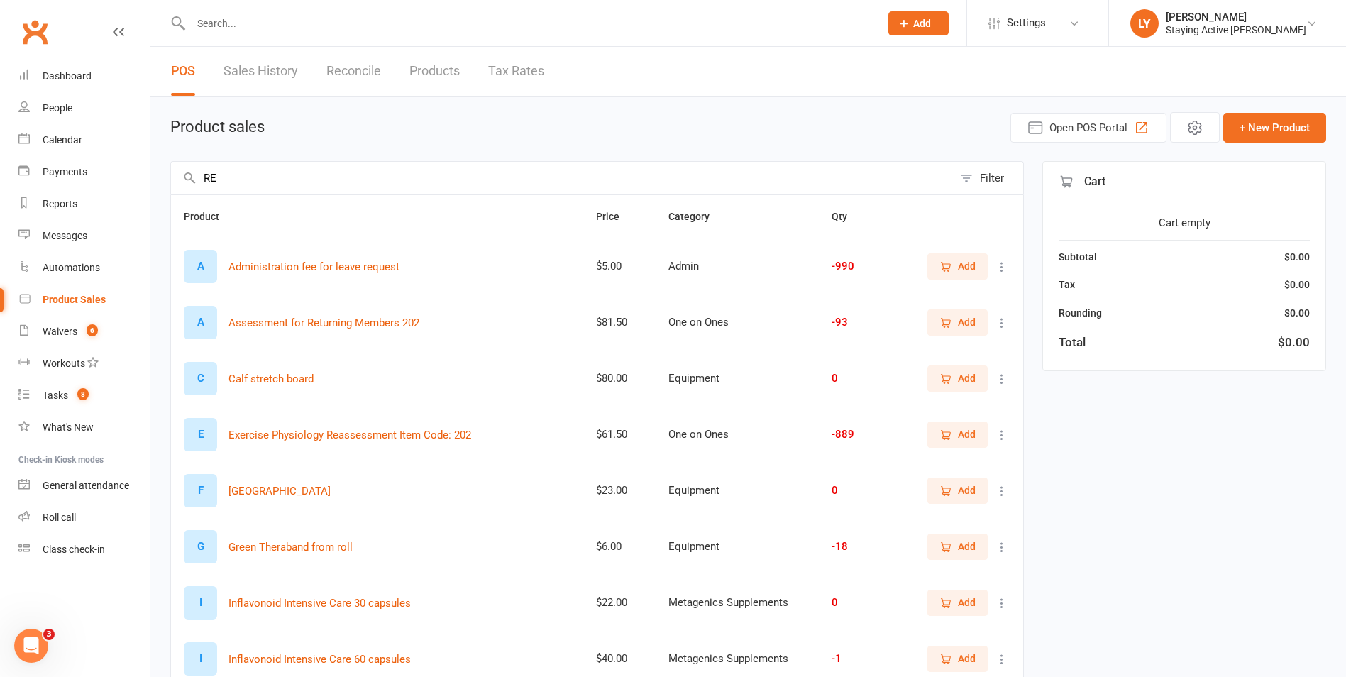
type input "R"
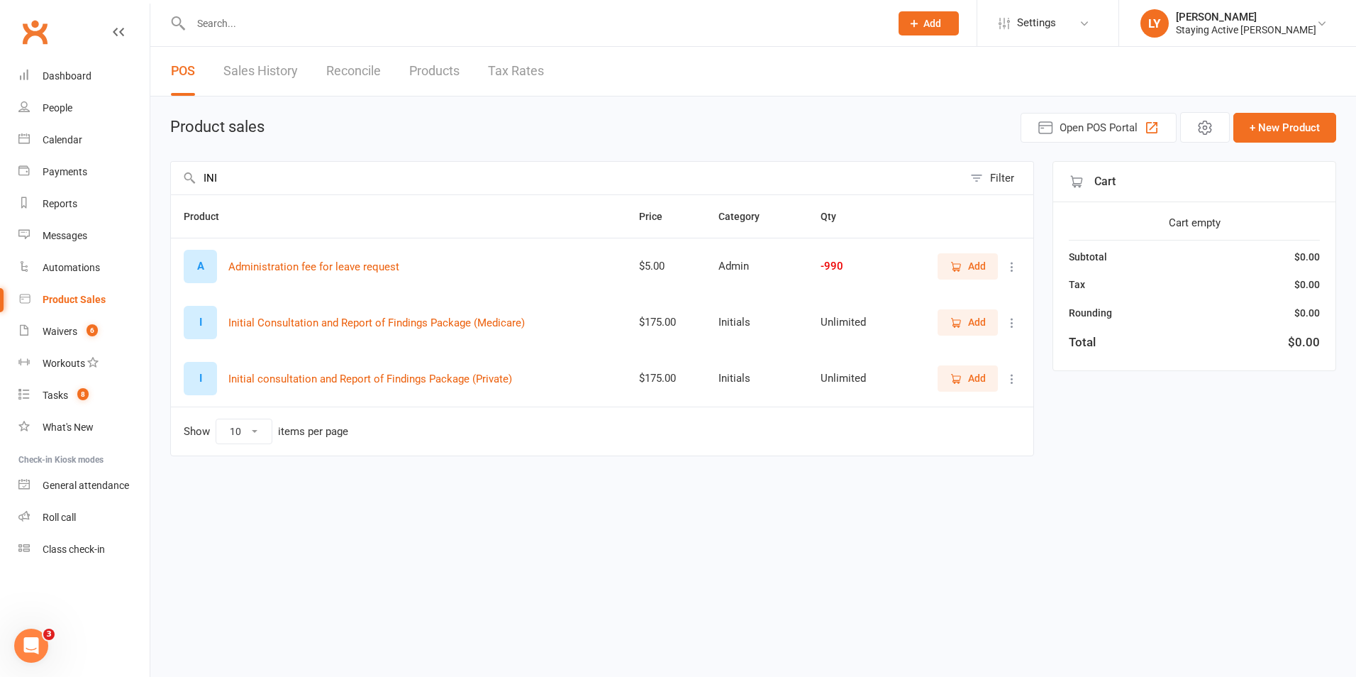
type input "INI"
click at [974, 317] on span "Add" at bounding box center [977, 322] width 18 height 16
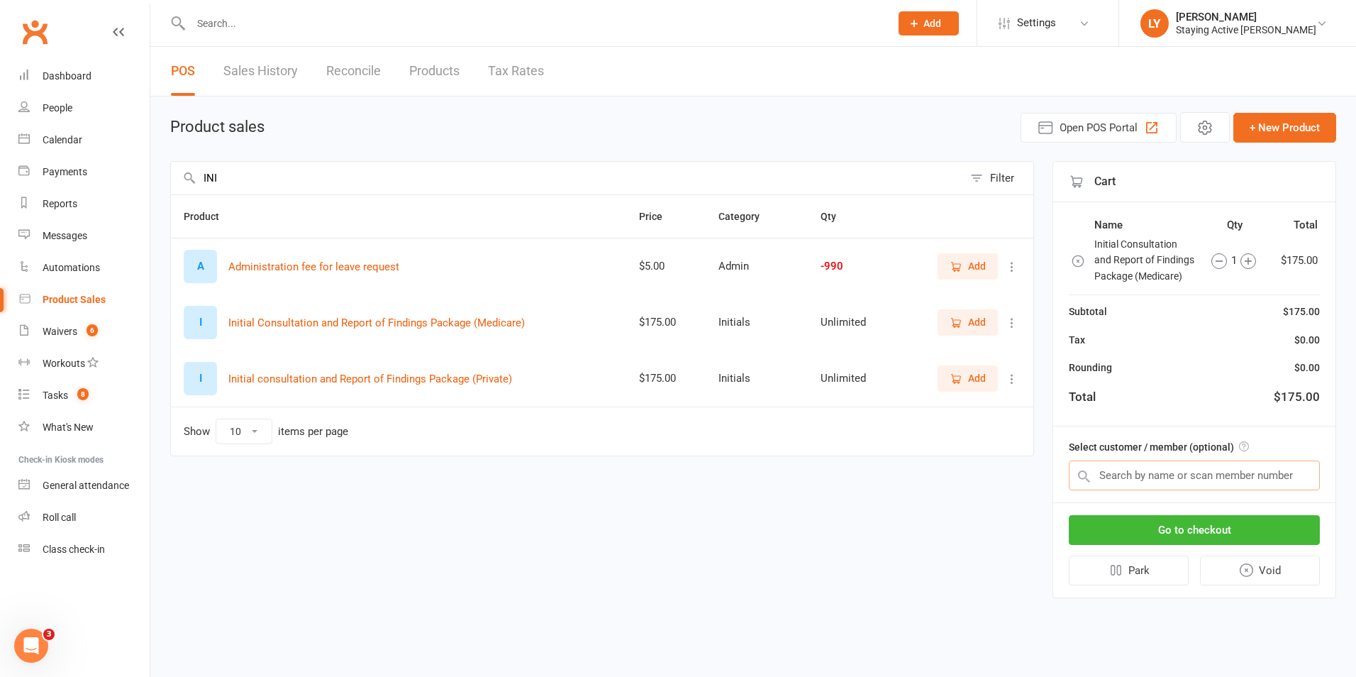
click at [1180, 483] on input "text" at bounding box center [1194, 475] width 251 height 30
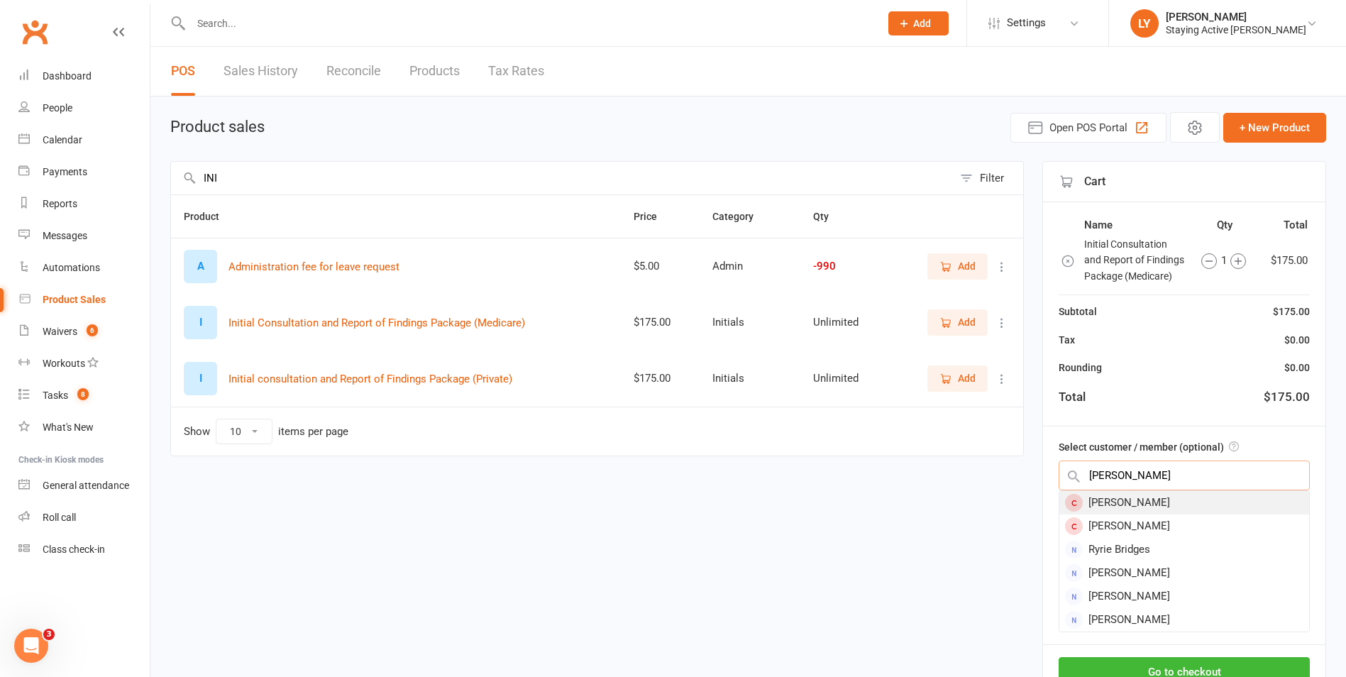
type input "bridget chan"
click at [1139, 514] on div "Bridget Chan" at bounding box center [1184, 502] width 250 height 23
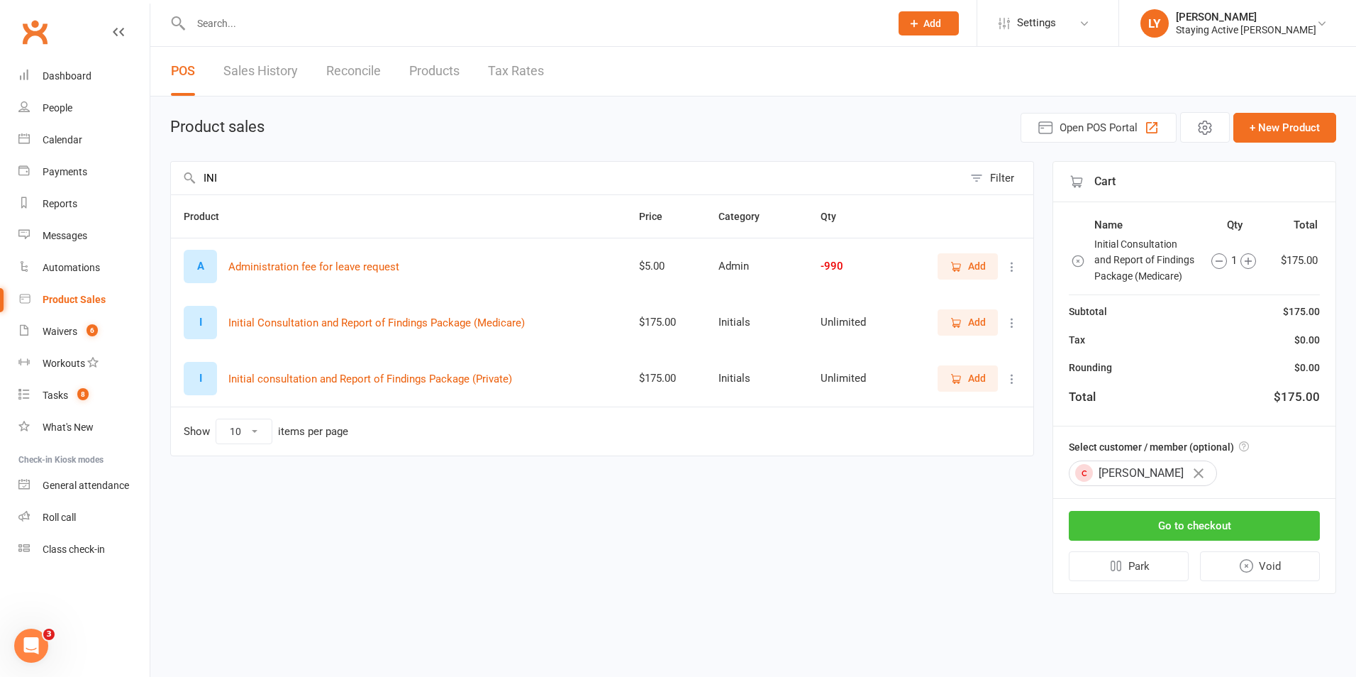
click at [1198, 523] on button "Go to checkout" at bounding box center [1194, 526] width 251 height 30
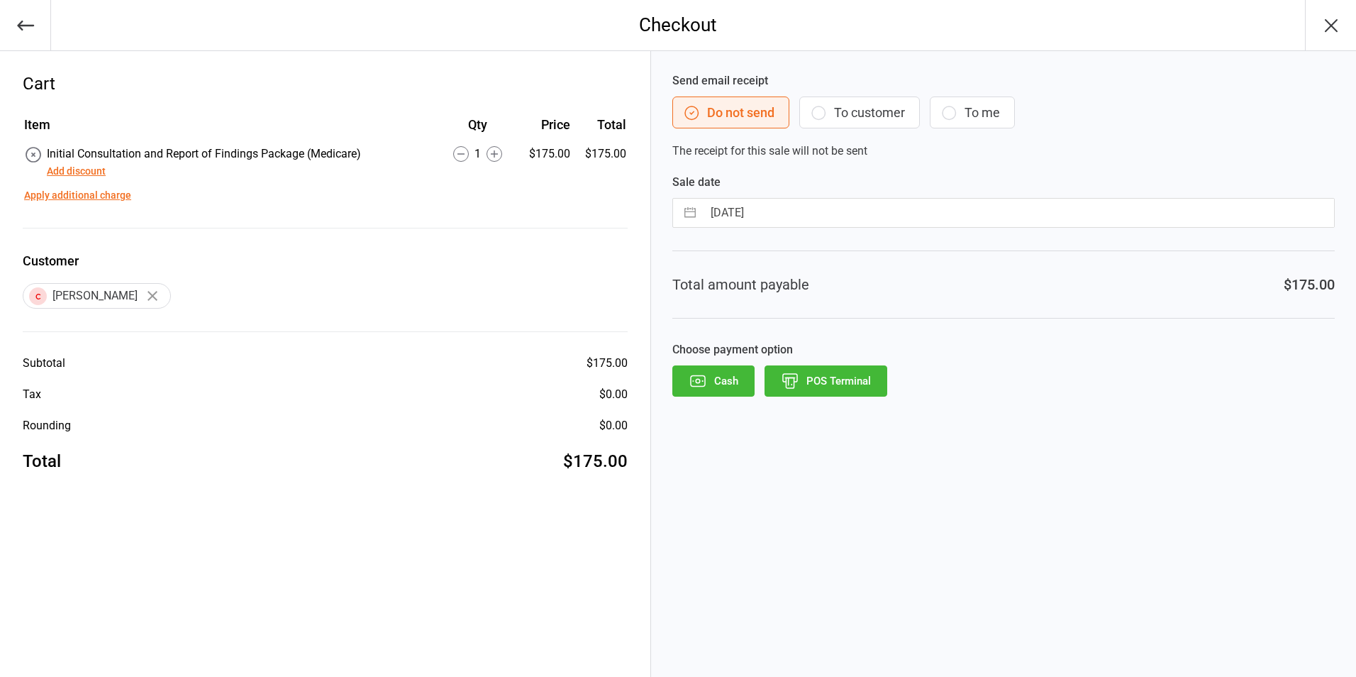
click at [871, 382] on button "POS Terminal" at bounding box center [826, 380] width 123 height 31
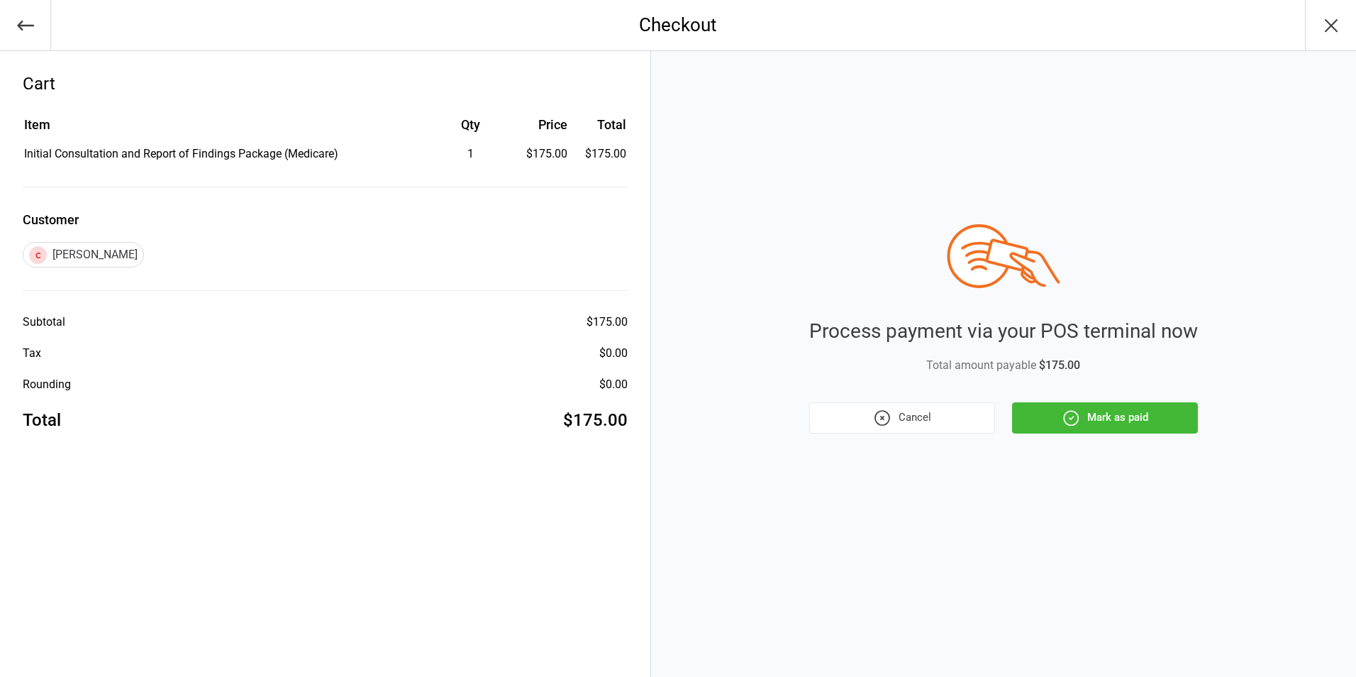
click at [1070, 411] on icon "button" at bounding box center [1071, 418] width 18 height 18
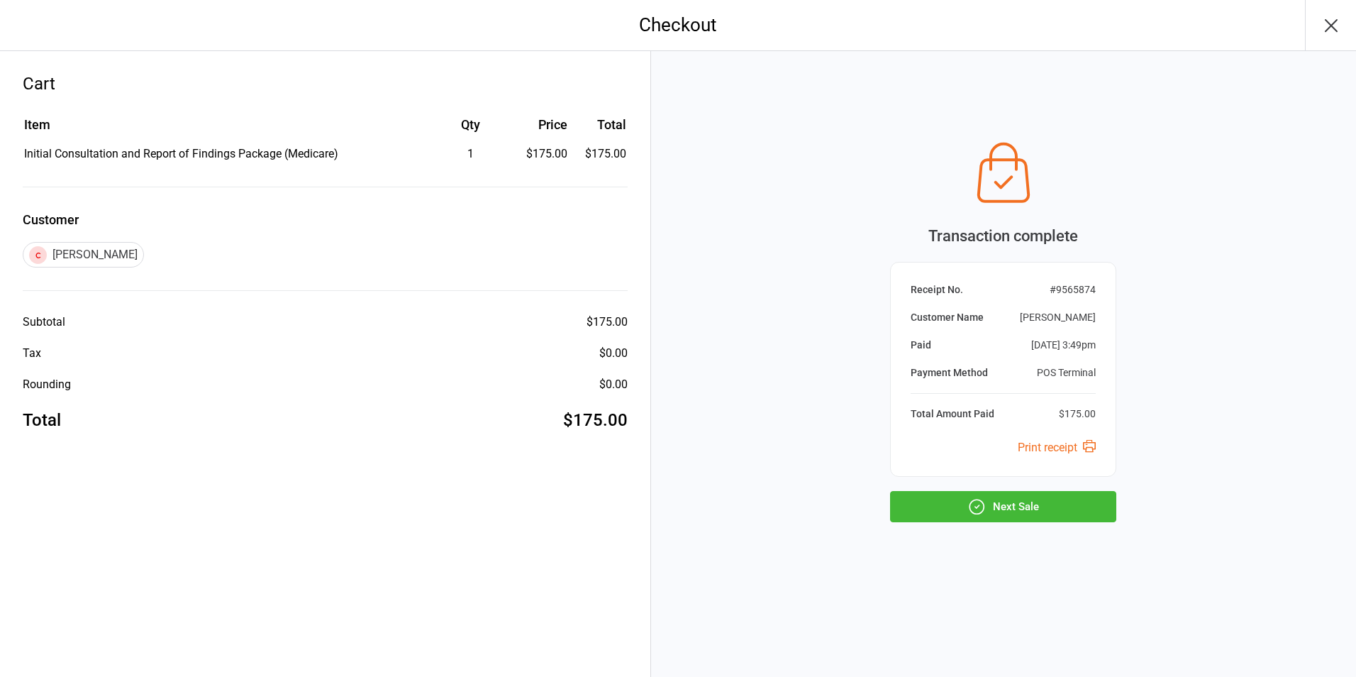
click at [1016, 504] on button "Next Sale" at bounding box center [1003, 506] width 226 height 31
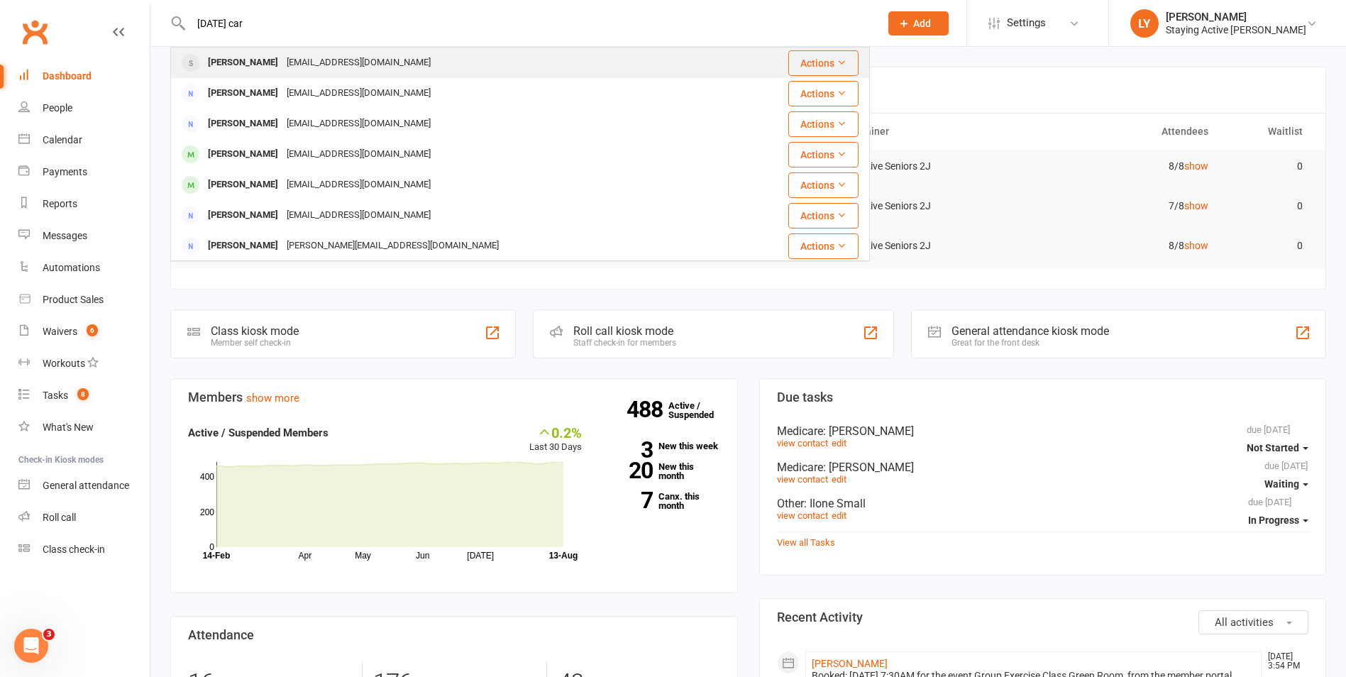
type input "jul car"
click at [194, 54] on span at bounding box center [191, 63] width 18 height 18
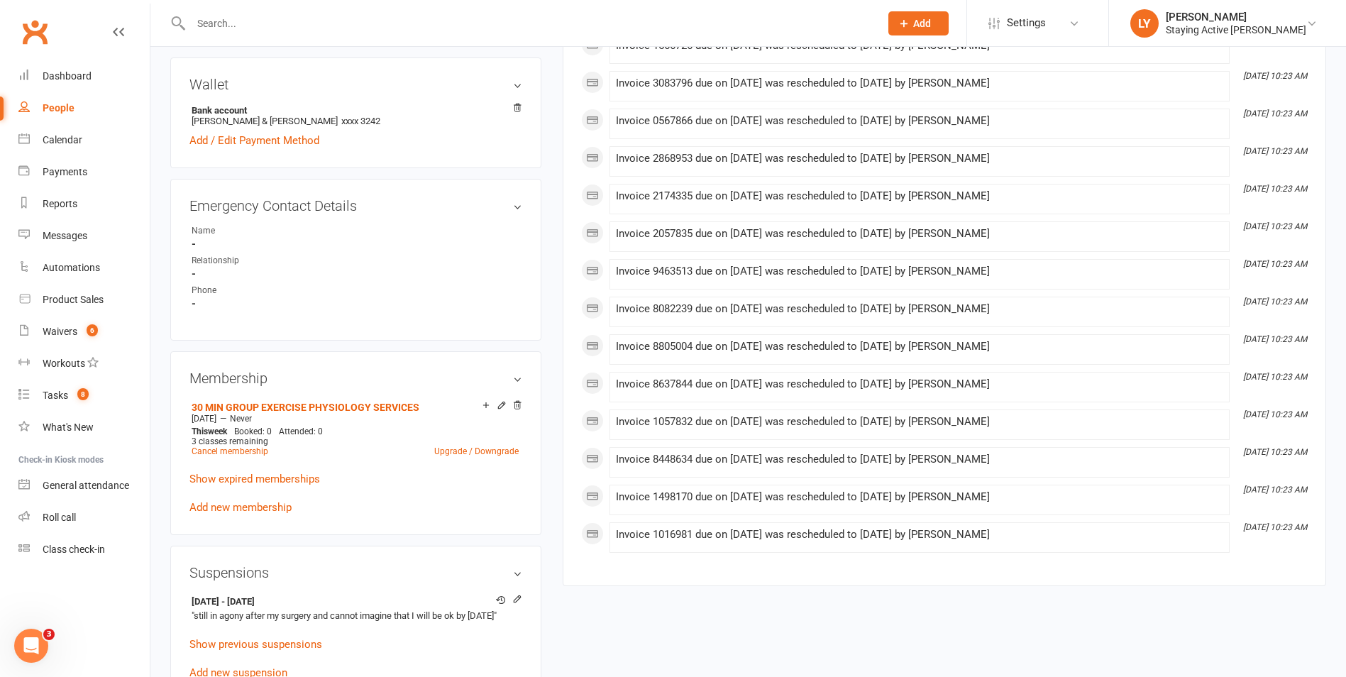
scroll to position [780, 0]
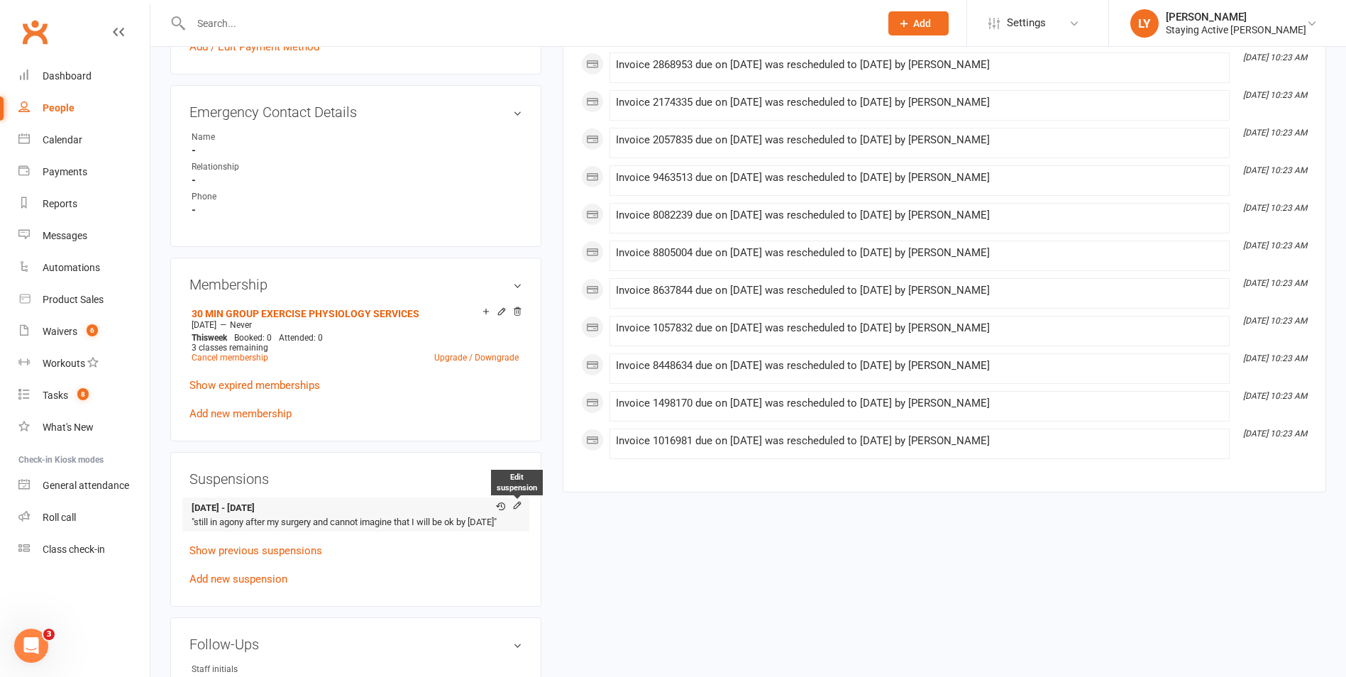
click at [514, 511] on icon at bounding box center [517, 506] width 10 height 11
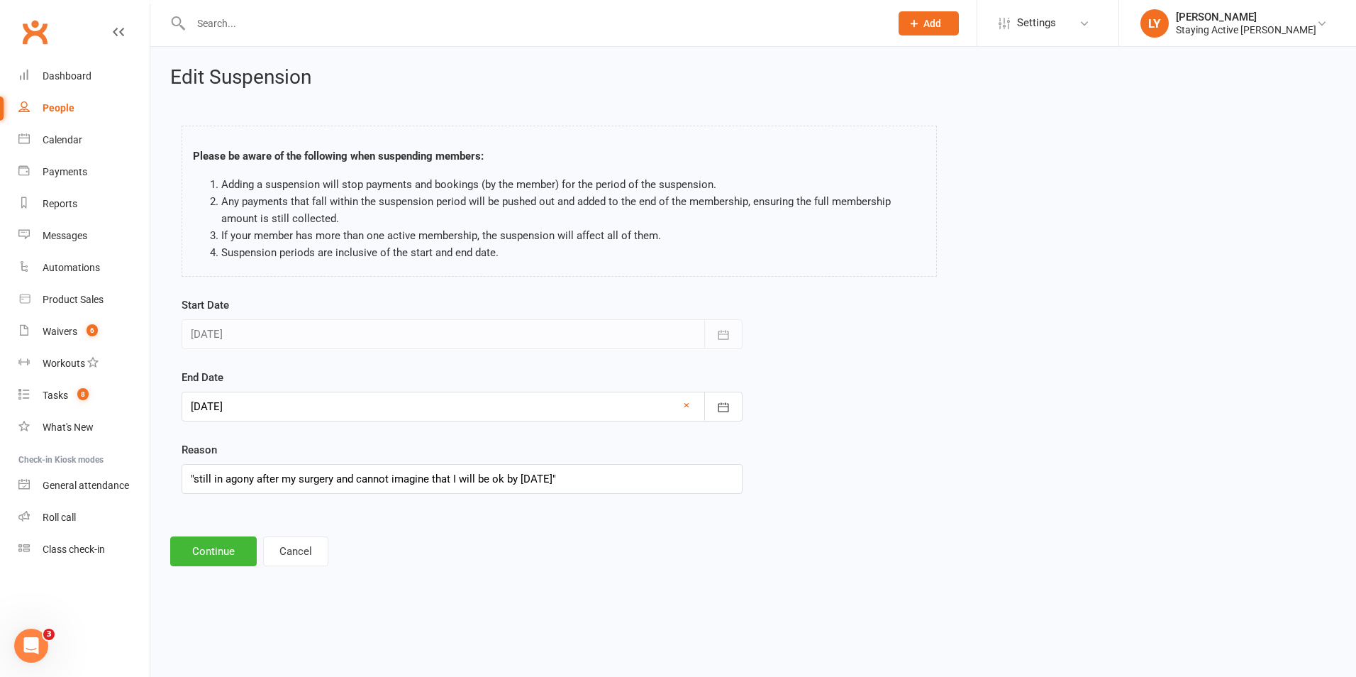
click at [241, 406] on div at bounding box center [462, 407] width 561 height 30
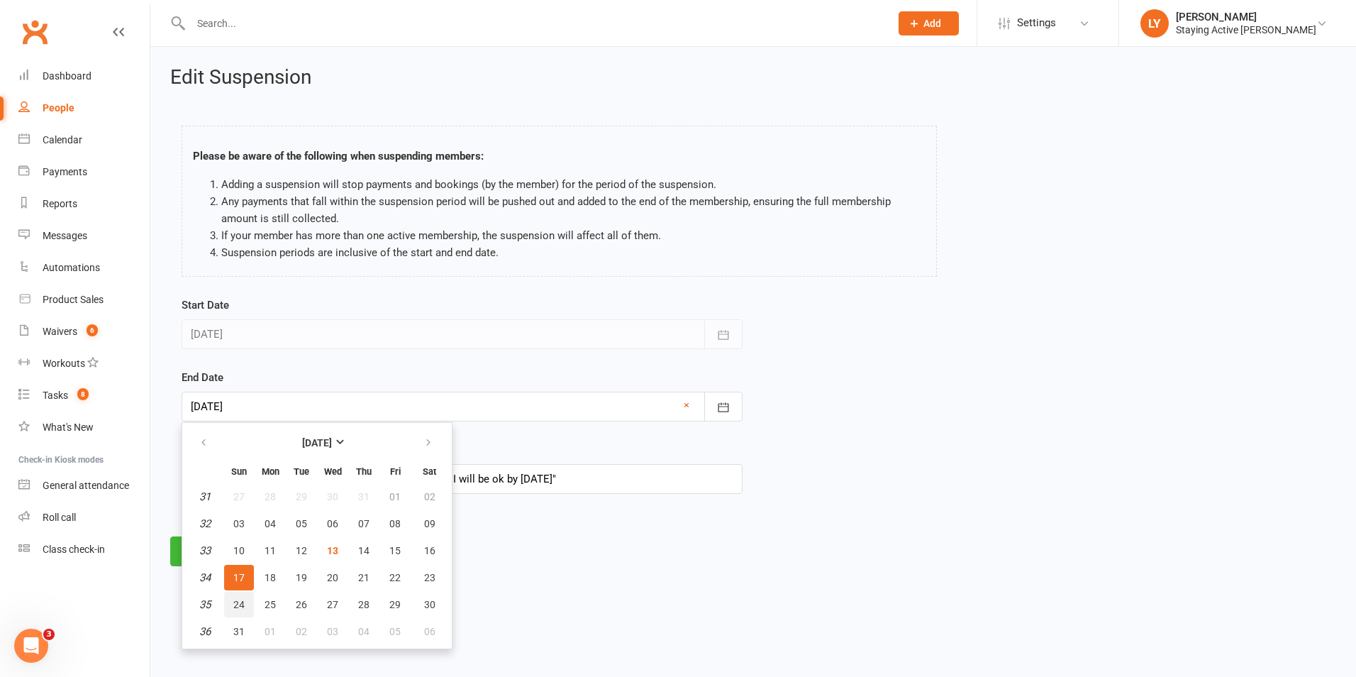
click at [228, 602] on button "24" at bounding box center [239, 605] width 30 height 26
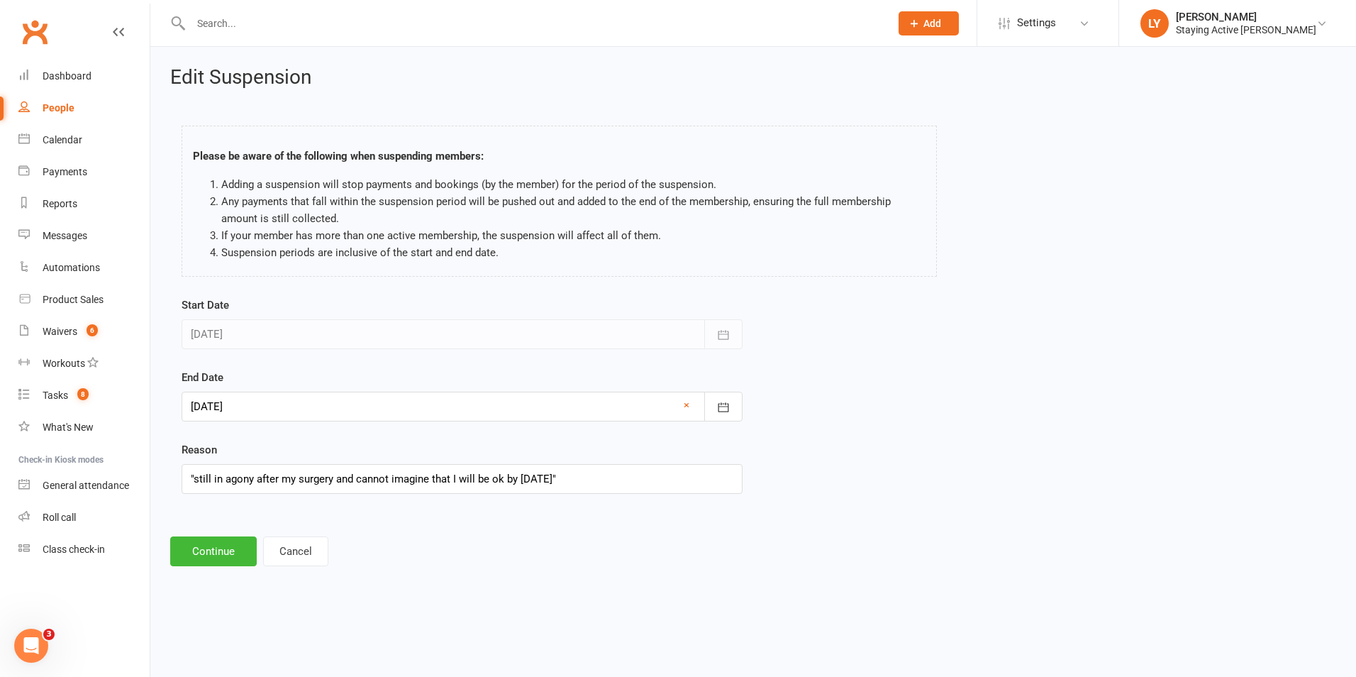
type input "24 Aug 2025"
click at [206, 542] on button "Continue" at bounding box center [213, 551] width 87 height 30
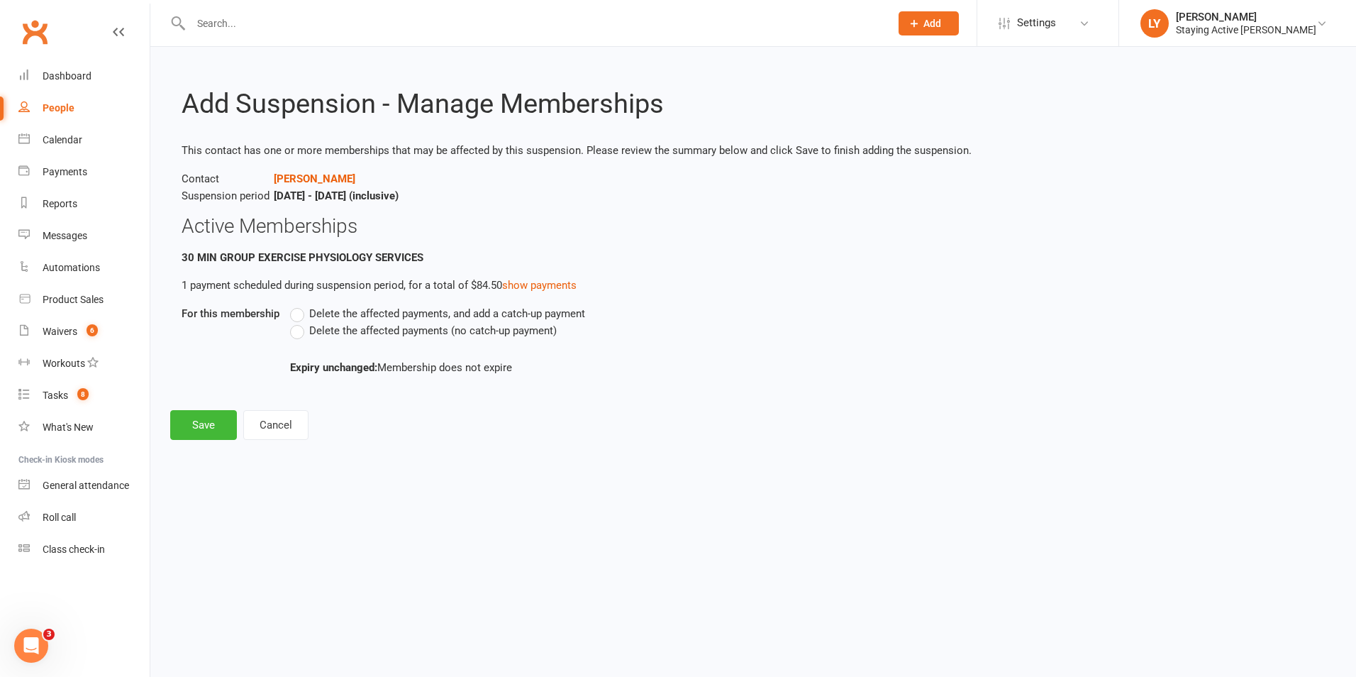
click at [377, 322] on span "Delete the affected payments (no catch-up payment)" at bounding box center [433, 329] width 248 height 15
click at [299, 322] on input "Delete the affected payments (no catch-up payment)" at bounding box center [294, 322] width 9 height 0
click at [204, 423] on button "Save" at bounding box center [203, 425] width 67 height 30
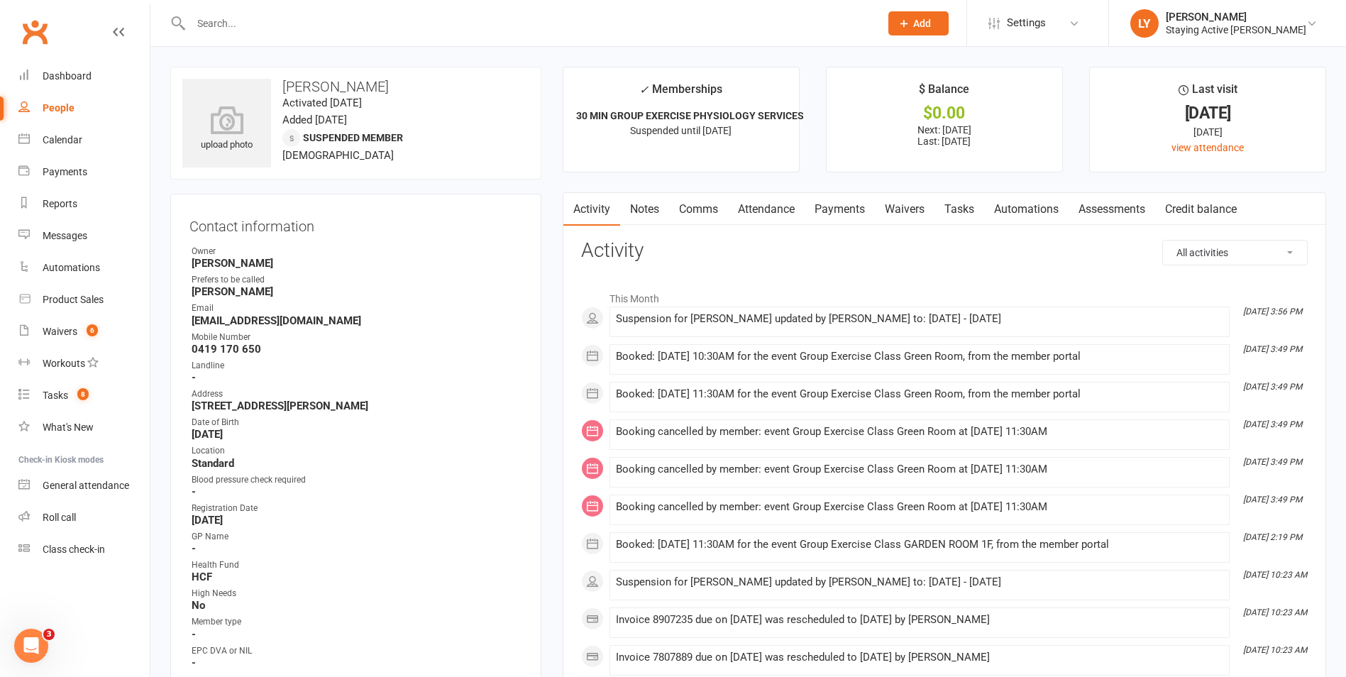
click at [858, 199] on link "Payments" at bounding box center [839, 209] width 70 height 33
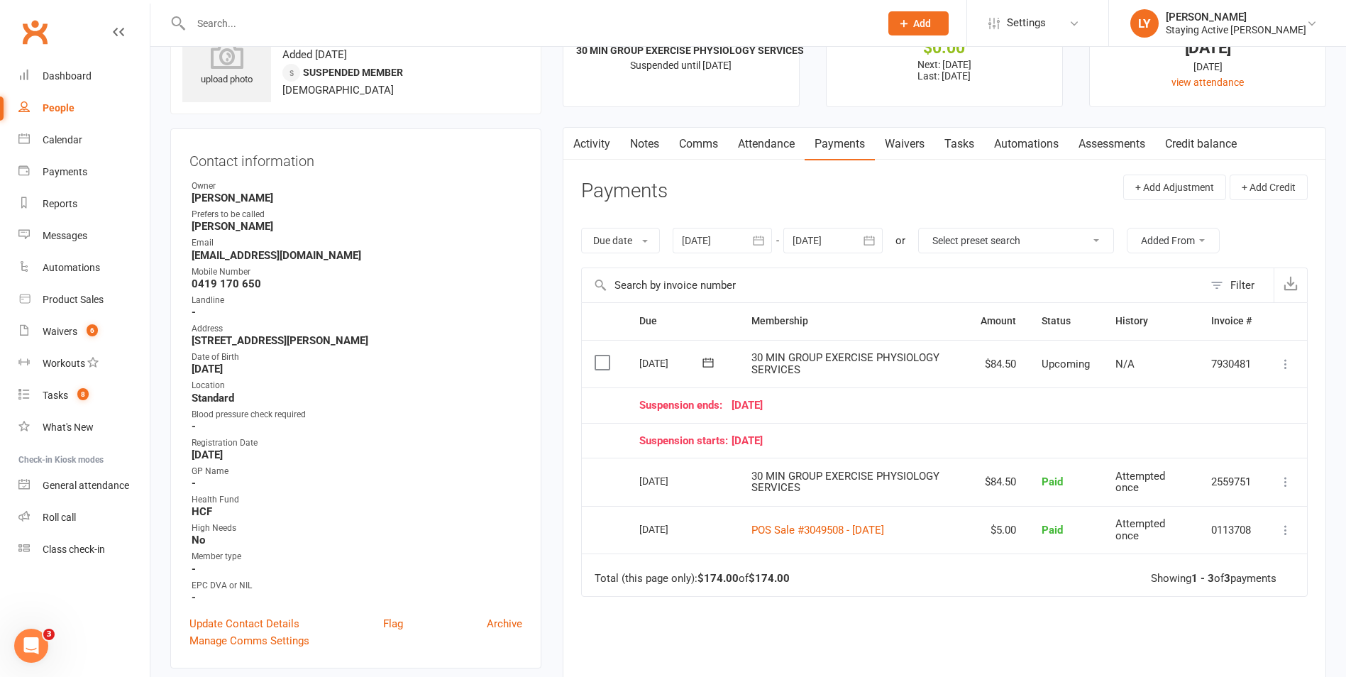
scroll to position [142, 0]
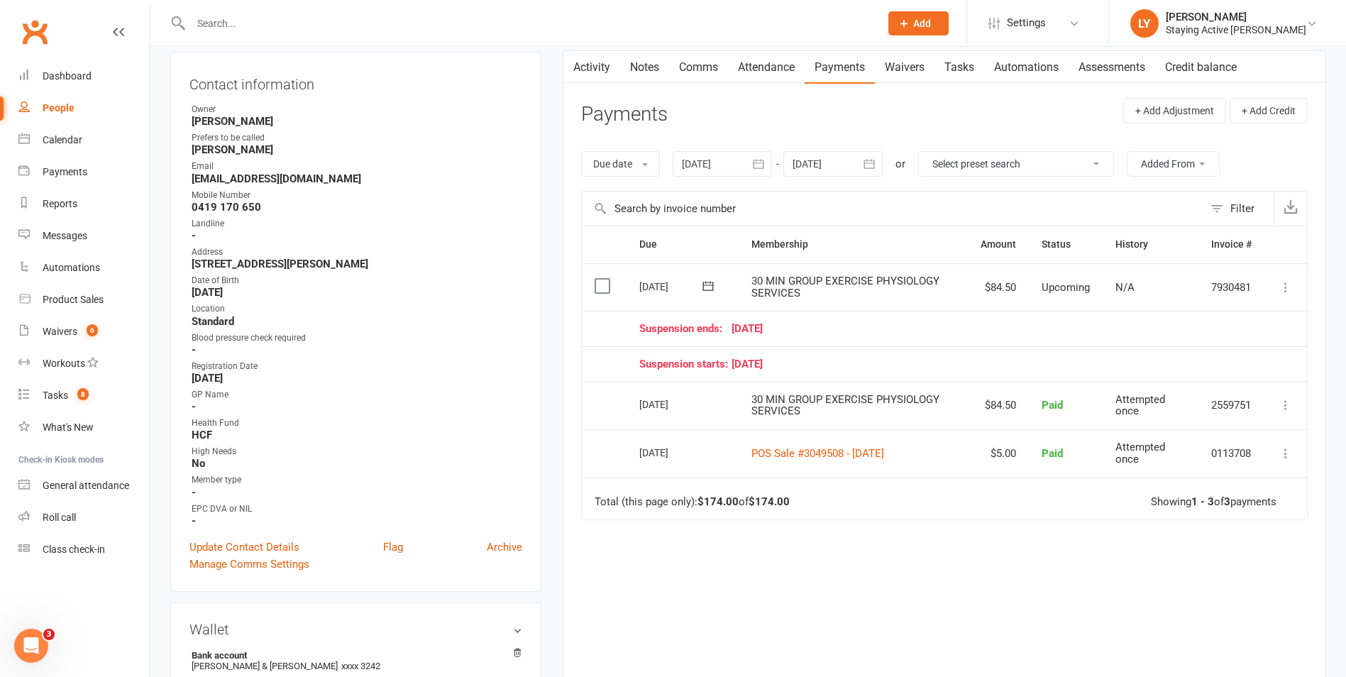
click at [1282, 292] on icon at bounding box center [1285, 287] width 14 height 14
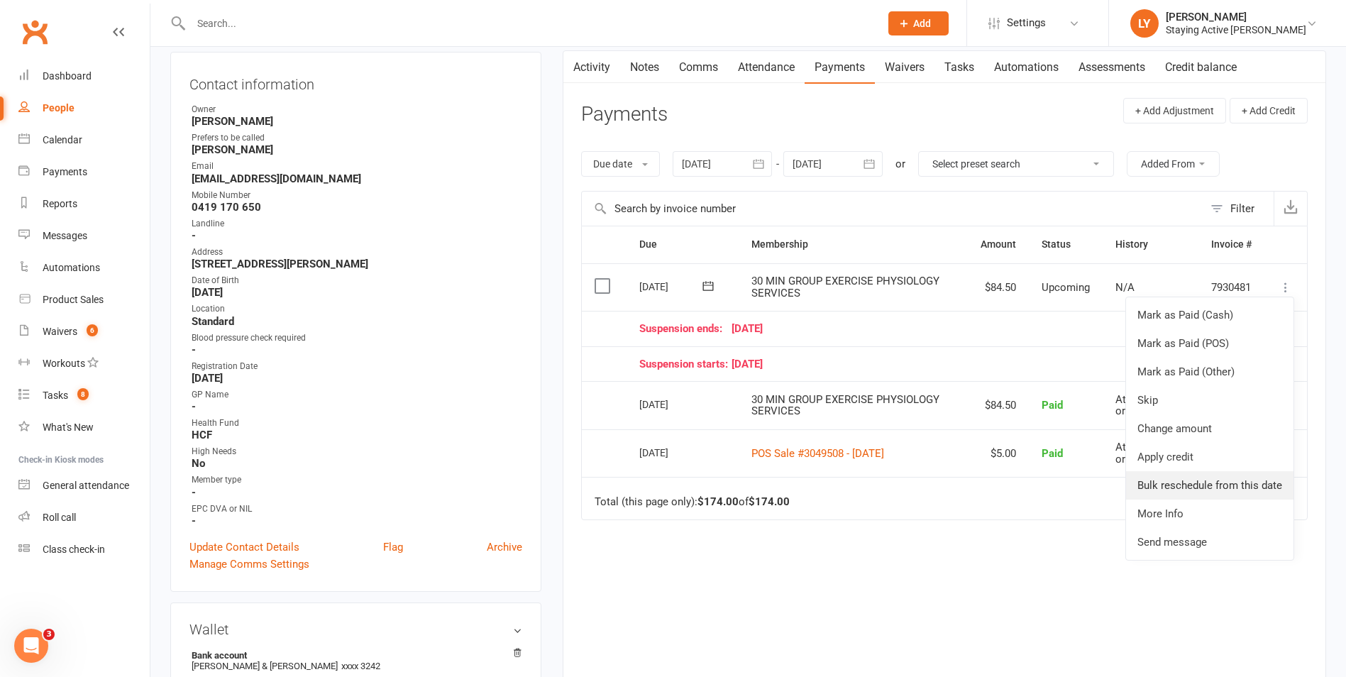
click at [1208, 474] on link "Bulk reschedule from this date" at bounding box center [1209, 485] width 167 height 28
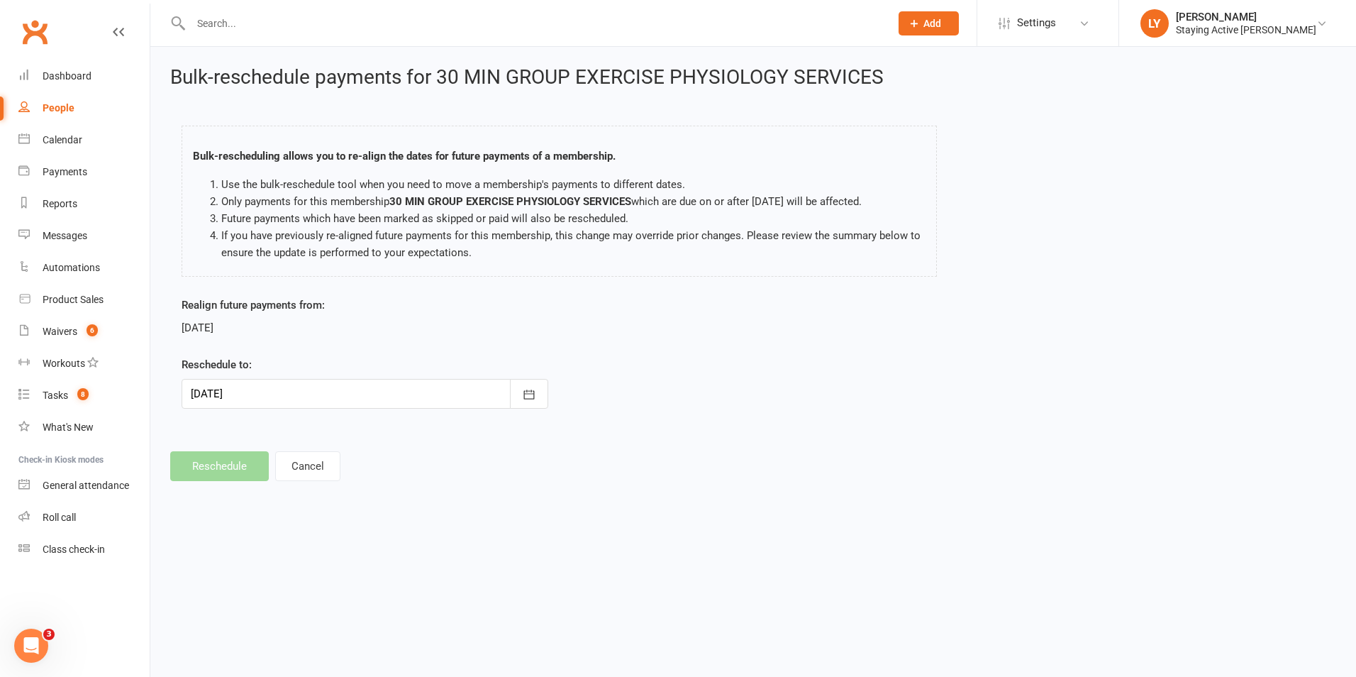
click at [209, 413] on div "Realign future payments from: 02 Sep 2025 Reschedule to: 02 Sep 2025 September …" at bounding box center [365, 362] width 388 height 132
click at [213, 402] on div at bounding box center [365, 394] width 367 height 30
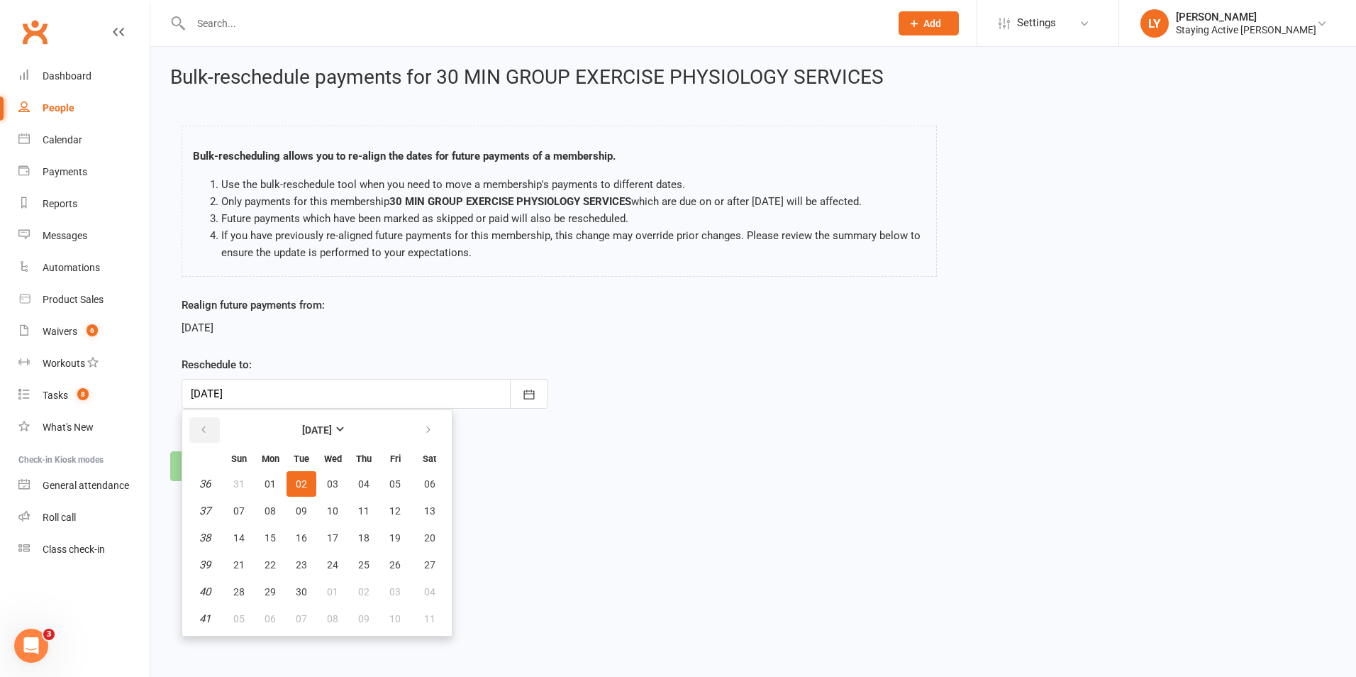
click at [210, 422] on button "button" at bounding box center [204, 430] width 31 height 26
click at [299, 589] on span "26" at bounding box center [301, 591] width 11 height 11
type input "26 Aug 2025"
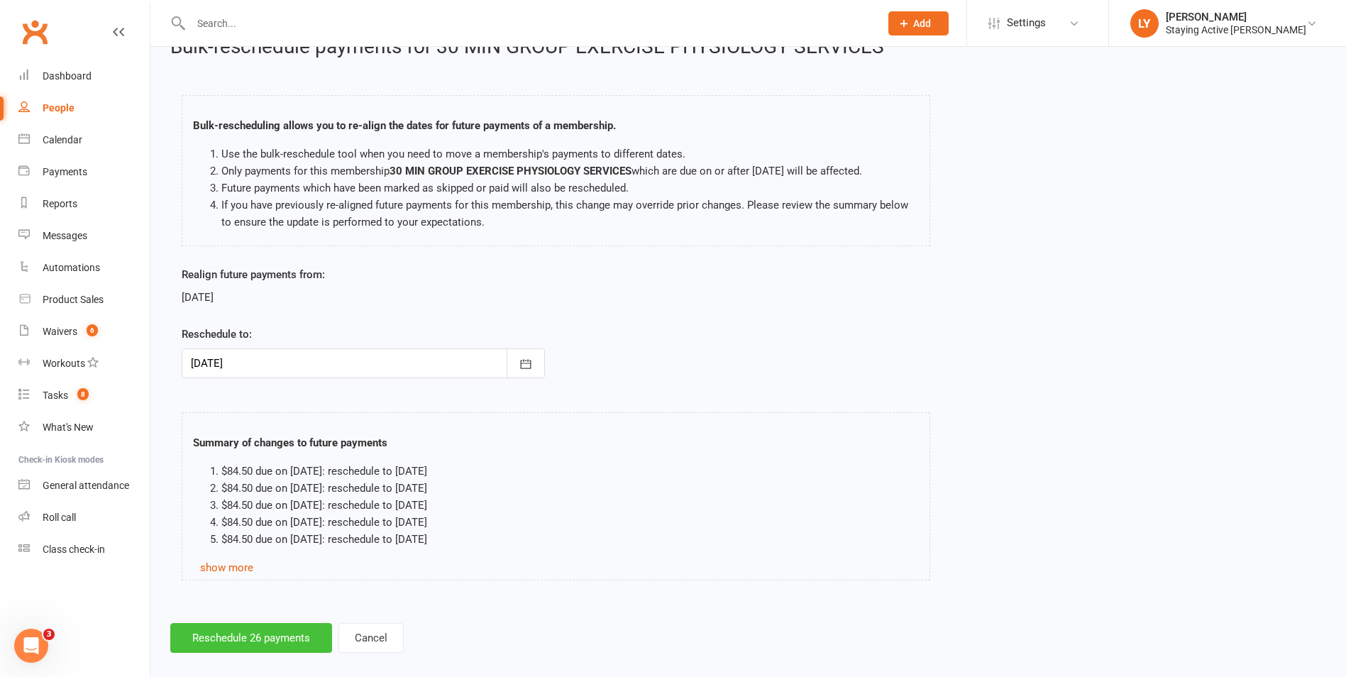
scroll to position [47, 0]
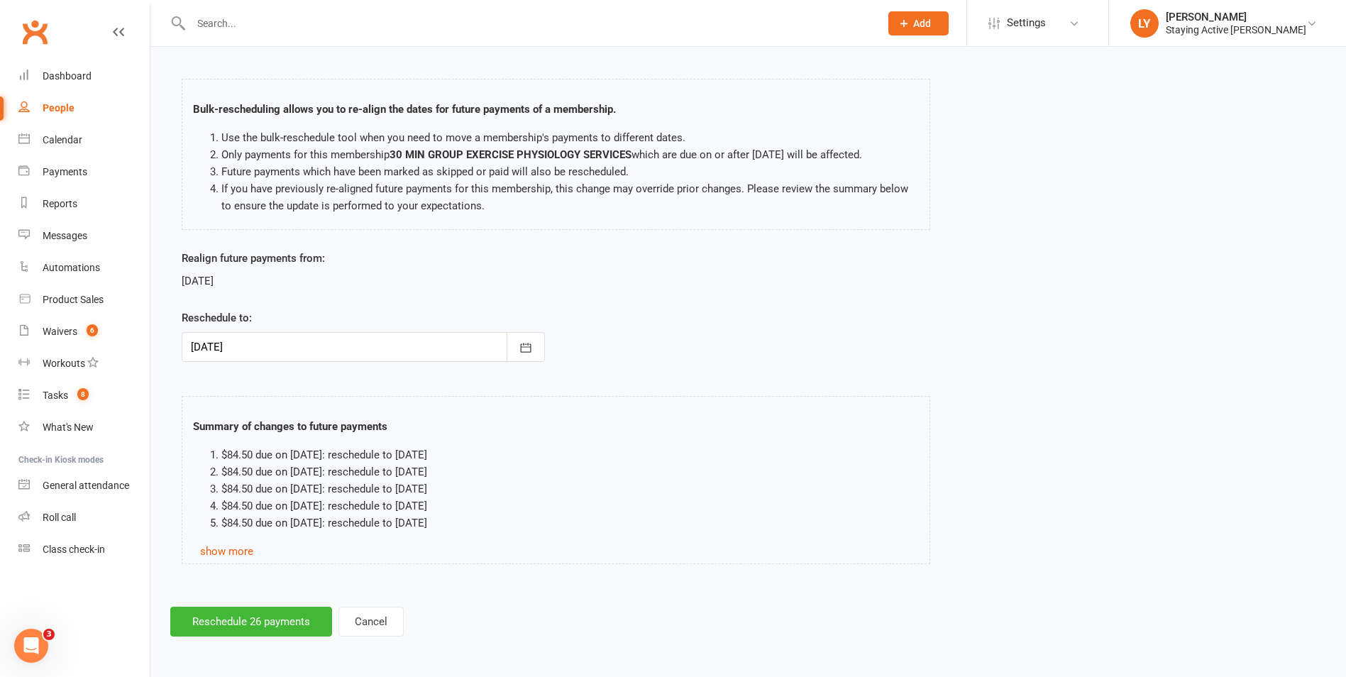
click at [264, 599] on div "Bulk-reschedule payments for 30 MIN GROUP EXERCISE PHYSIOLOGY SERVICES Bulk-res…" at bounding box center [747, 328] width 1195 height 656
click at [267, 616] on button "Reschedule 26 payments" at bounding box center [251, 621] width 162 height 30
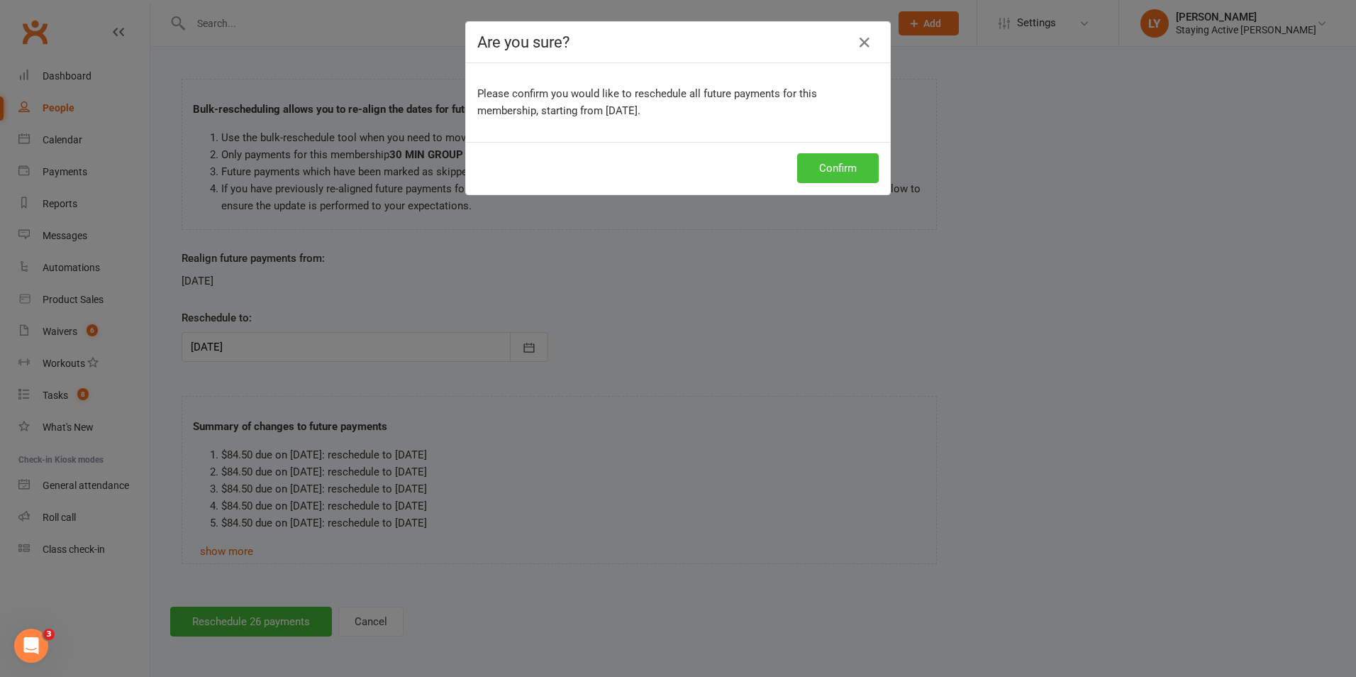
click at [797, 170] on button "Confirm" at bounding box center [838, 168] width 82 height 30
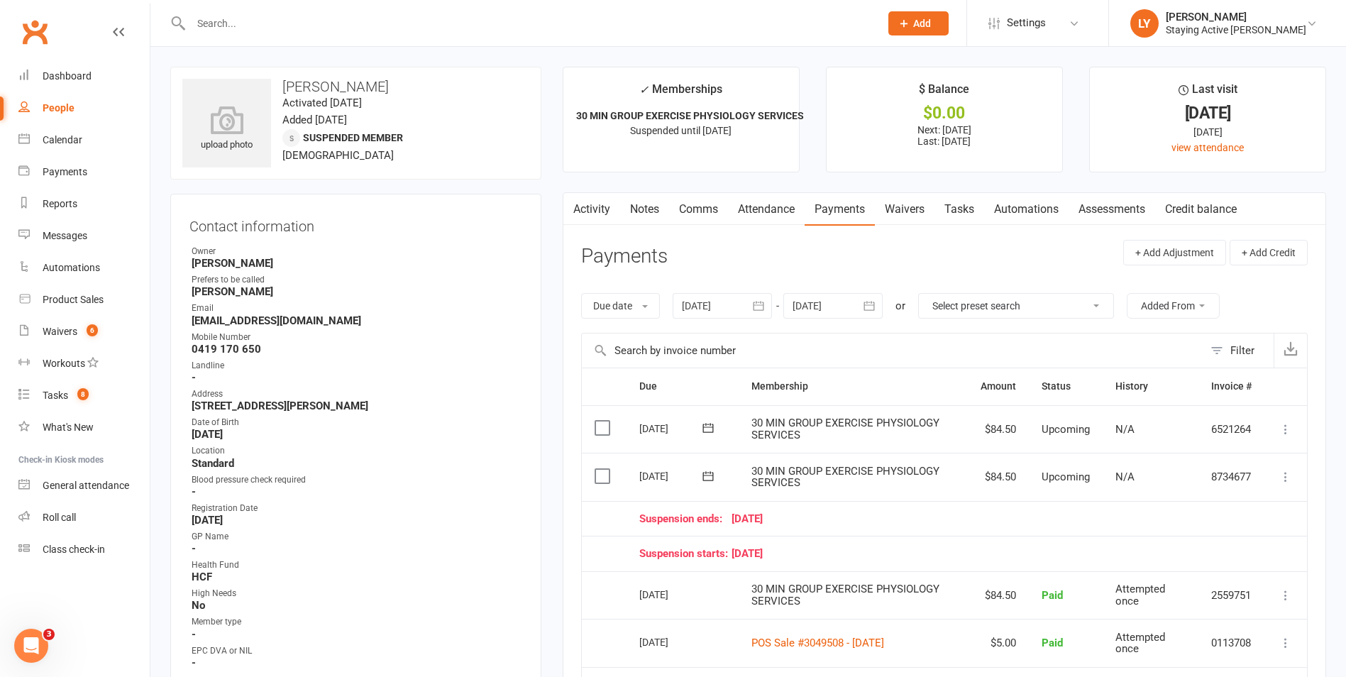
click at [342, 28] on input "text" at bounding box center [528, 23] width 683 height 20
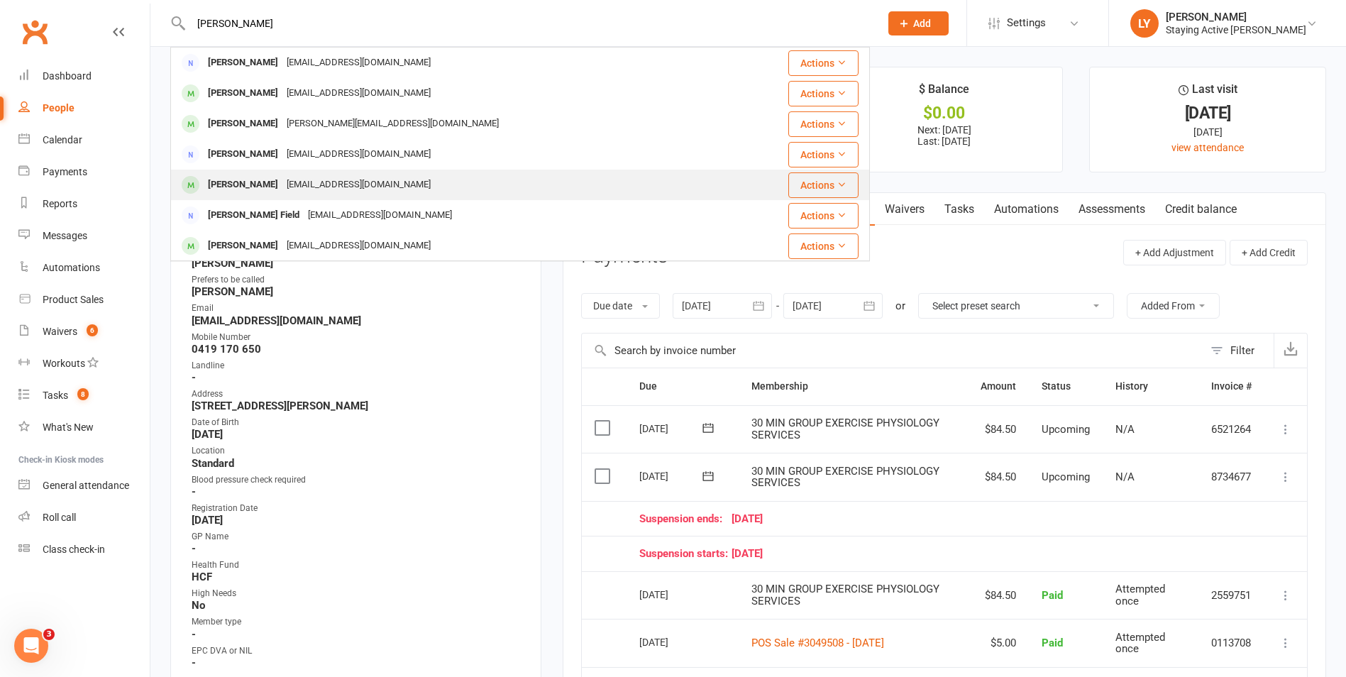
type input "fiona c"
click at [303, 177] on div "member@activeseniors.net.au" at bounding box center [358, 184] width 153 height 21
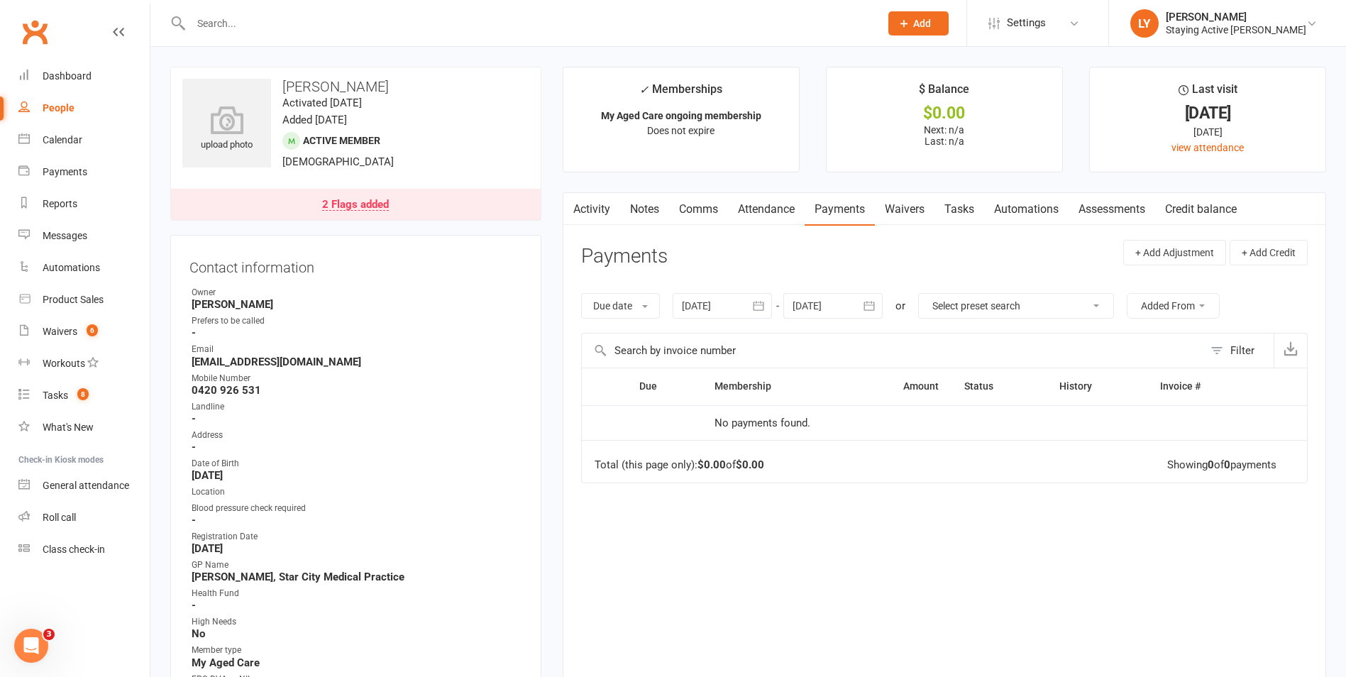
click at [356, 207] on div "2 Flags added" at bounding box center [355, 204] width 67 height 11
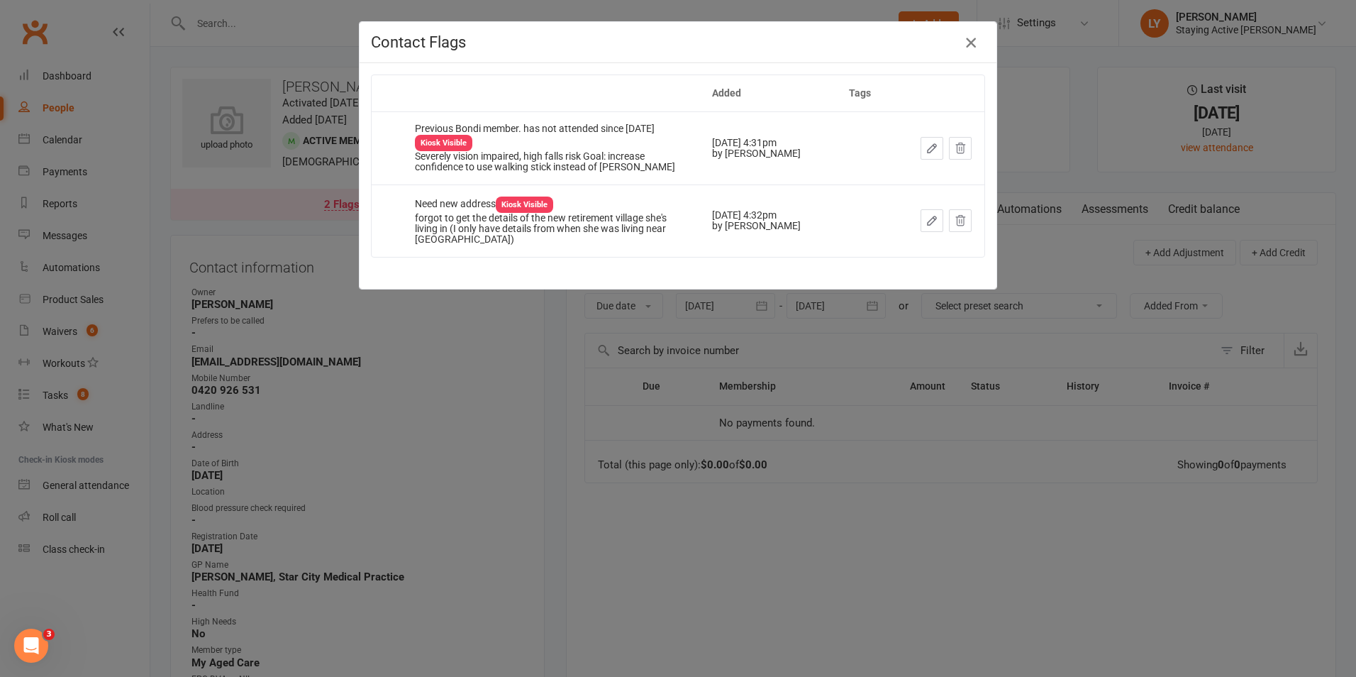
click at [963, 38] on icon "button" at bounding box center [971, 42] width 17 height 17
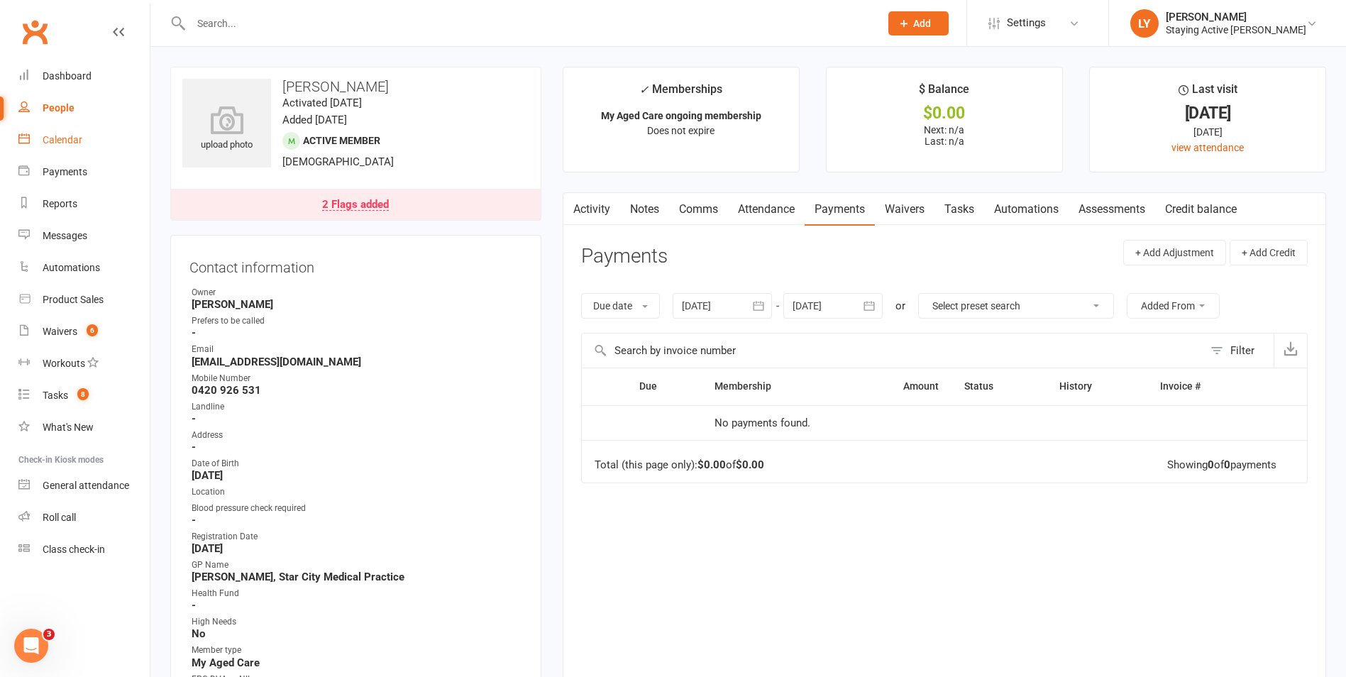
click at [72, 144] on div "Calendar" at bounding box center [63, 139] width 40 height 11
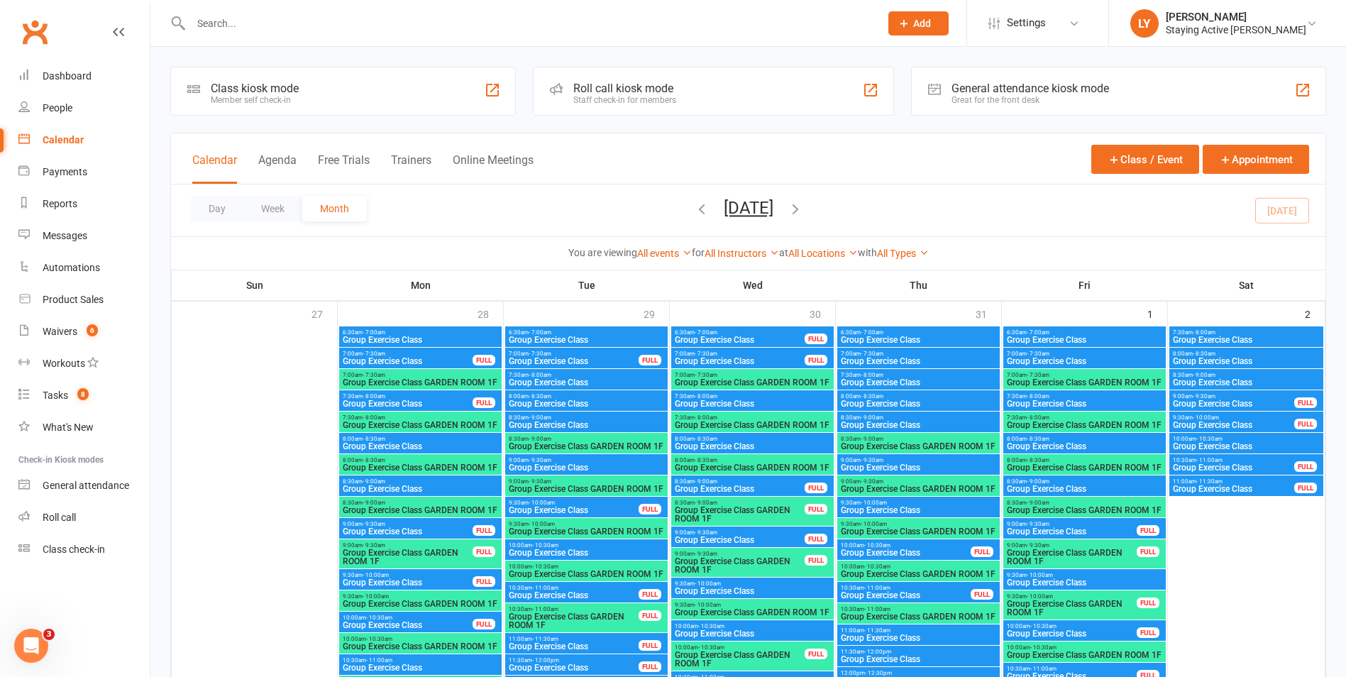
click at [314, 18] on input "text" at bounding box center [528, 23] width 683 height 20
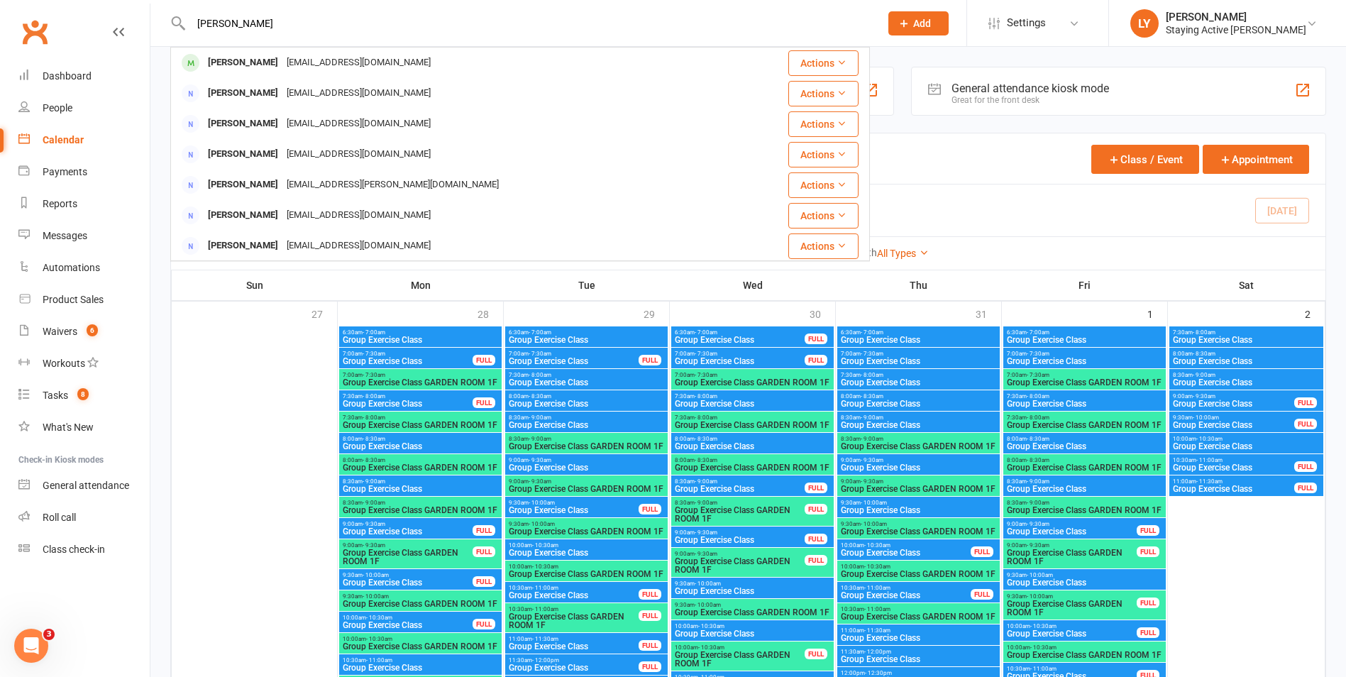
type input "collison"
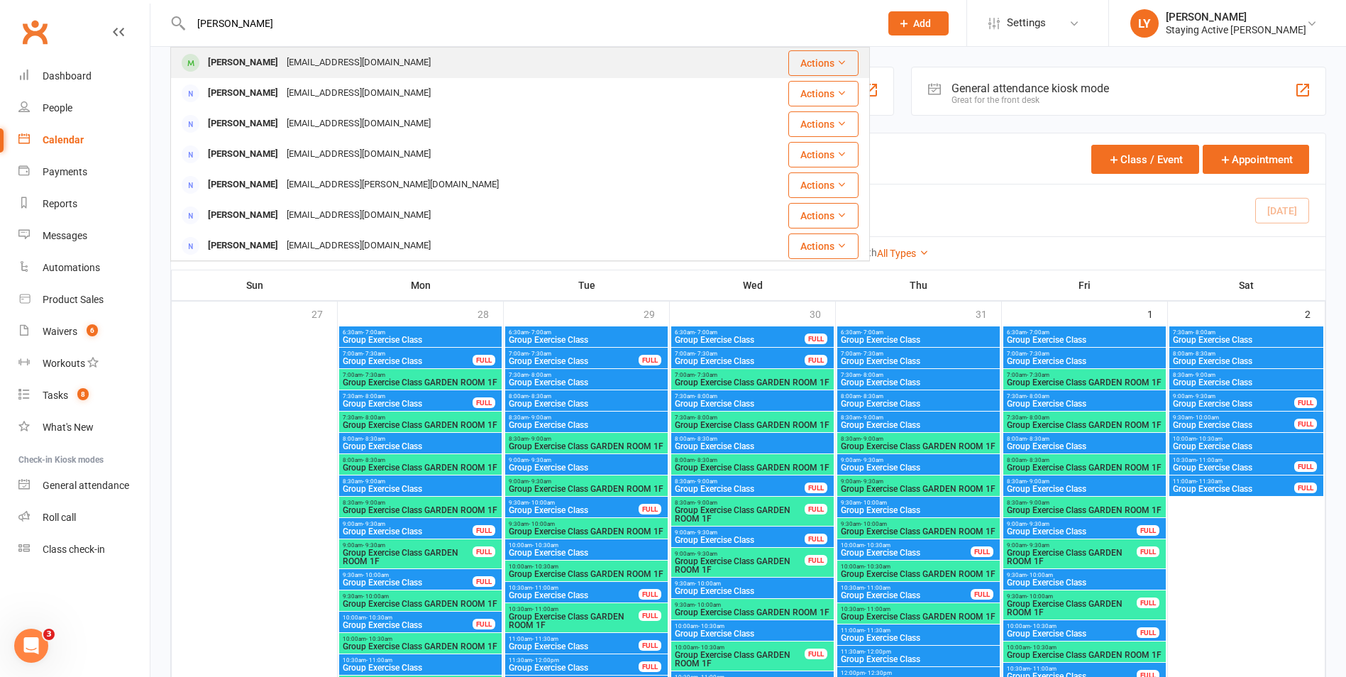
click at [240, 59] on div "Fiona Collison" at bounding box center [243, 62] width 79 height 21
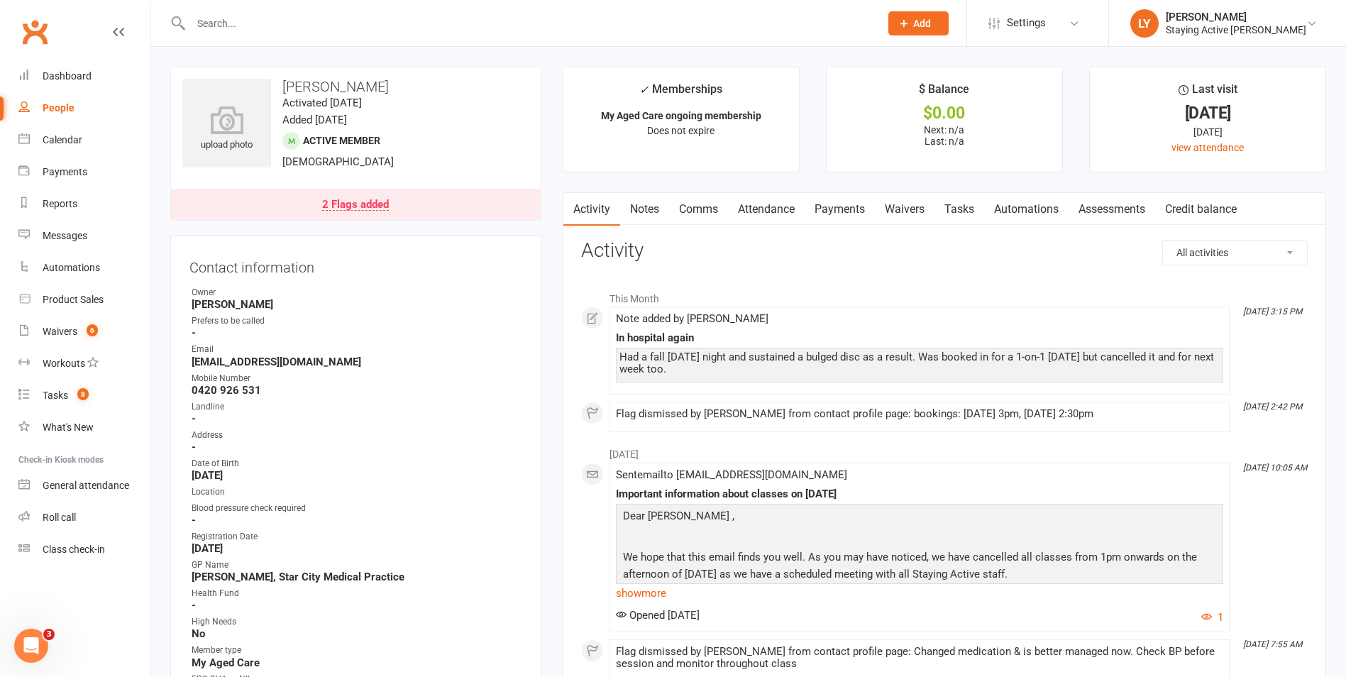
click at [647, 214] on link "Notes" at bounding box center [644, 209] width 49 height 33
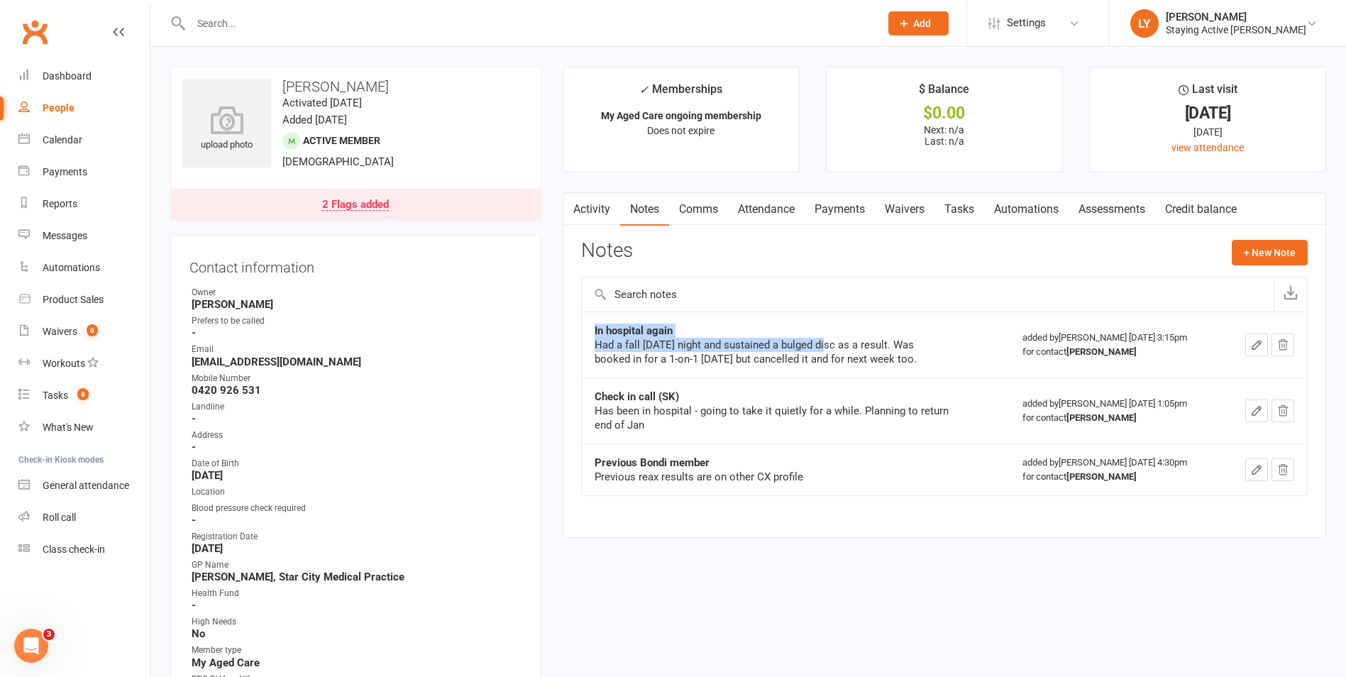
drag, startPoint x: 594, startPoint y: 326, endPoint x: 833, endPoint y: 350, distance: 241.0
click at [833, 350] on div "In hospital again Had a fall on Monday night and sustained a bulged disc as a r…" at bounding box center [771, 344] width 355 height 43
drag, startPoint x: 833, startPoint y: 350, endPoint x: 806, endPoint y: 362, distance: 30.2
click at [806, 362] on div "Had a fall on Monday night and sustained a bulged disc as a result. Was booked …" at bounding box center [771, 352] width 355 height 28
click at [1291, 256] on button "+ New Note" at bounding box center [1269, 253] width 76 height 26
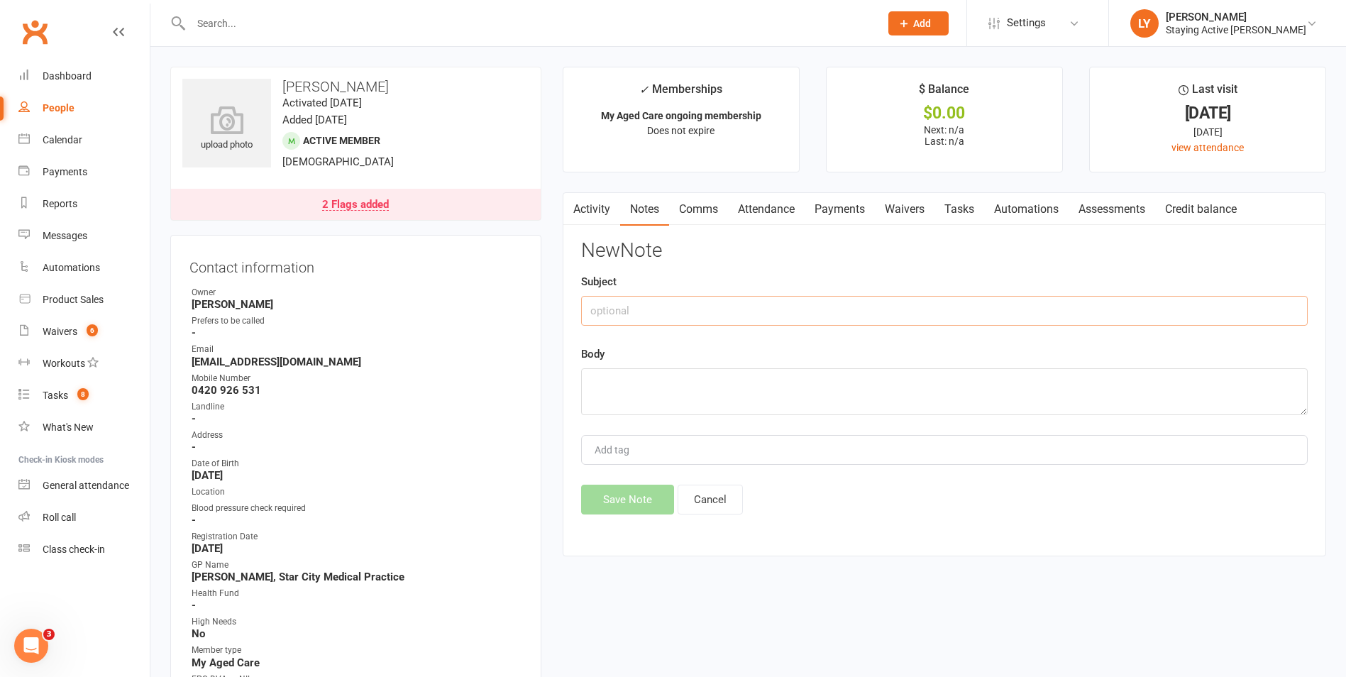
click at [850, 311] on input "text" at bounding box center [944, 311] width 726 height 30
click at [894, 385] on textarea at bounding box center [944, 391] width 726 height 47
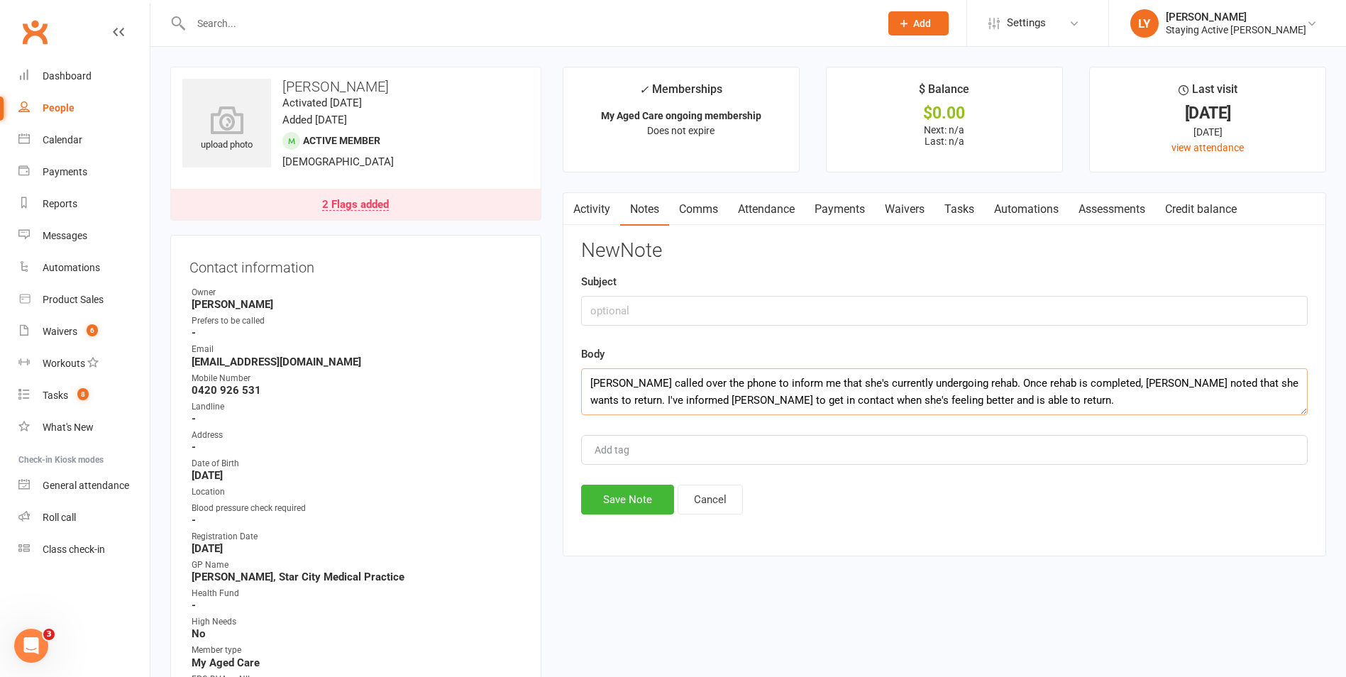
type textarea "Fiona called over the phone to inform me that she's currently undergoing rehab.…"
click at [788, 324] on input "text" at bounding box center [944, 311] width 726 height 30
type input "R"
type input "Returning After Rehab"
click at [626, 501] on button "Save Note" at bounding box center [627, 499] width 93 height 30
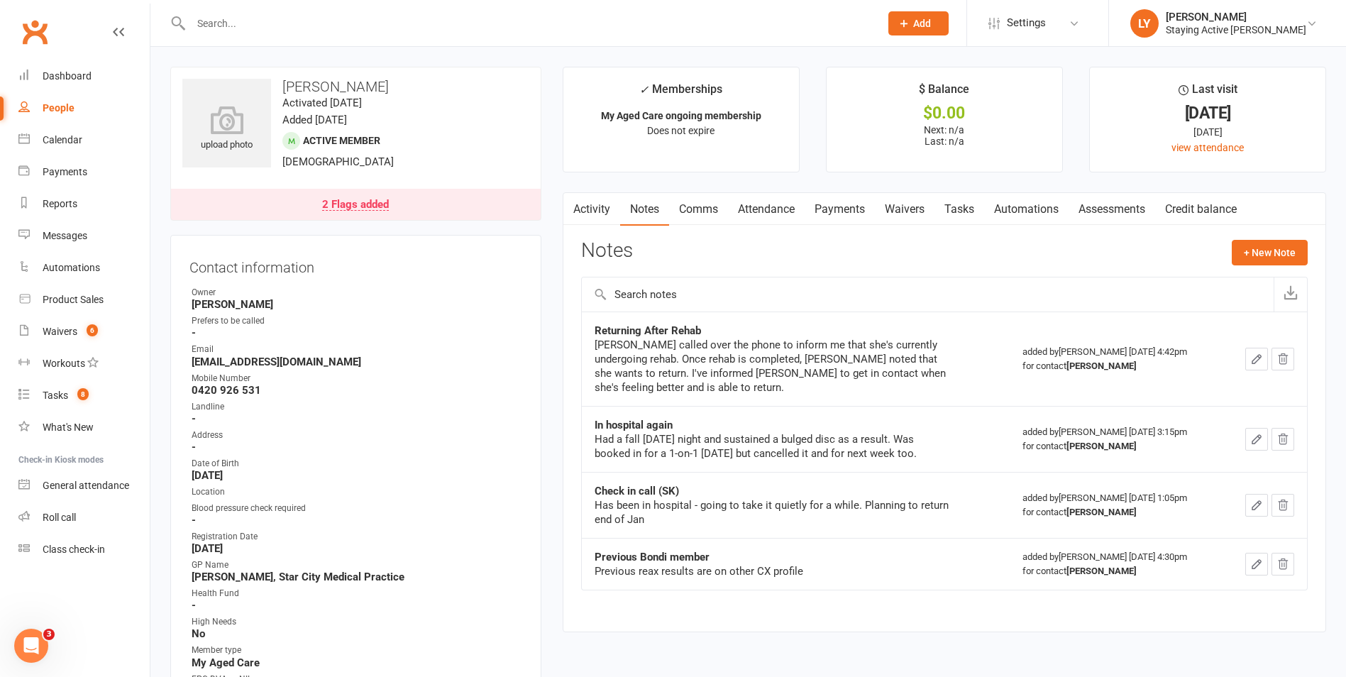
click at [1261, 367] on button "button" at bounding box center [1256, 359] width 23 height 23
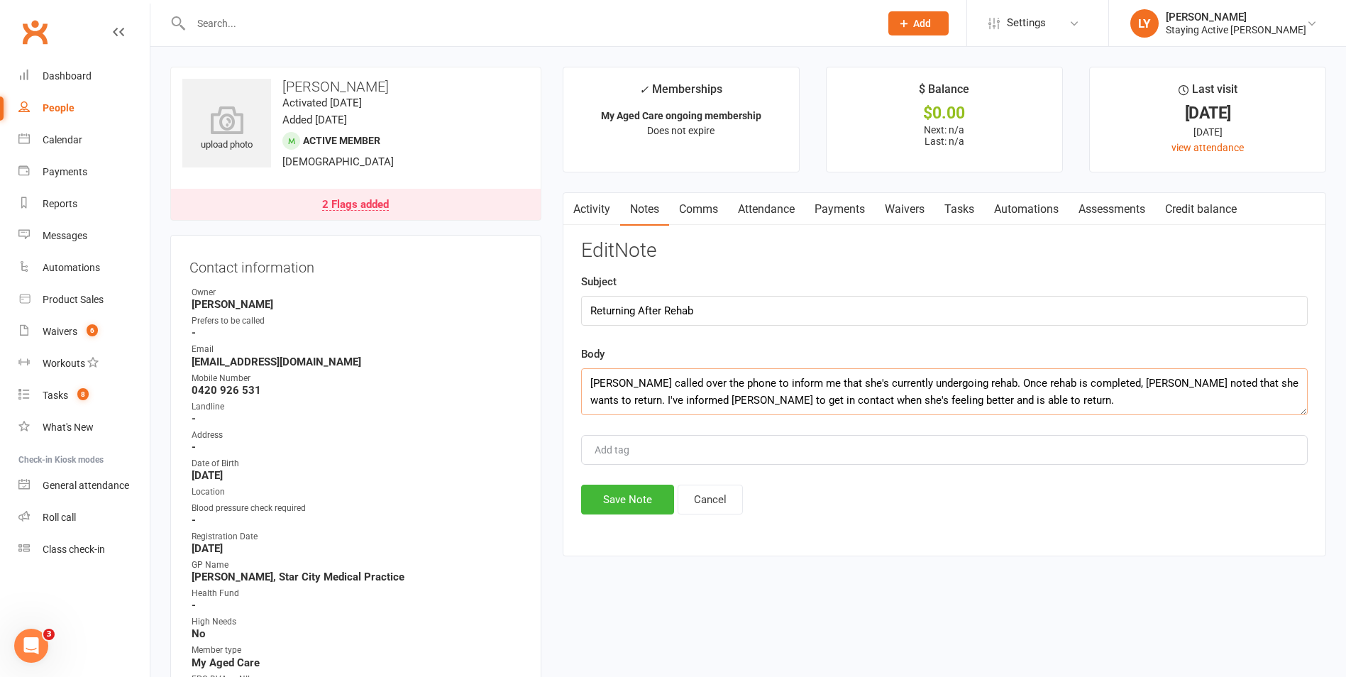
click at [1030, 404] on textarea "Fiona called over the phone to inform me that she's currently undergoing rehab.…" at bounding box center [944, 391] width 726 height 47
type textarea "Fiona called over the phone to inform me that she's currently undergoing rehab.…"
click at [648, 503] on button "Save Note" at bounding box center [627, 499] width 93 height 30
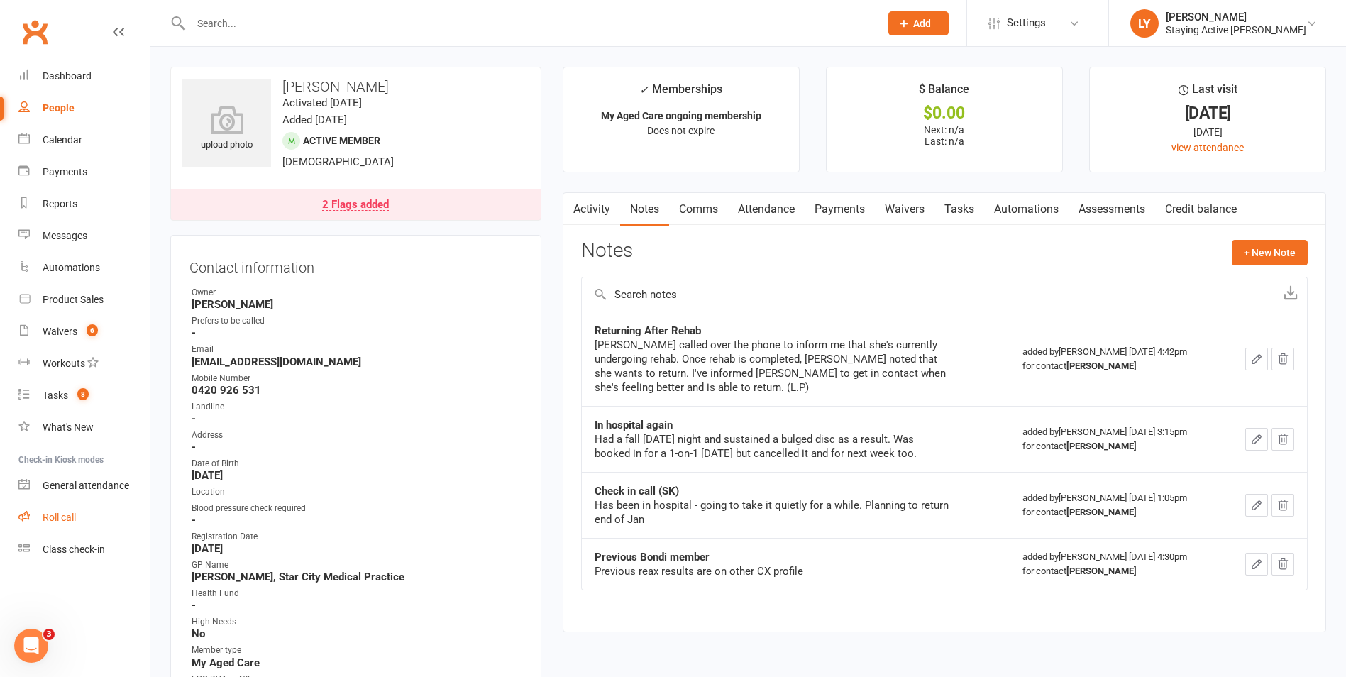
click at [74, 504] on link "Roll call" at bounding box center [83, 517] width 131 height 32
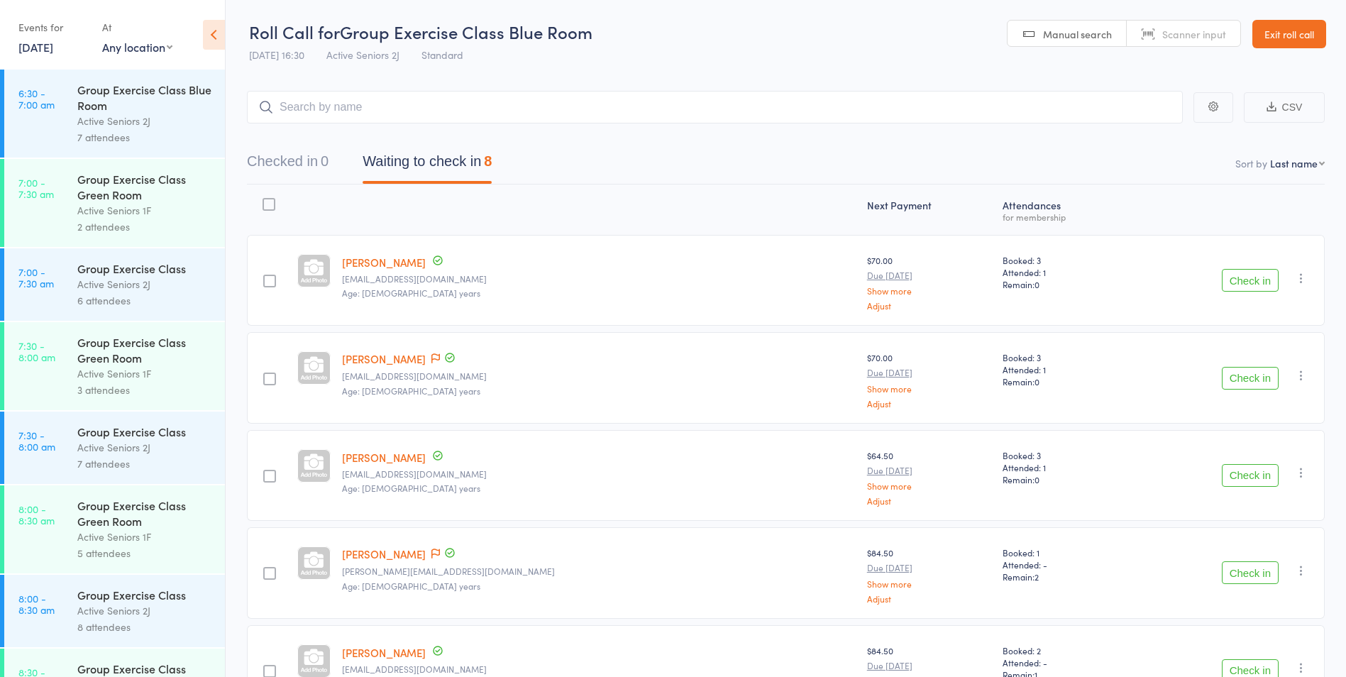
scroll to position [71, 0]
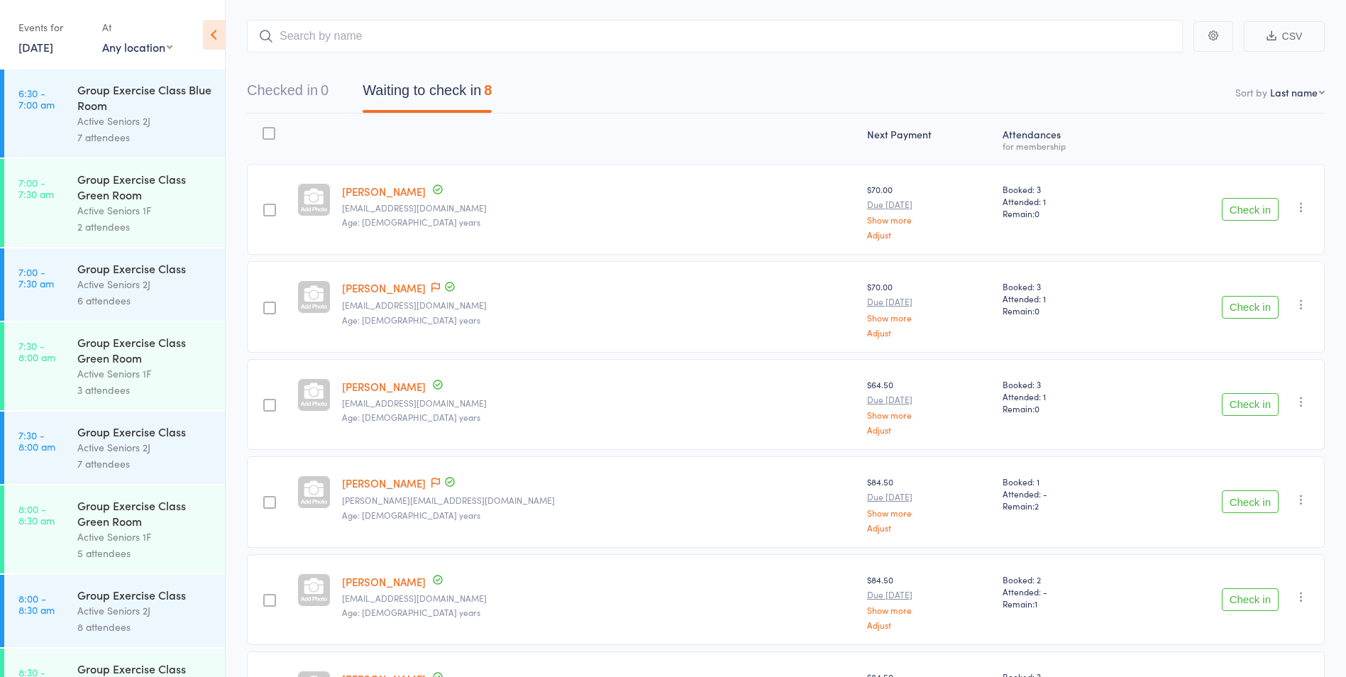
click at [1243, 403] on button "Check in" at bounding box center [1249, 404] width 57 height 23
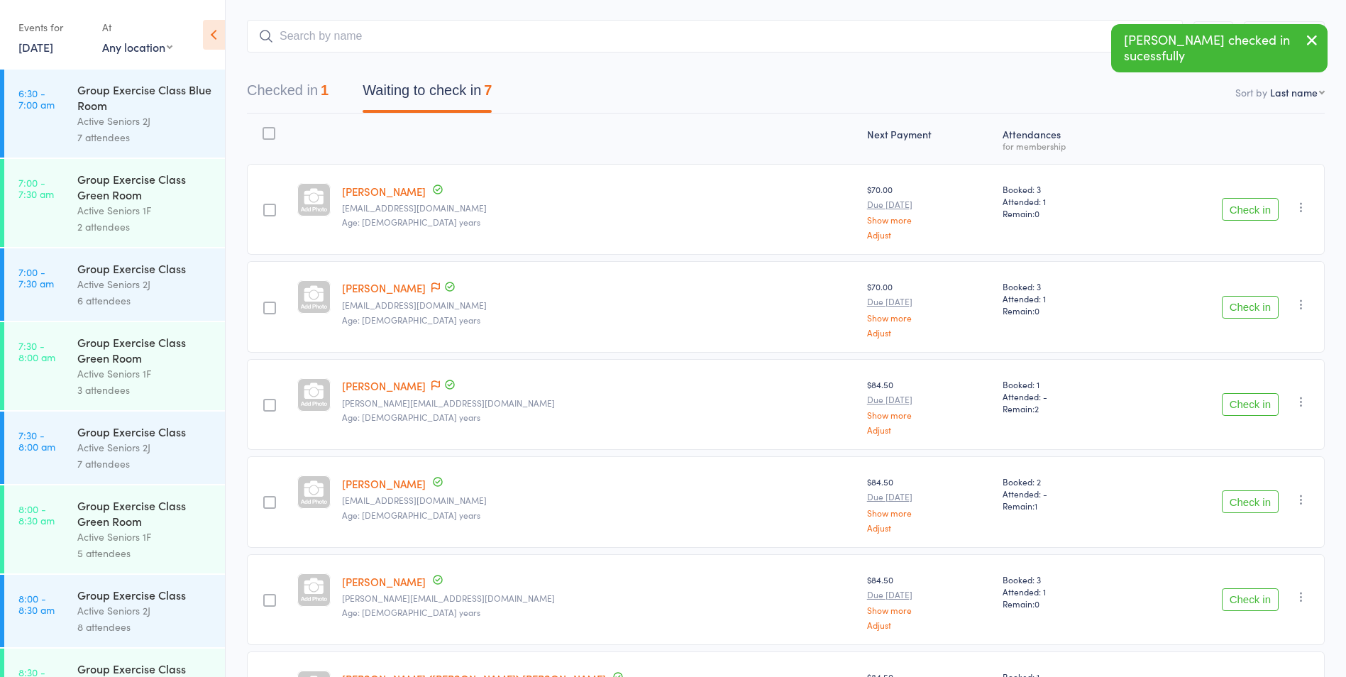
click at [417, 376] on div at bounding box center [413, 375] width 7 height 4
click at [432, 385] on icon at bounding box center [435, 385] width 9 height 10
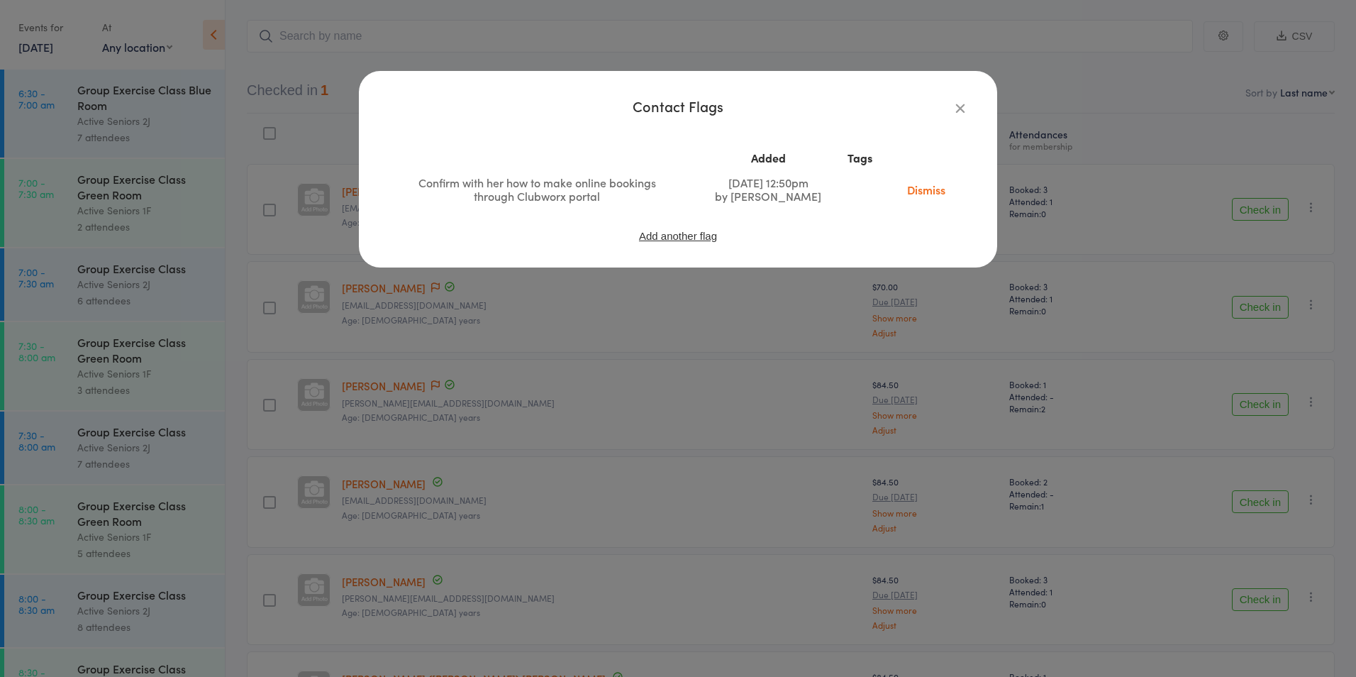
click at [958, 114] on icon "button" at bounding box center [961, 108] width 16 height 16
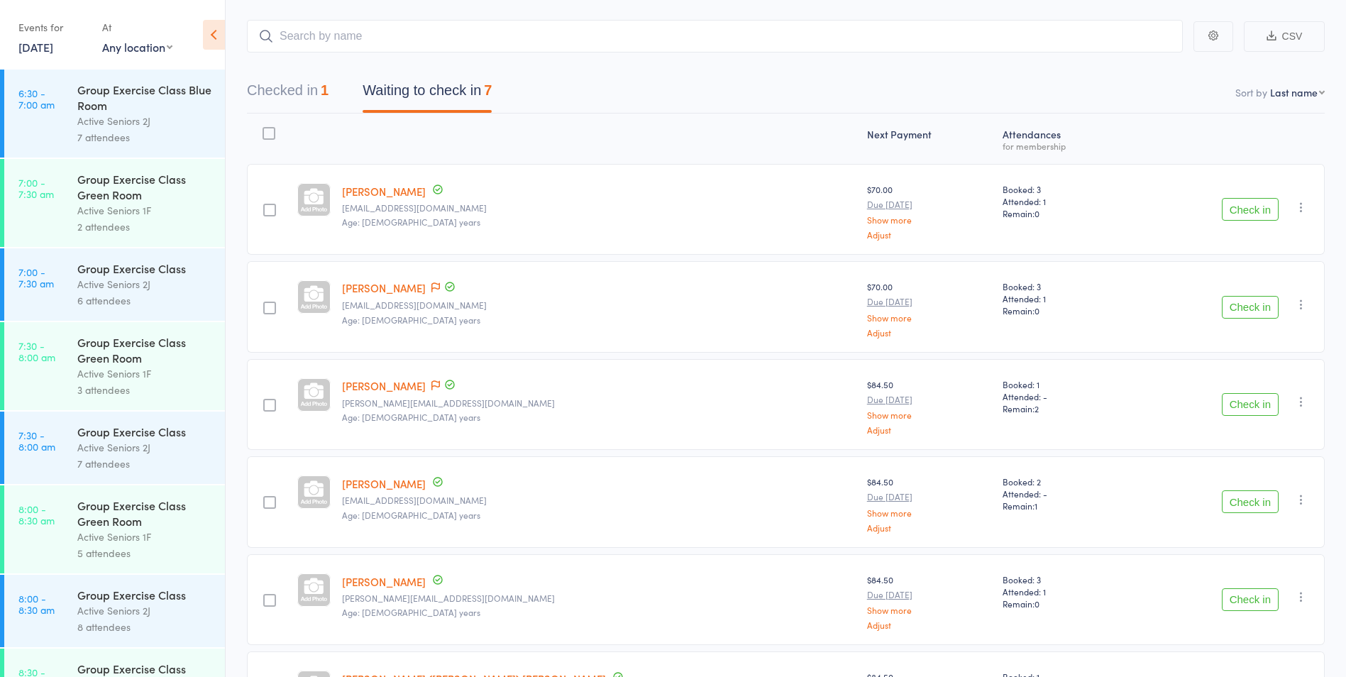
click at [1245, 507] on button "Check in" at bounding box center [1249, 501] width 57 height 23
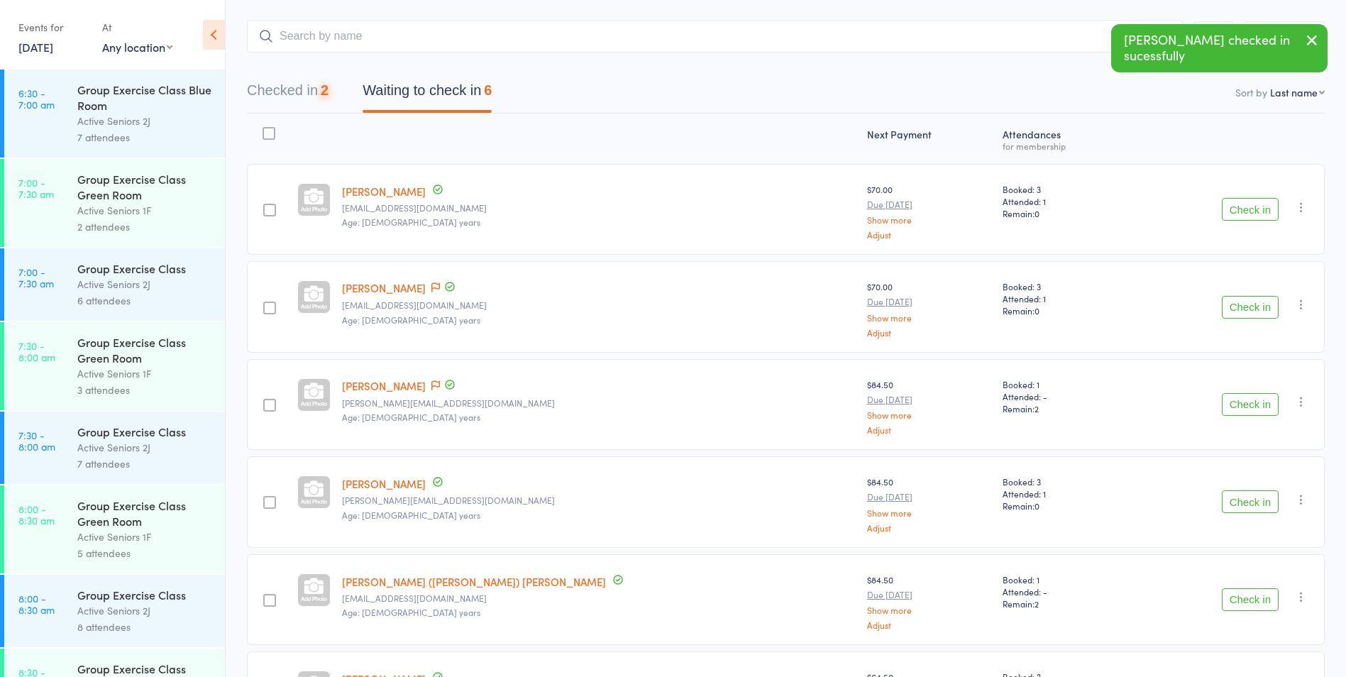
click at [1245, 507] on button "Check in" at bounding box center [1249, 501] width 57 height 23
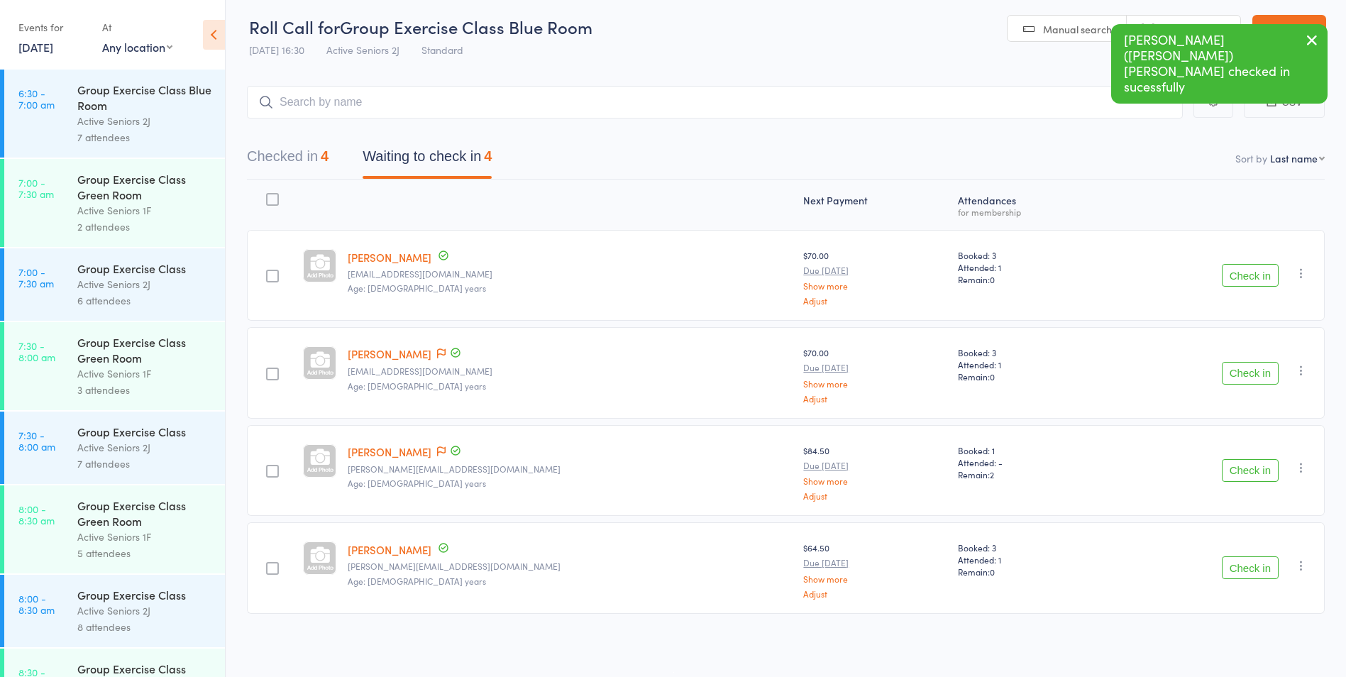
scroll to position [5, 0]
click at [1245, 507] on div "Check in Check in Send message Add Note Add Task Add Flag Remove [PERSON_NAME] …" at bounding box center [1213, 470] width 221 height 91
click at [437, 358] on icon at bounding box center [441, 353] width 9 height 10
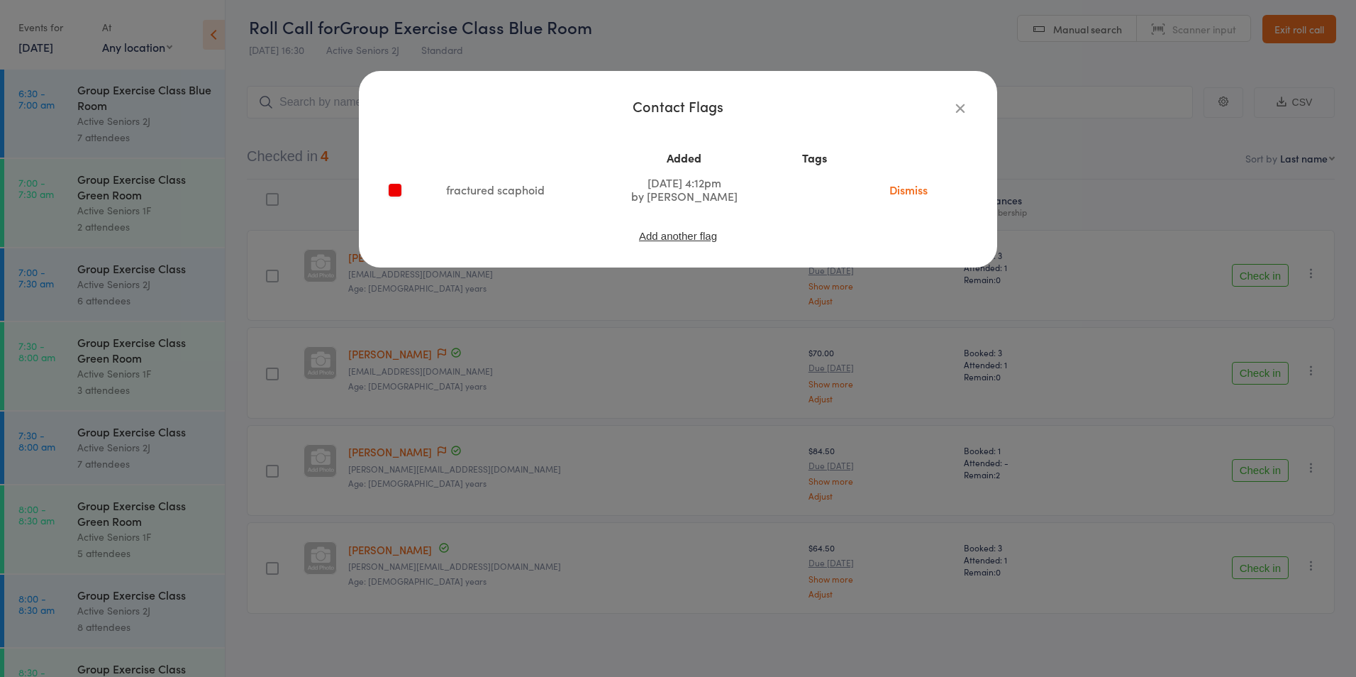
click at [963, 112] on icon "button" at bounding box center [961, 108] width 16 height 16
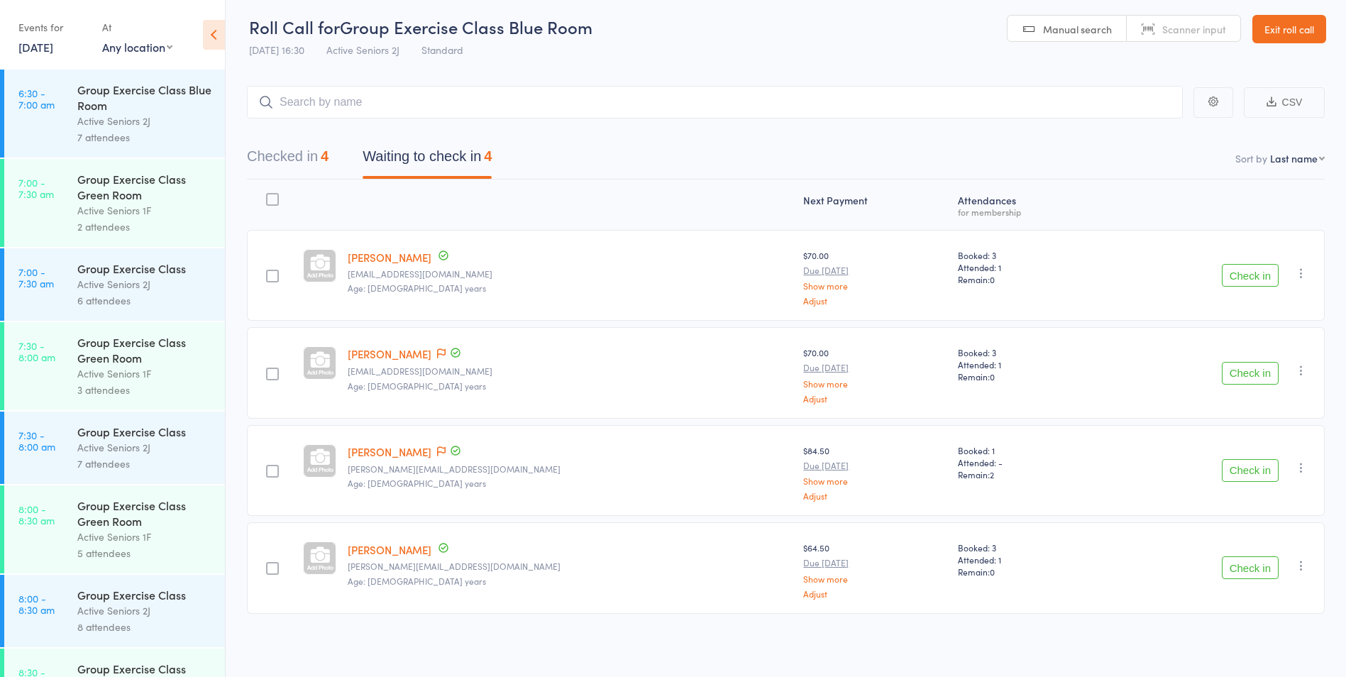
click at [1219, 376] on div "Check in Check in Send message Add Note Add Task Add Flag Remove [PERSON_NAME] …" at bounding box center [1213, 372] width 221 height 91
click at [1240, 377] on button "Check in" at bounding box center [1249, 373] width 57 height 23
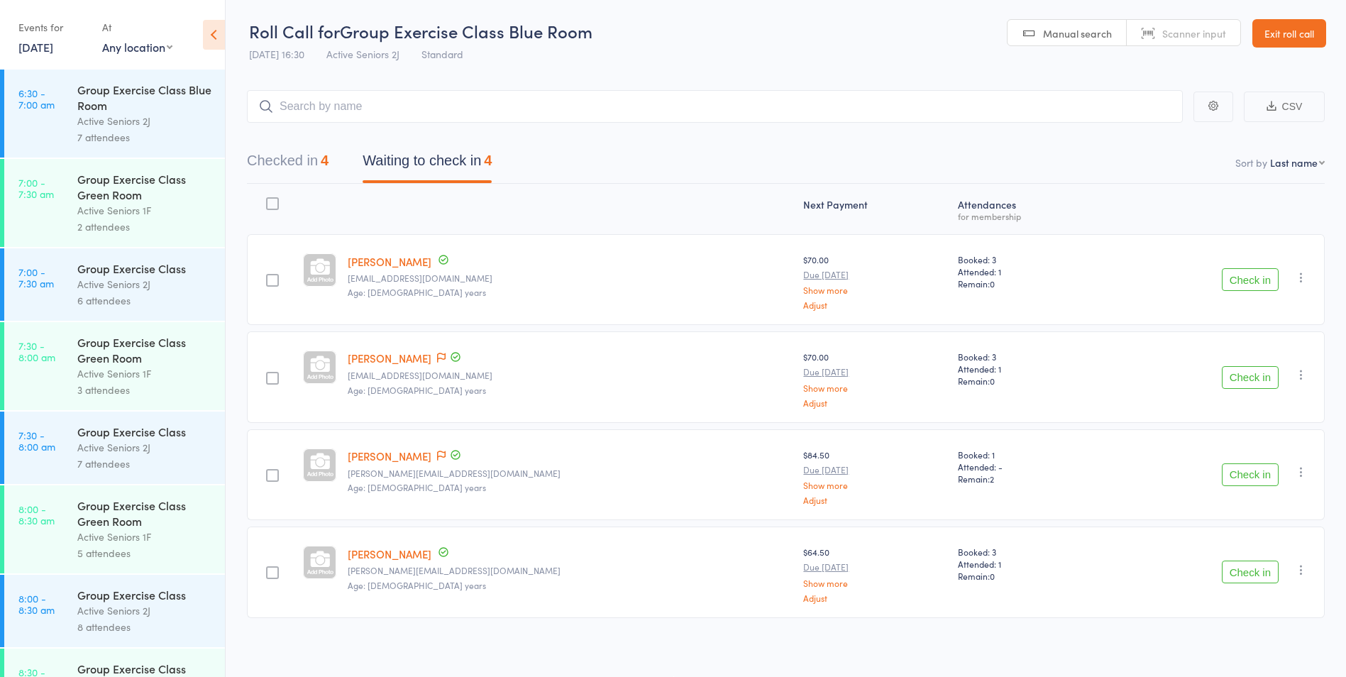
click at [1243, 463] on button "Check in" at bounding box center [1249, 474] width 57 height 23
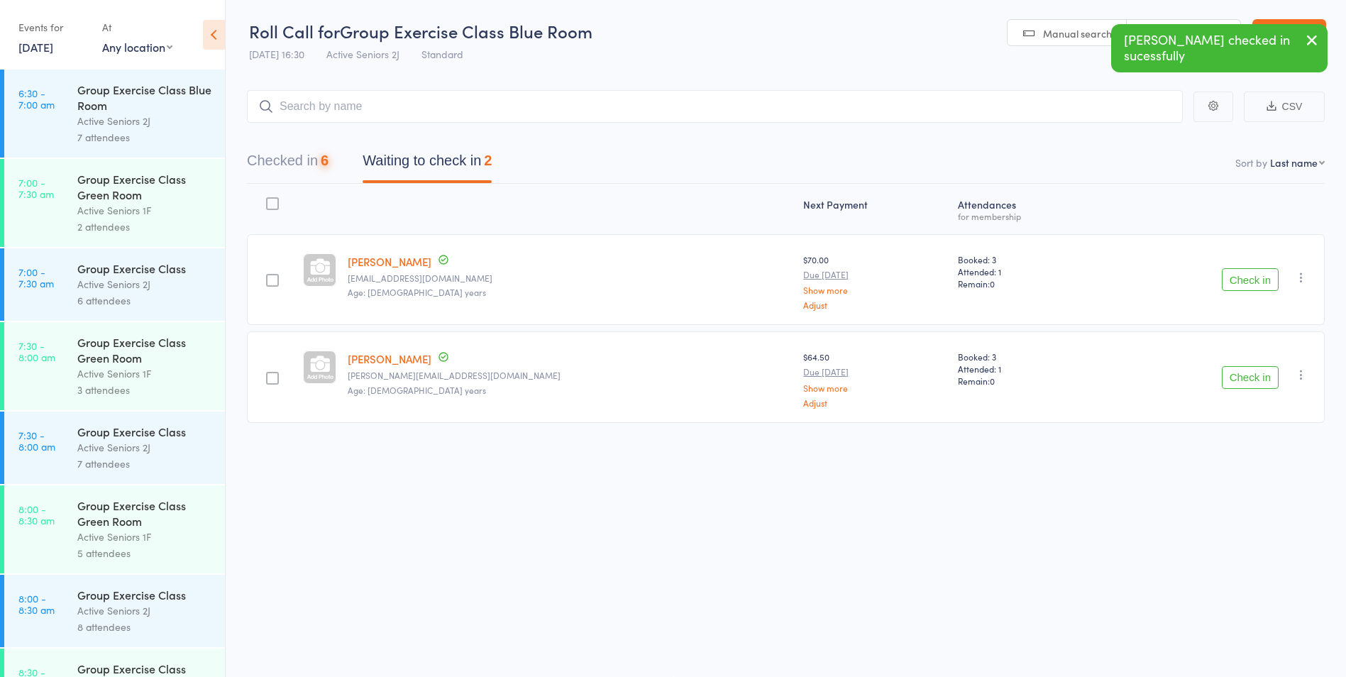
click at [1243, 377] on button "Check in" at bounding box center [1249, 377] width 57 height 23
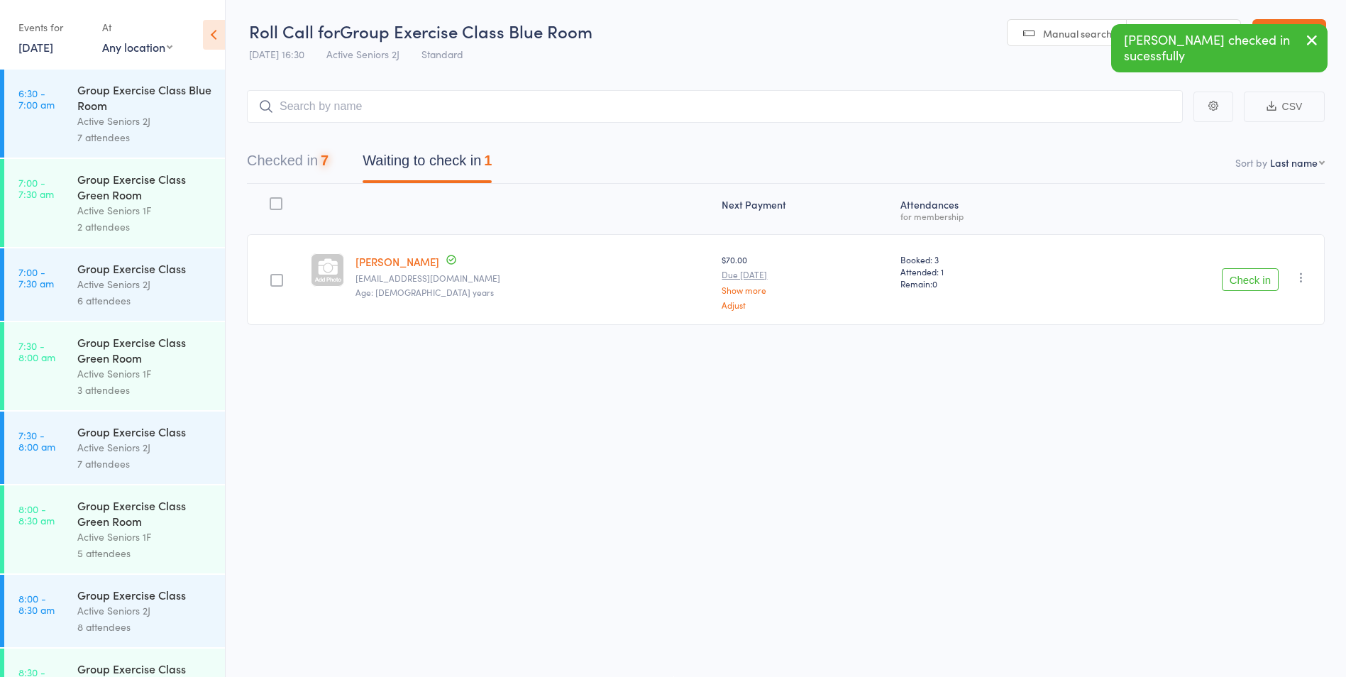
click at [1253, 273] on button "Check in" at bounding box center [1249, 279] width 57 height 23
